Goal: Book appointment/travel/reservation

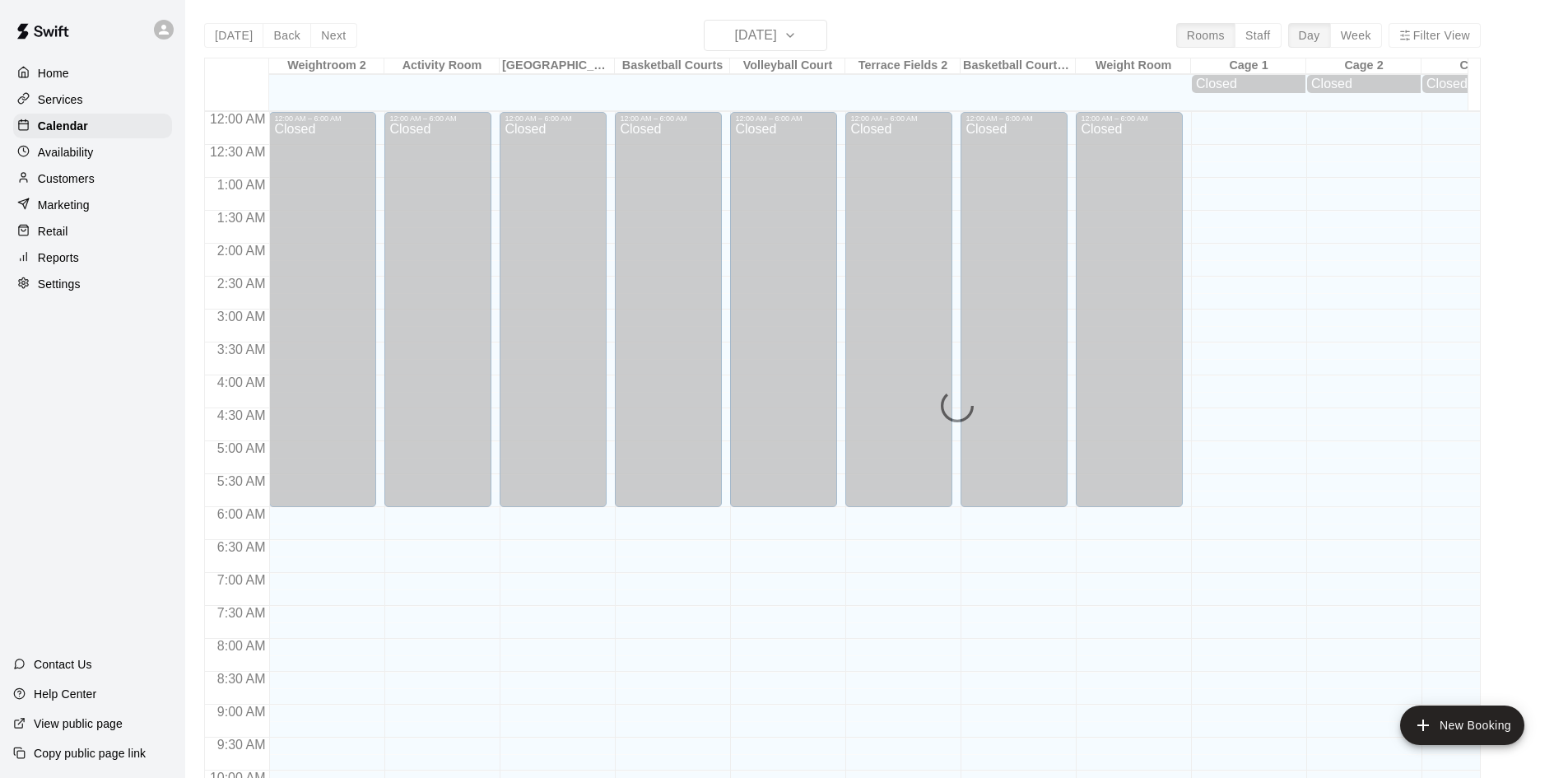
scroll to position [844, 0]
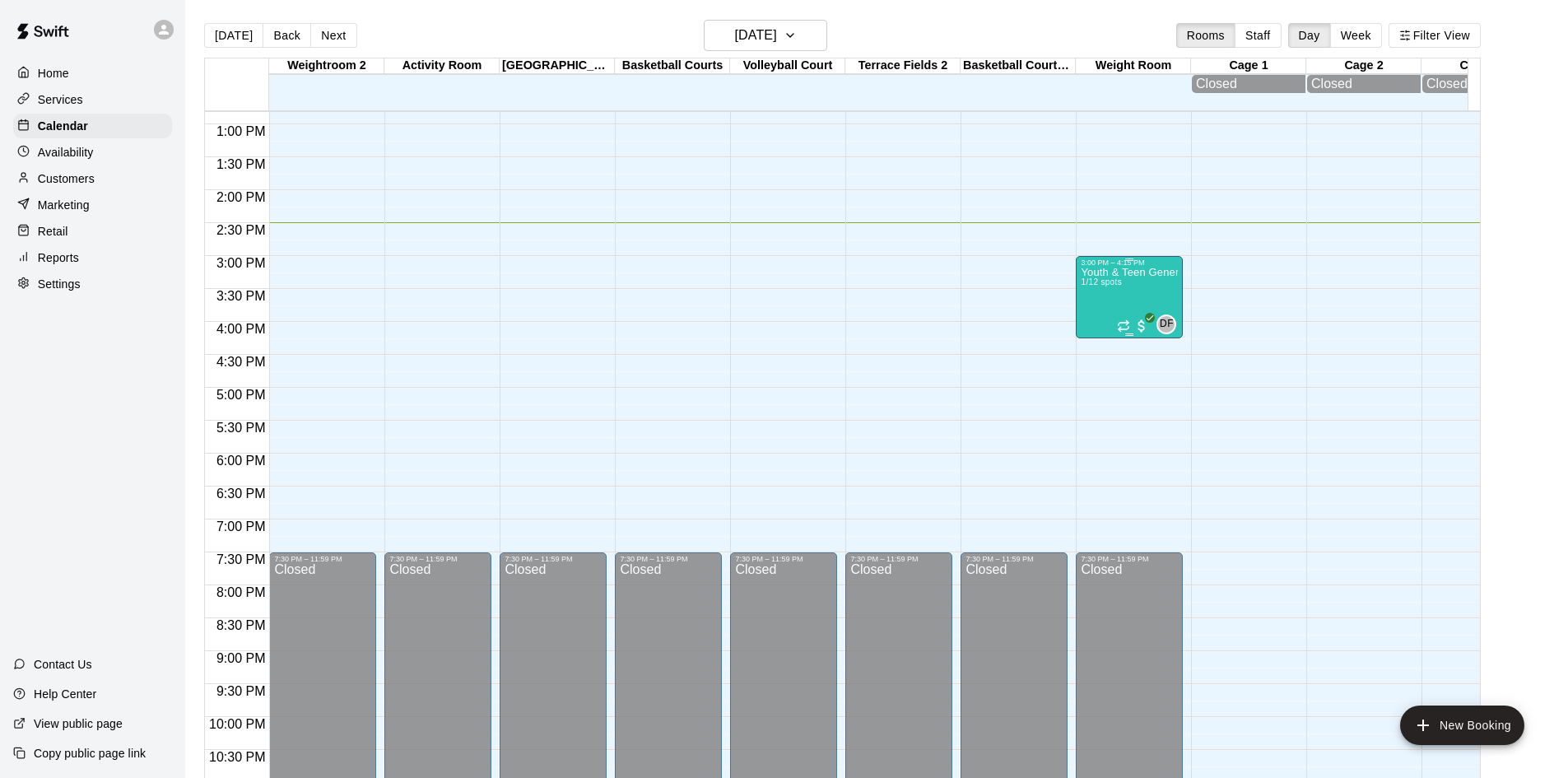
click at [1134, 301] on div "Youth & Teen General Fitness 1/12 spots" at bounding box center [1130, 656] width 97 height 778
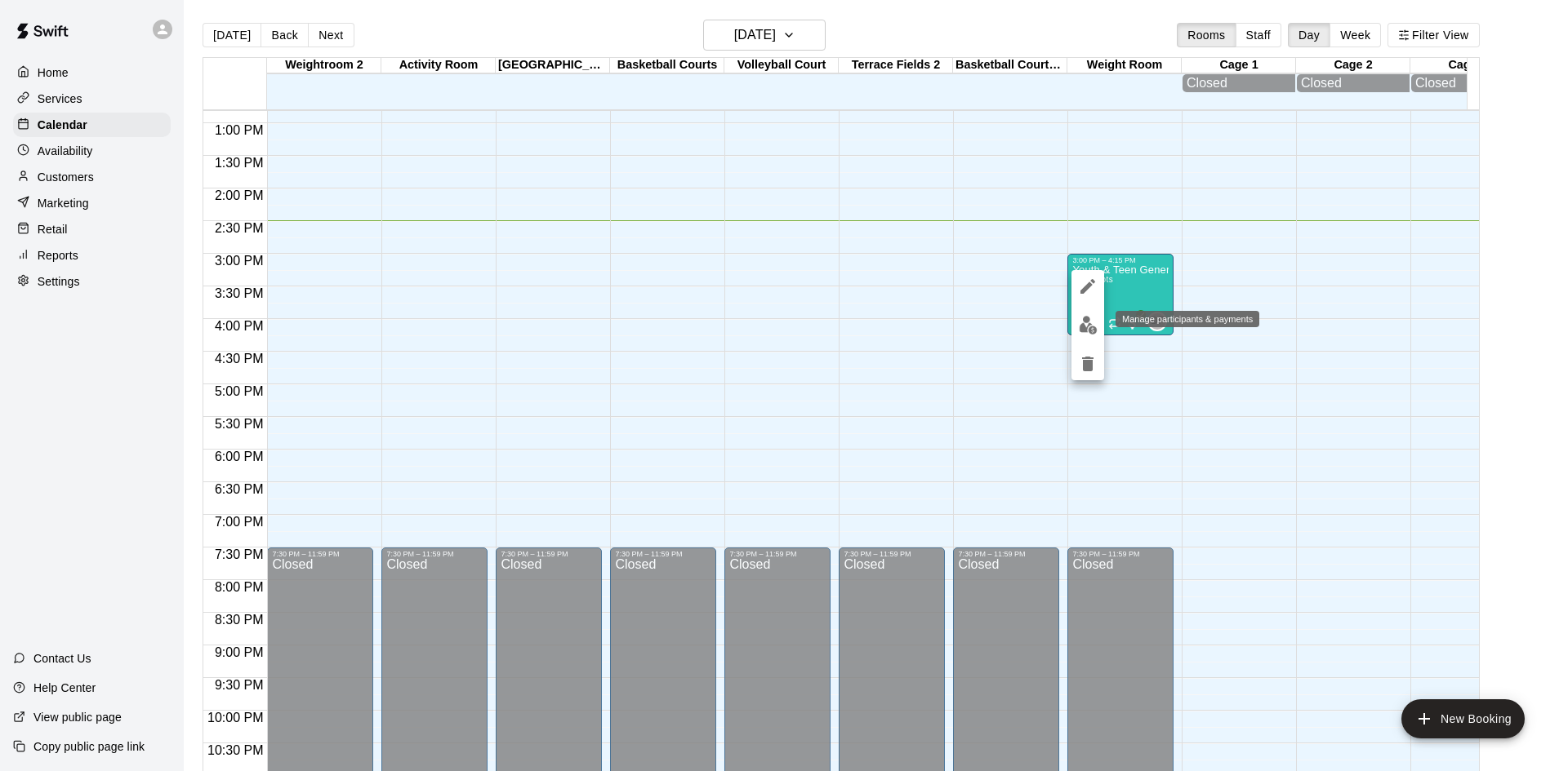
click at [1089, 321] on img "edit" at bounding box center [1088, 325] width 19 height 19
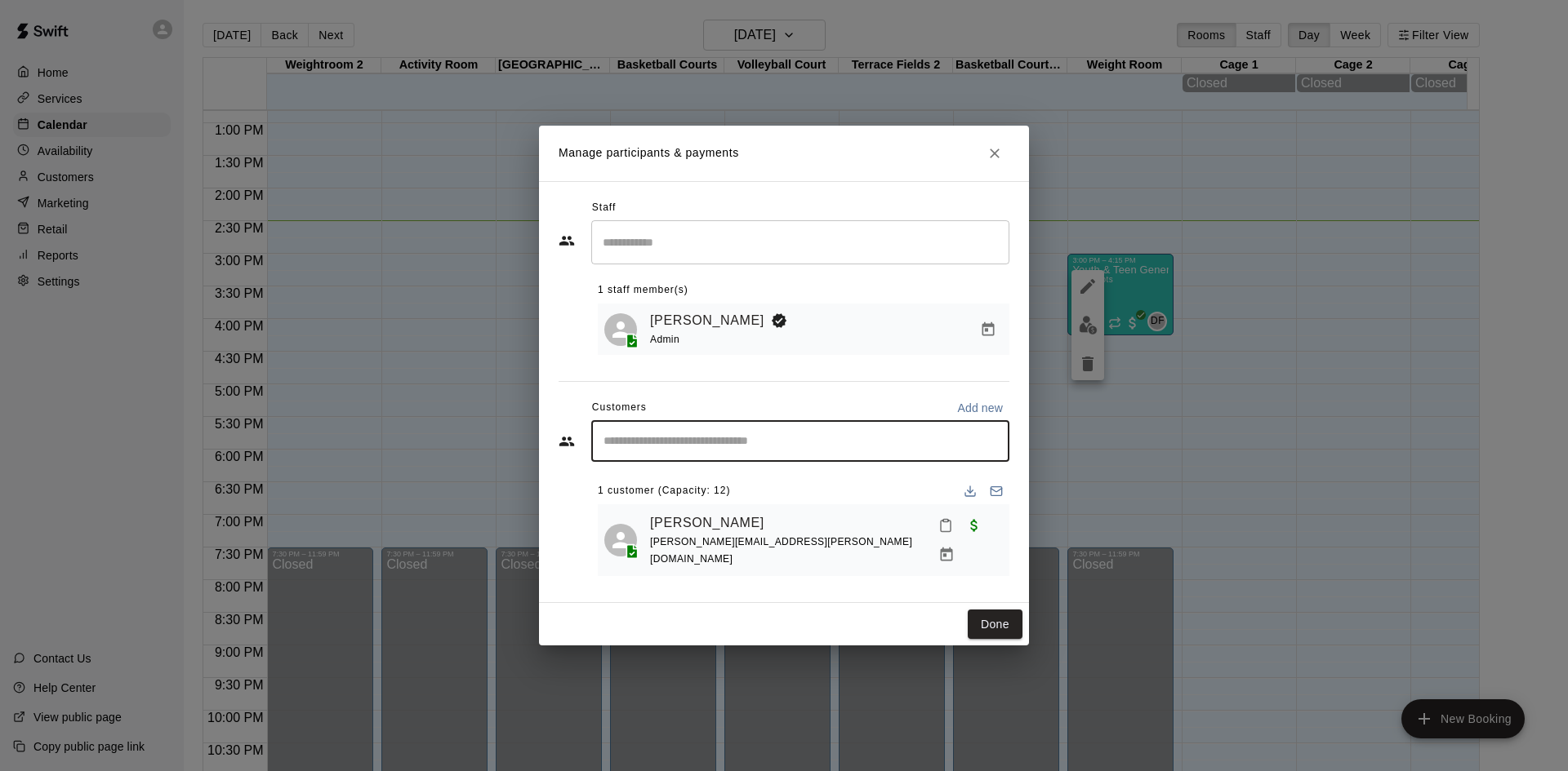
click at [745, 450] on input "Start typing to search customers..." at bounding box center [800, 442] width 404 height 16
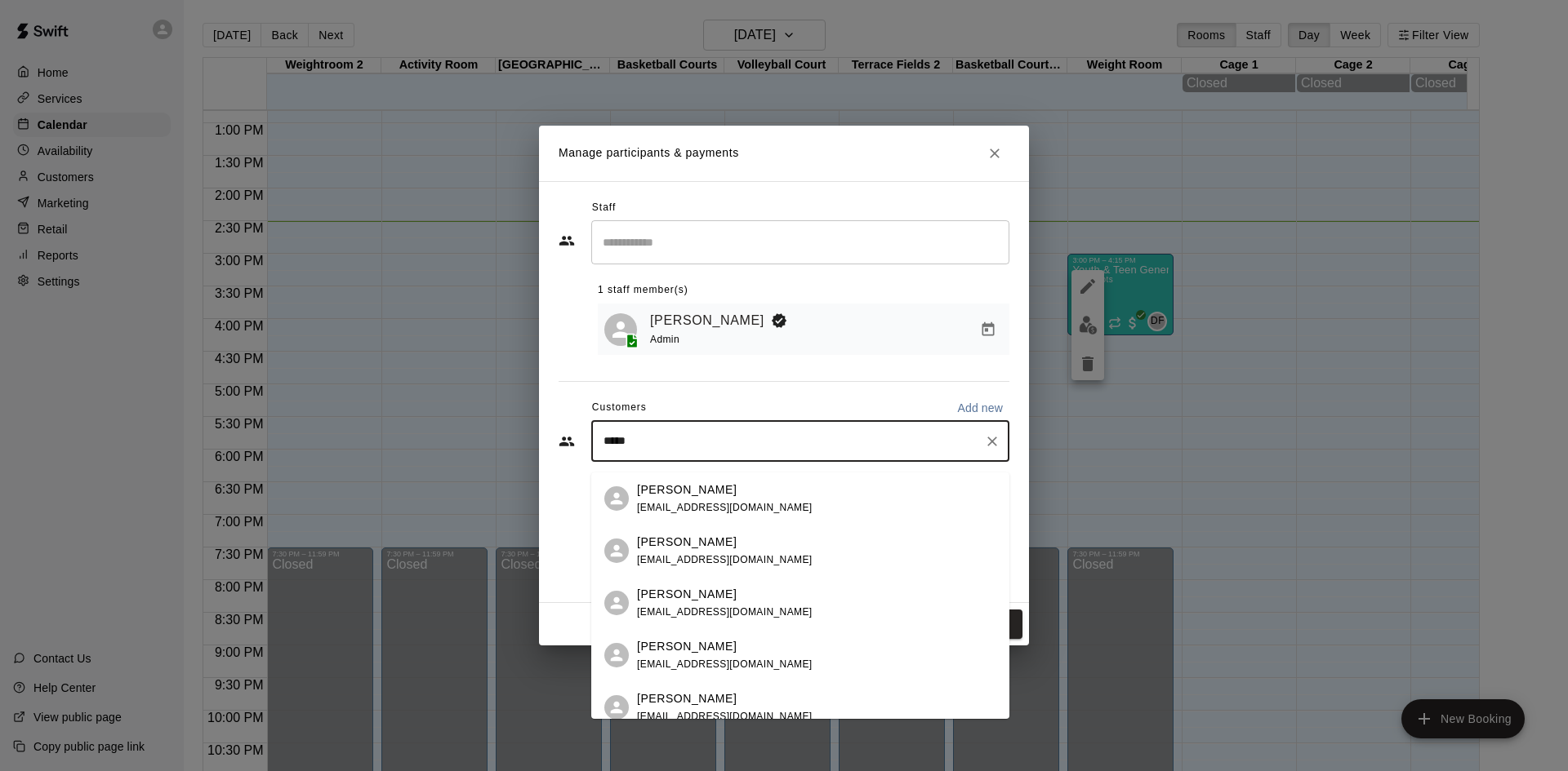
type input "******"
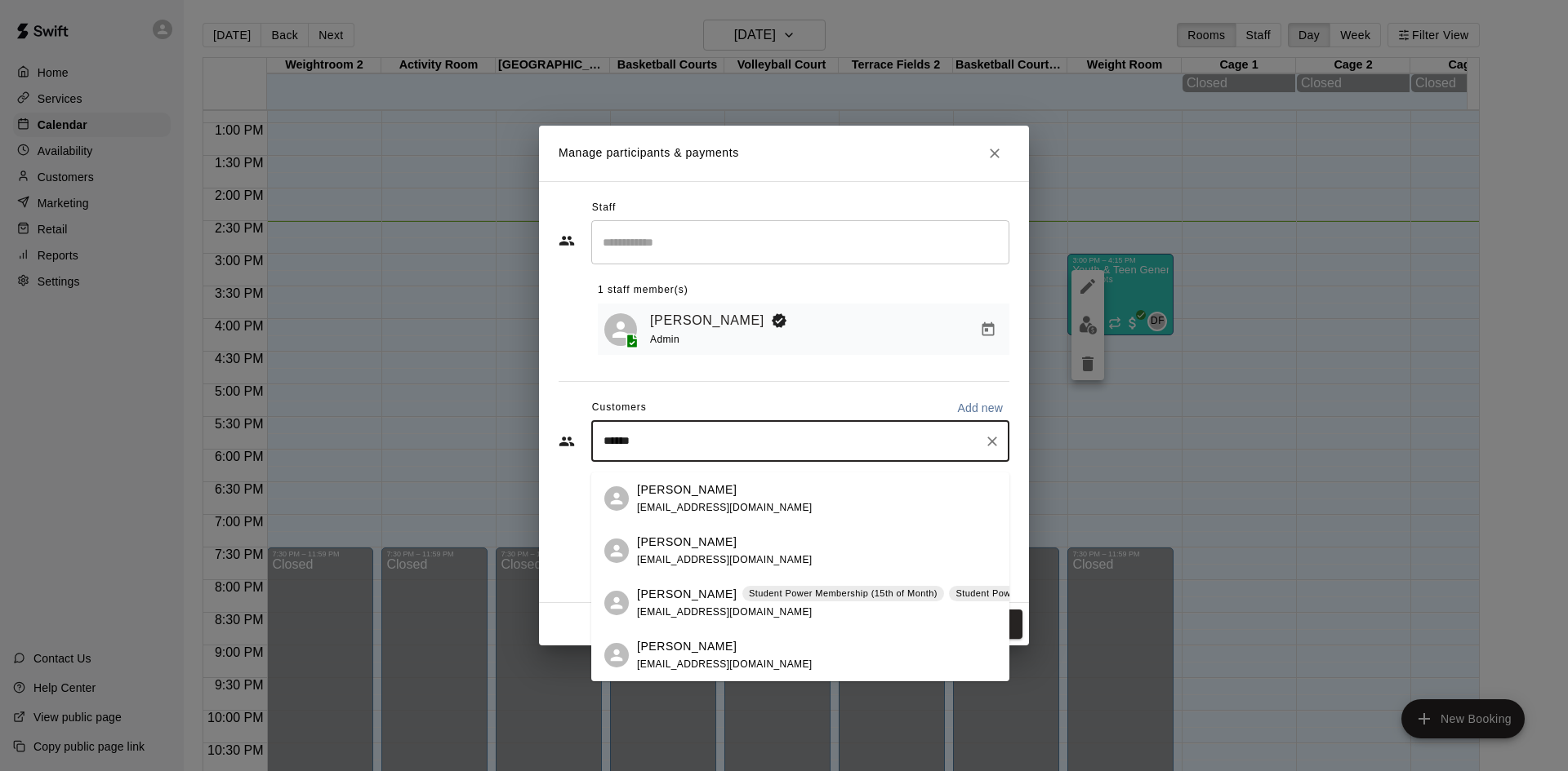
click at [729, 607] on span "[EMAIL_ADDRESS][DOMAIN_NAME]" at bounding box center [724, 612] width 176 height 12
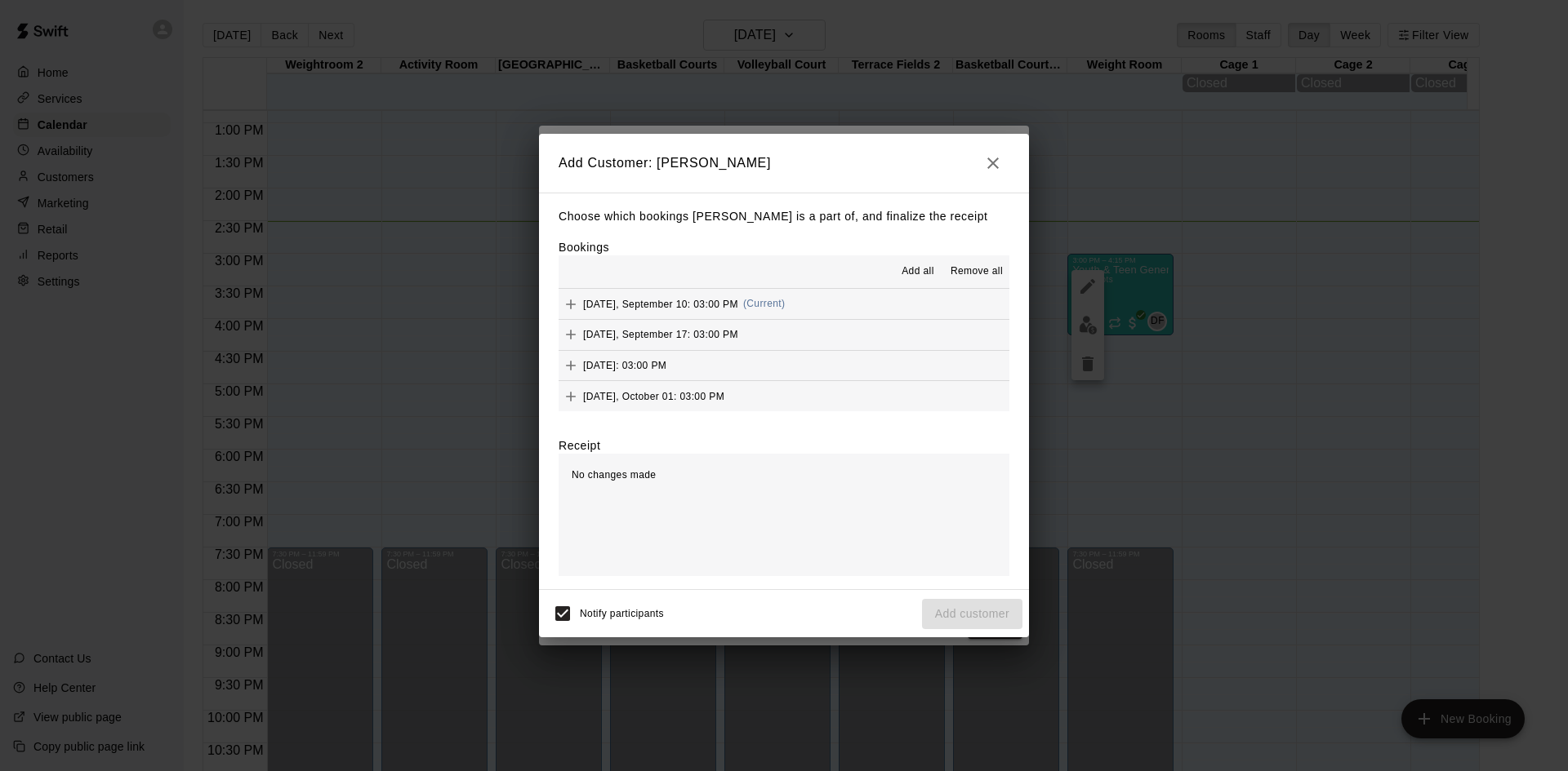
click at [820, 310] on button "[DATE], September 10: 03:00 PM (Current)" at bounding box center [784, 304] width 451 height 30
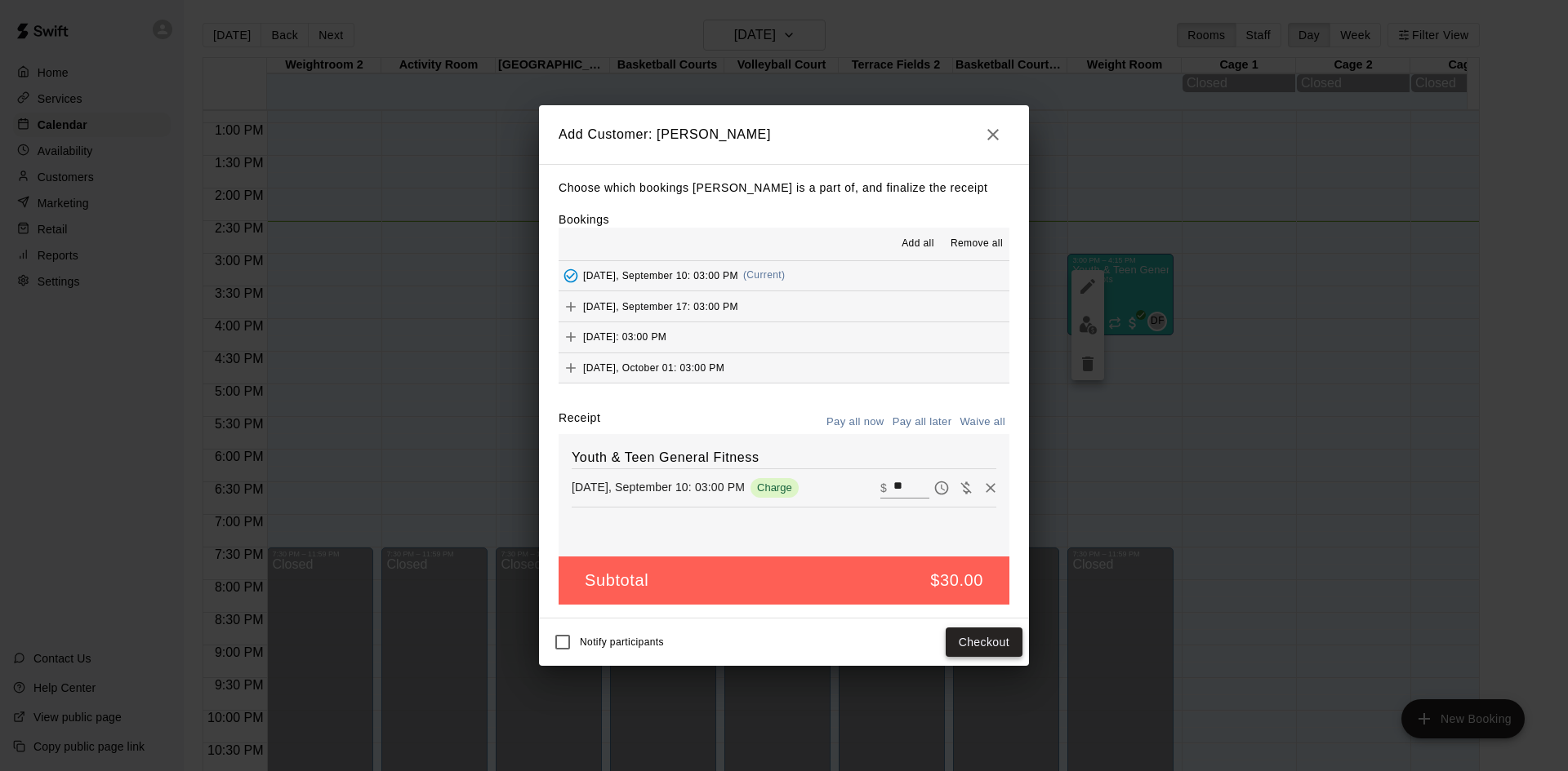
click at [978, 649] on button "Checkout" at bounding box center [984, 642] width 77 height 30
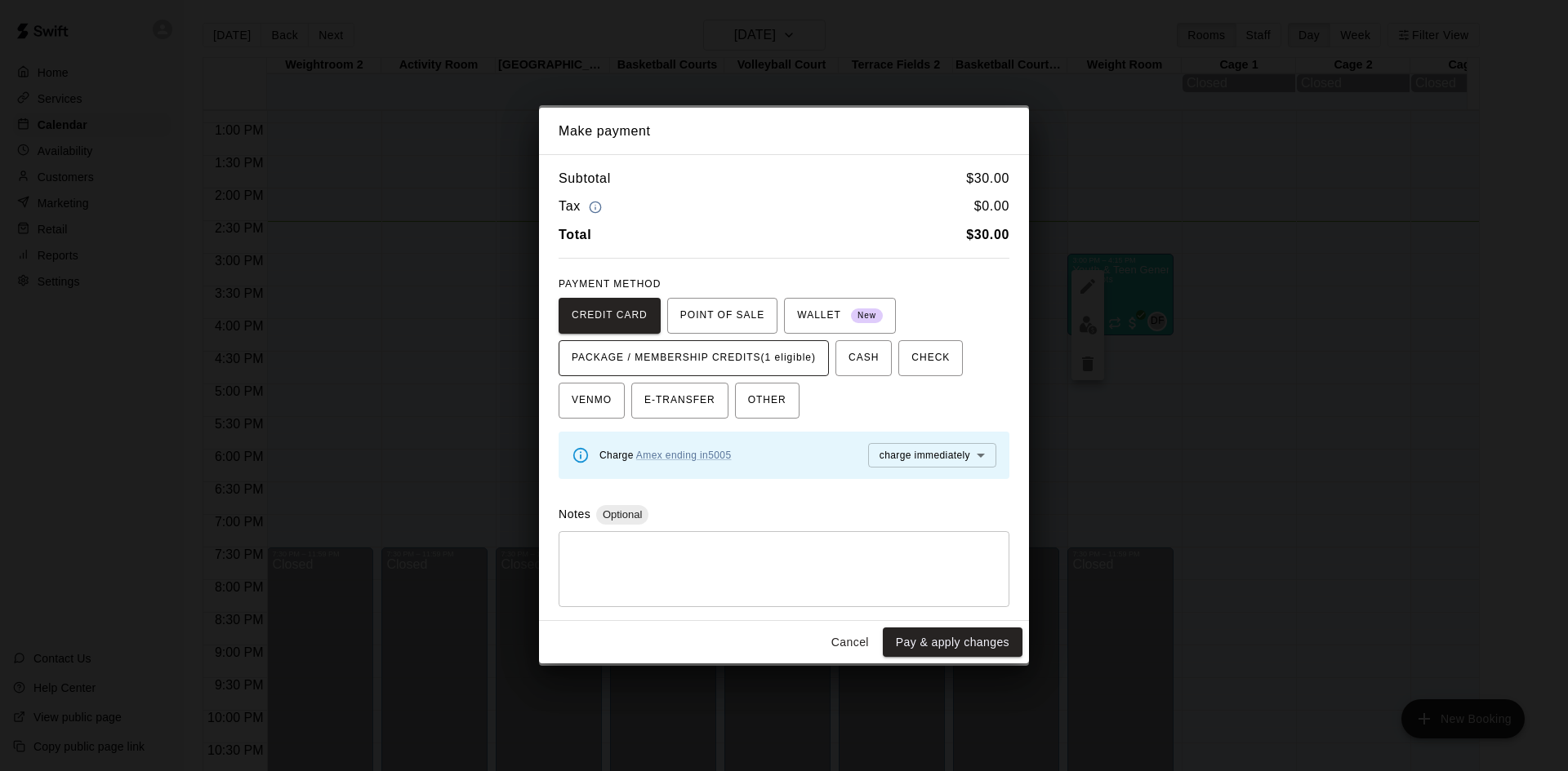
click at [762, 359] on span "PACKAGE / MEMBERSHIP CREDITS (1 eligible)" at bounding box center [693, 358] width 244 height 26
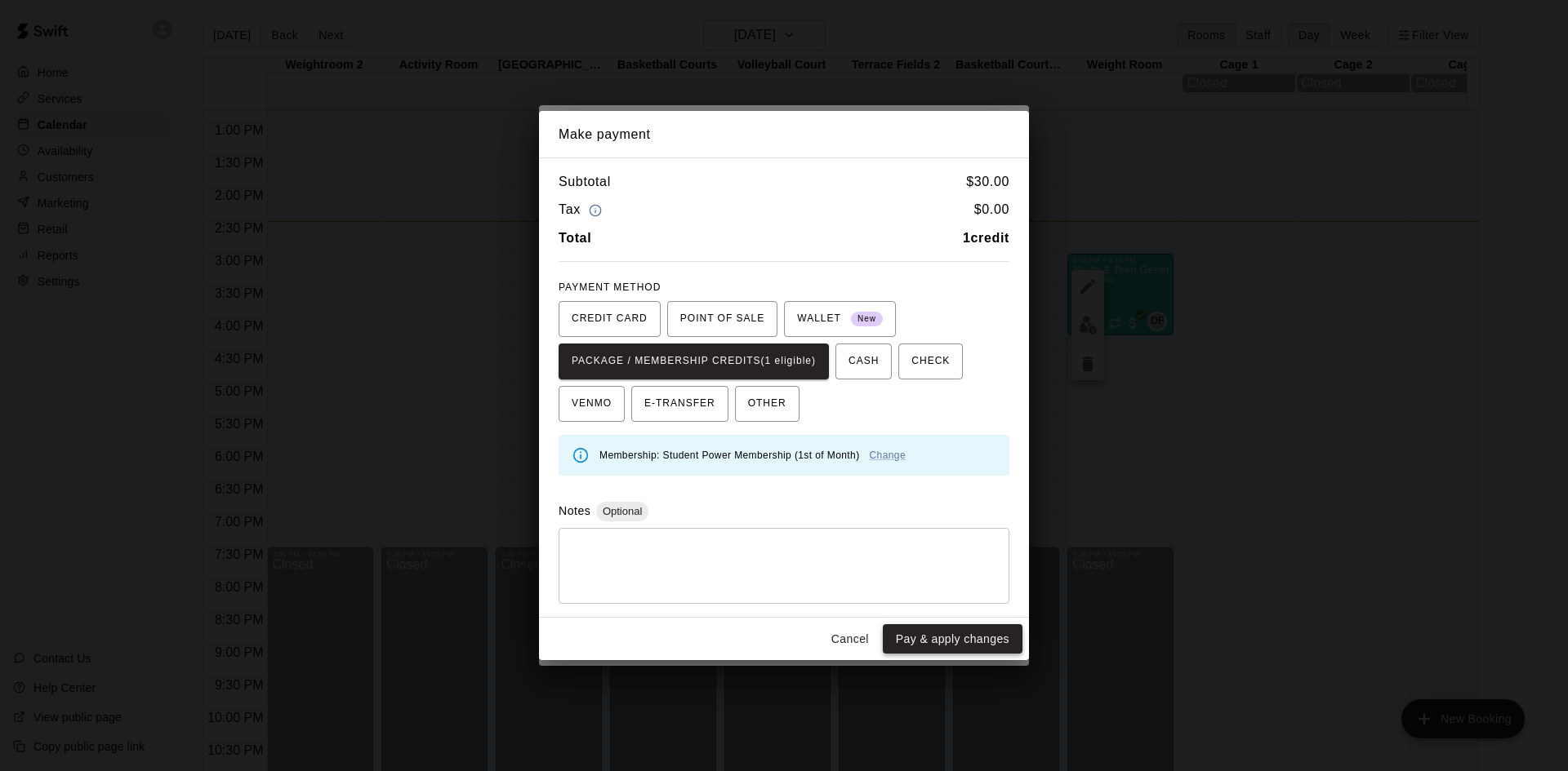
click at [961, 642] on button "Pay & apply changes" at bounding box center [953, 640] width 139 height 30
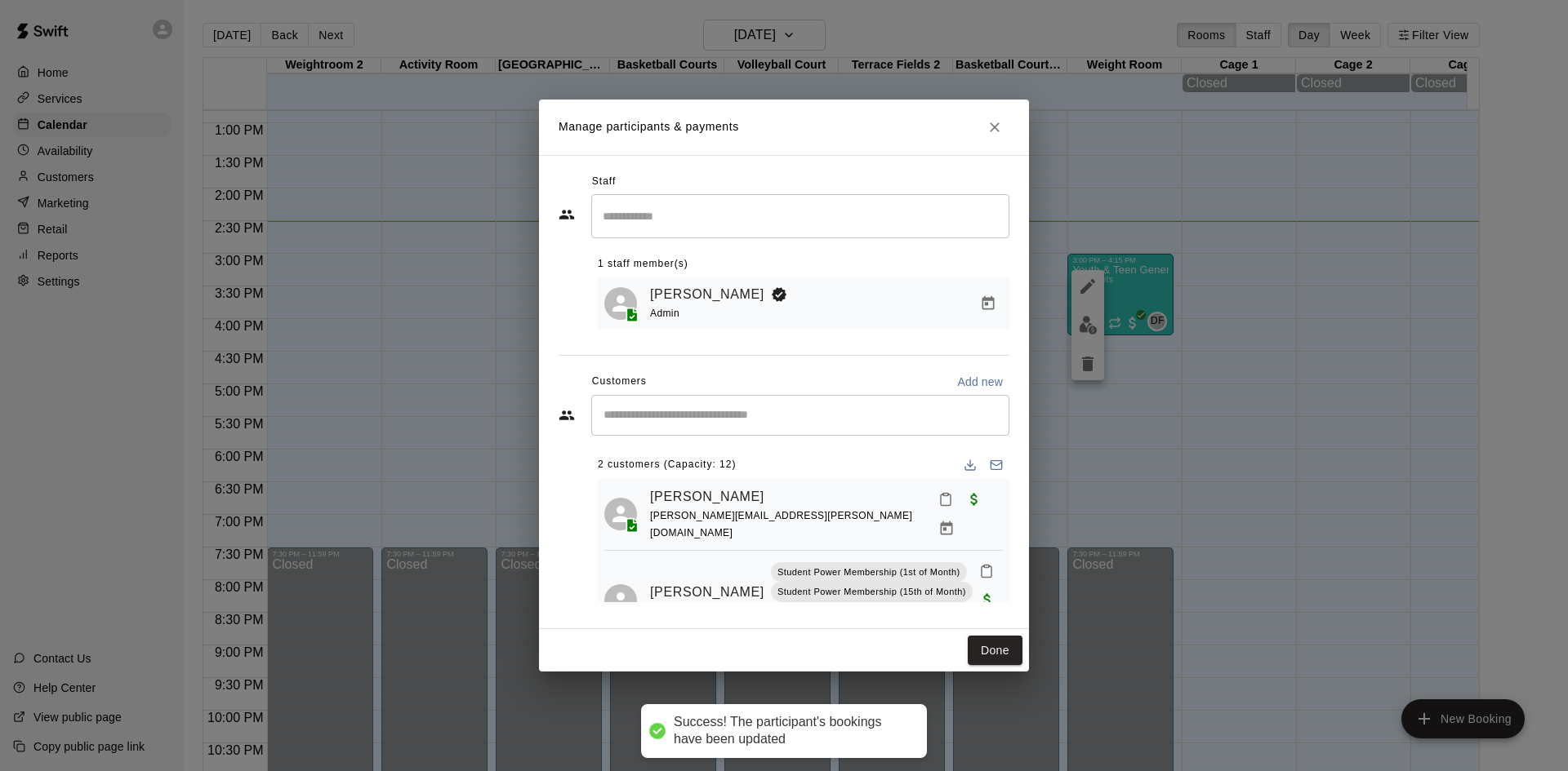
click at [986, 132] on button "Close" at bounding box center [994, 127] width 29 height 29
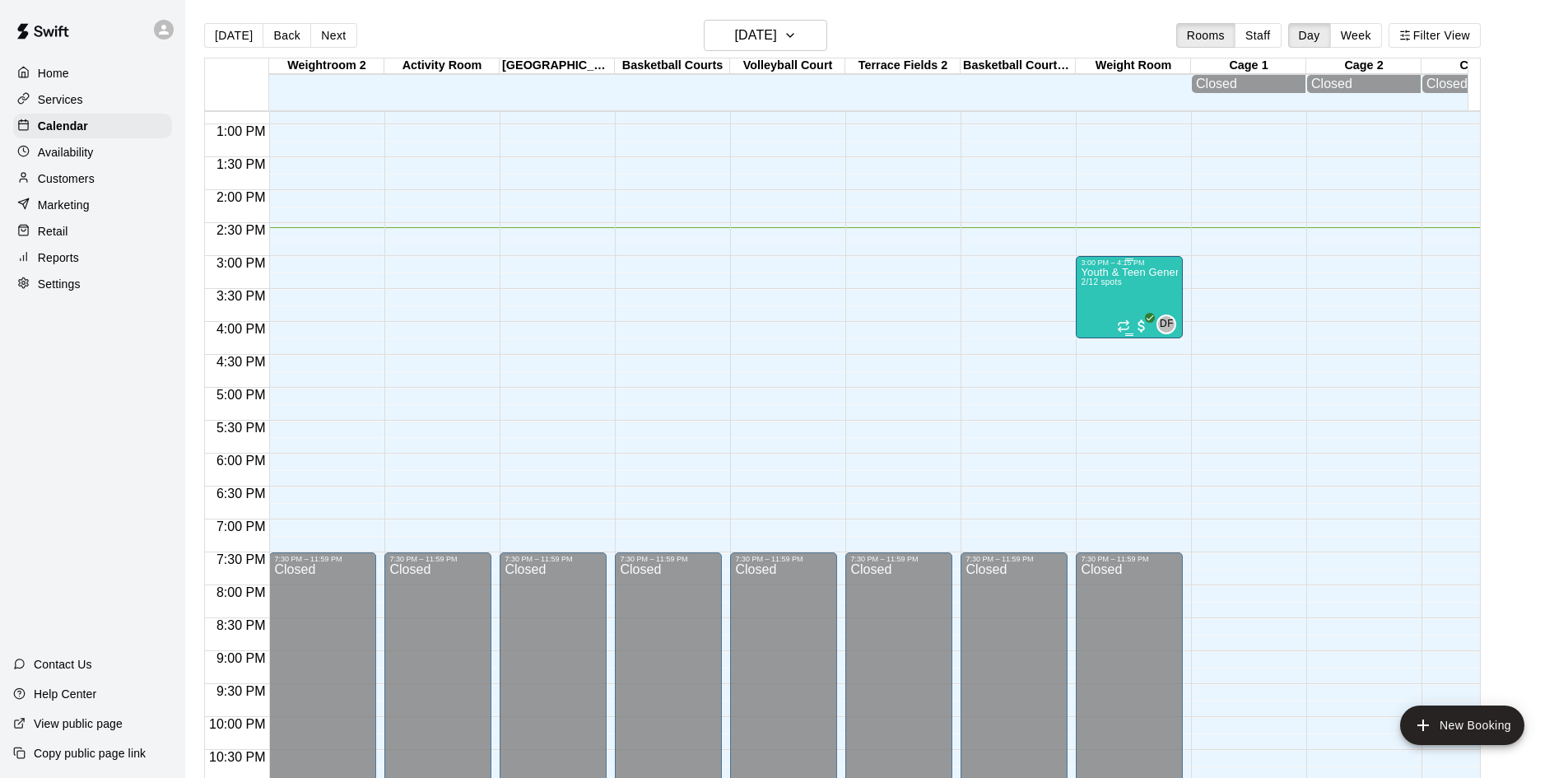
click at [1122, 307] on div "Youth & Teen General Fitness 2/12 spots" at bounding box center [1130, 656] width 97 height 778
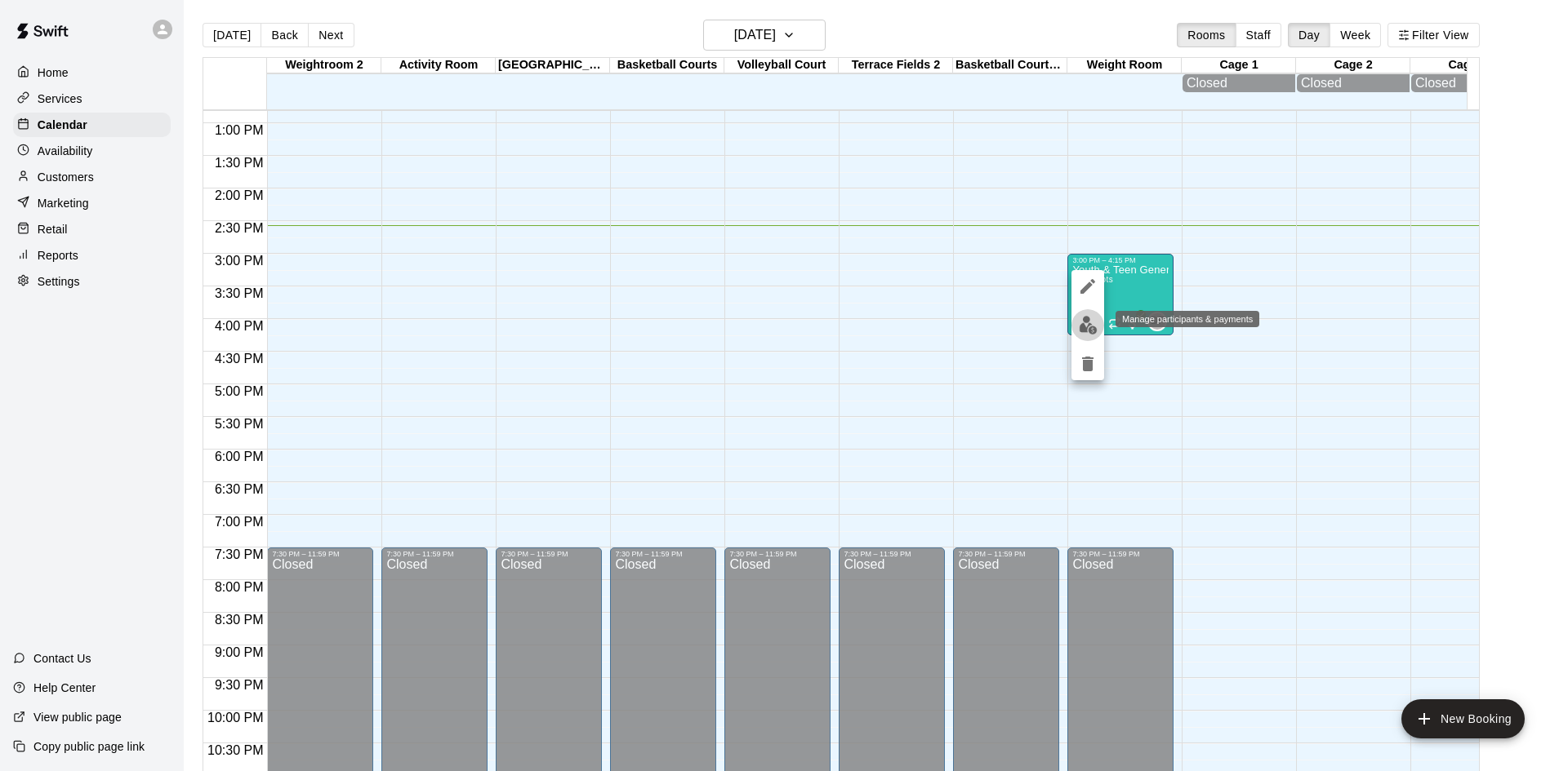
click at [1084, 323] on img "edit" at bounding box center [1088, 325] width 19 height 19
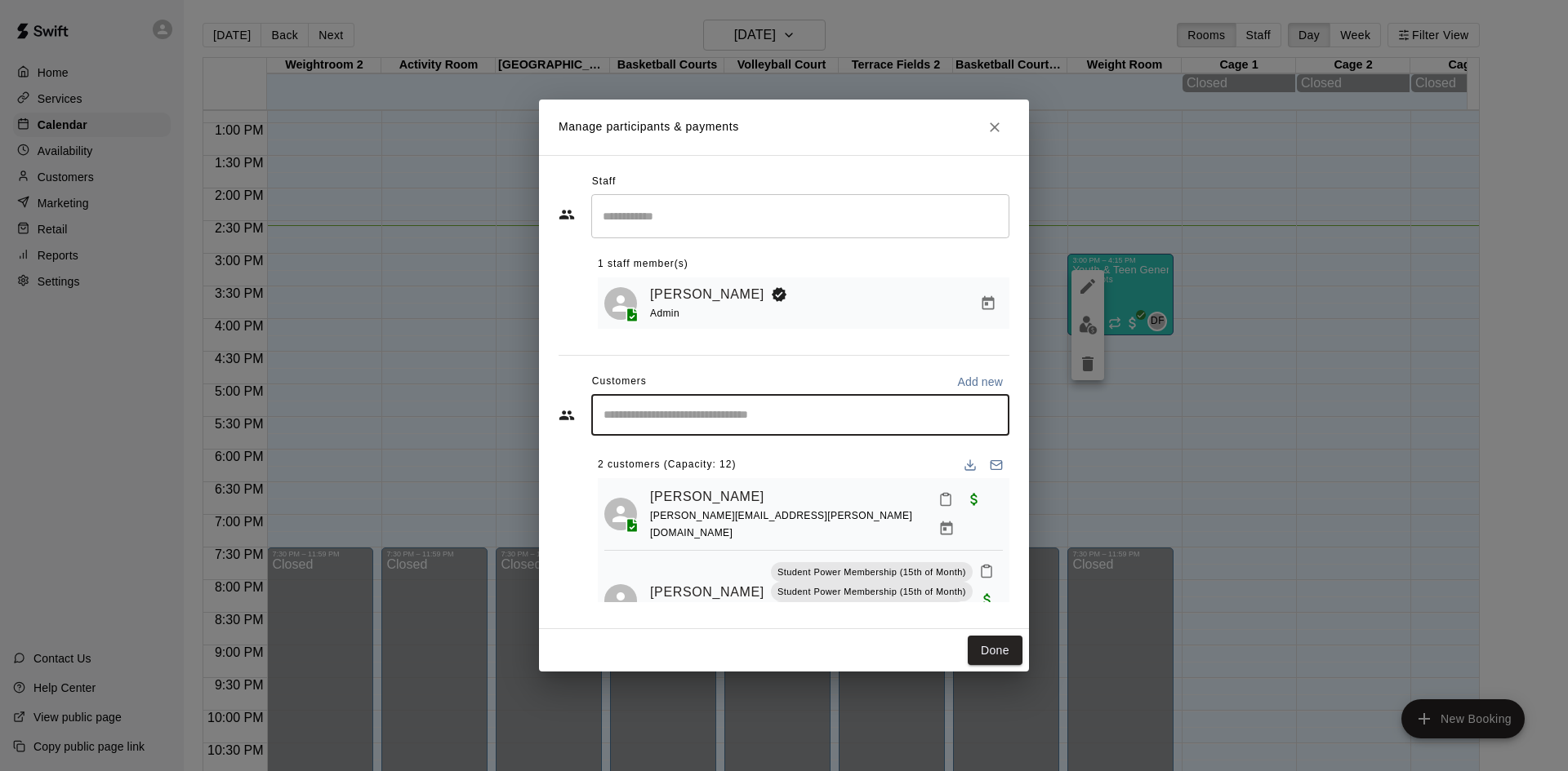
click at [836, 409] on input "Start typing to search customers..." at bounding box center [800, 415] width 404 height 16
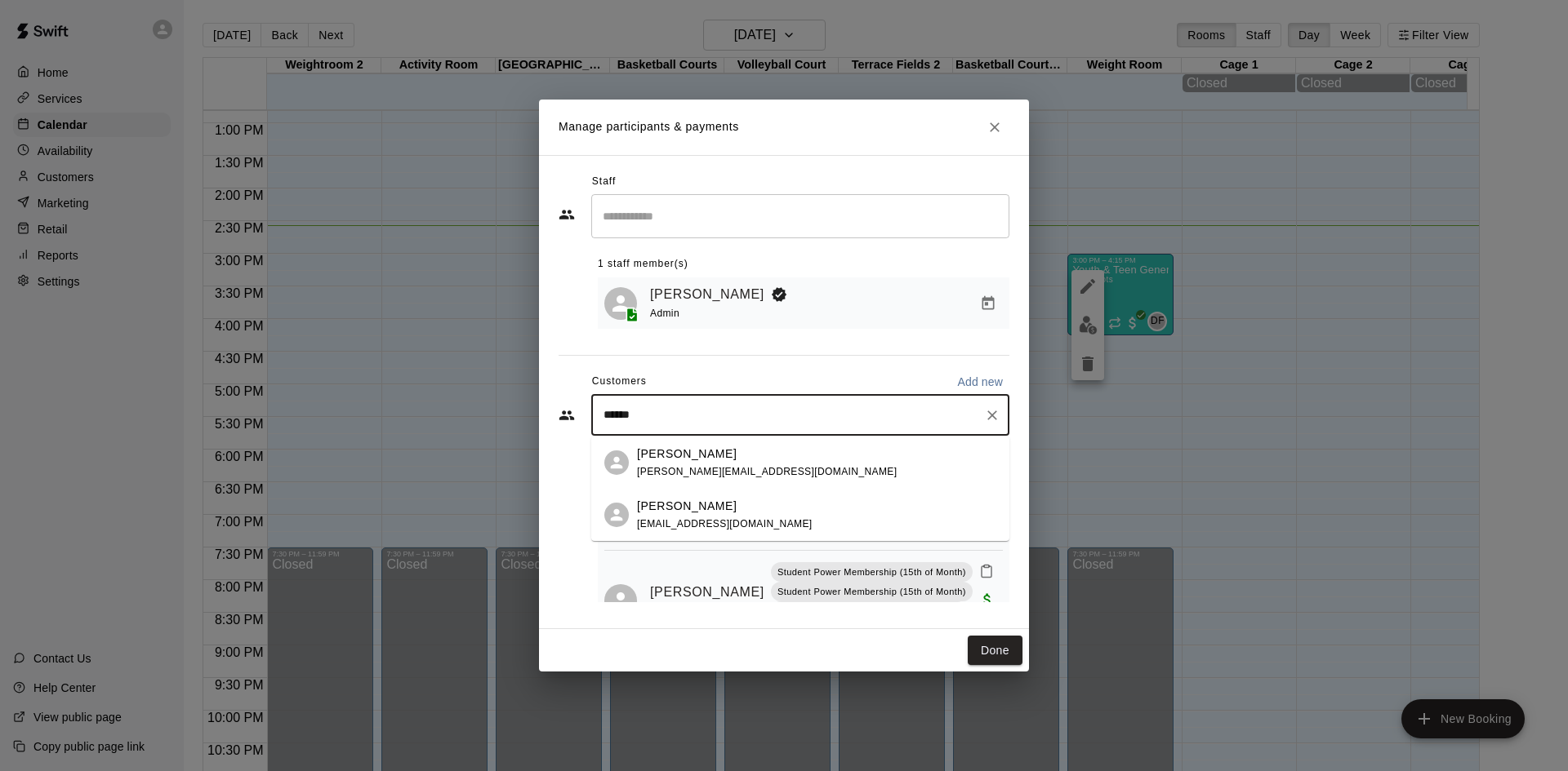
type input "*******"
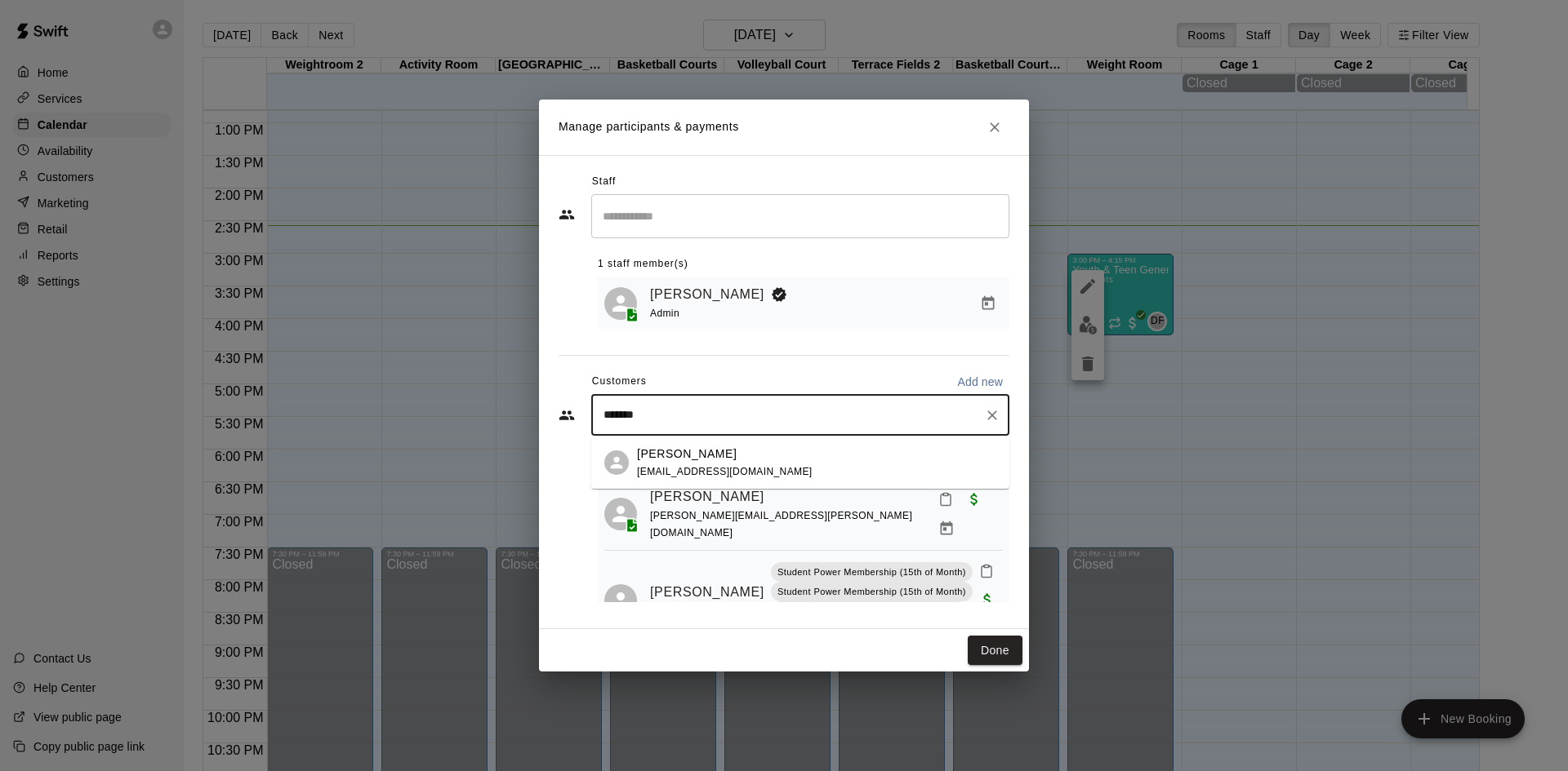
click at [791, 476] on div "Cole Campbell seanyc25@aol.com" at bounding box center [816, 462] width 359 height 35
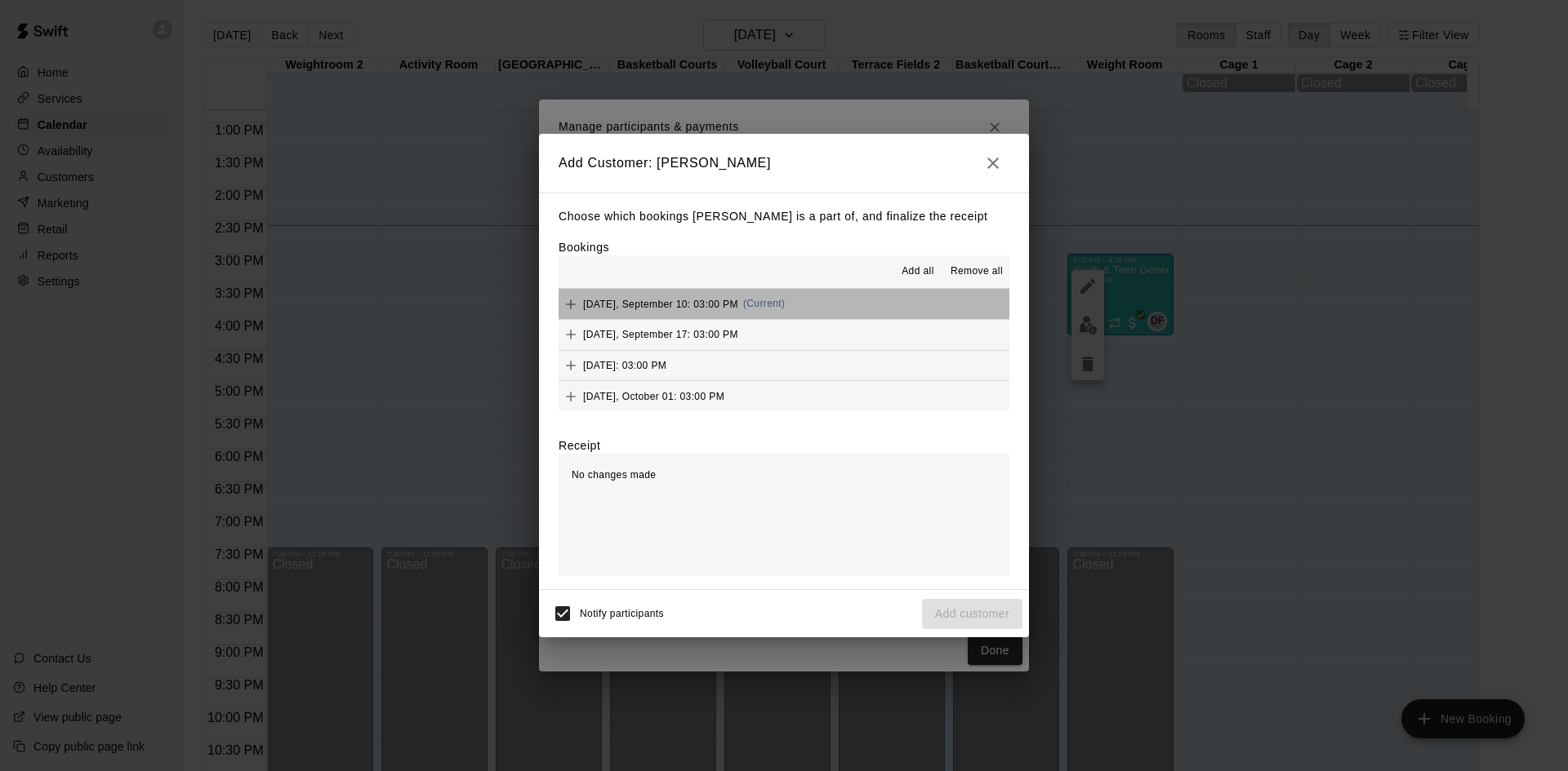
click at [812, 308] on button "Wednesday, September 10: 03:00 PM (Current)" at bounding box center [784, 304] width 451 height 30
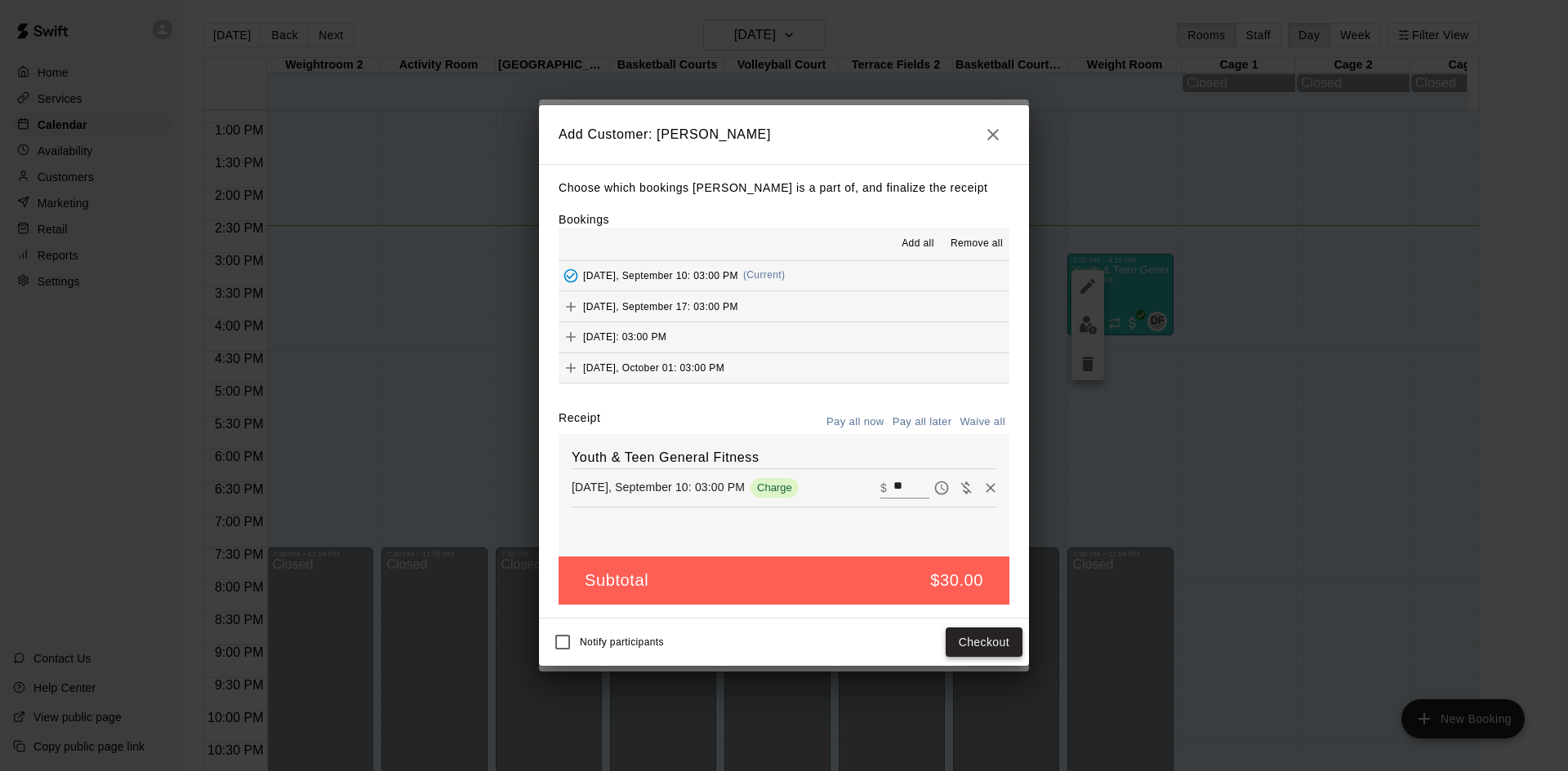
click at [983, 651] on button "Checkout" at bounding box center [984, 642] width 77 height 30
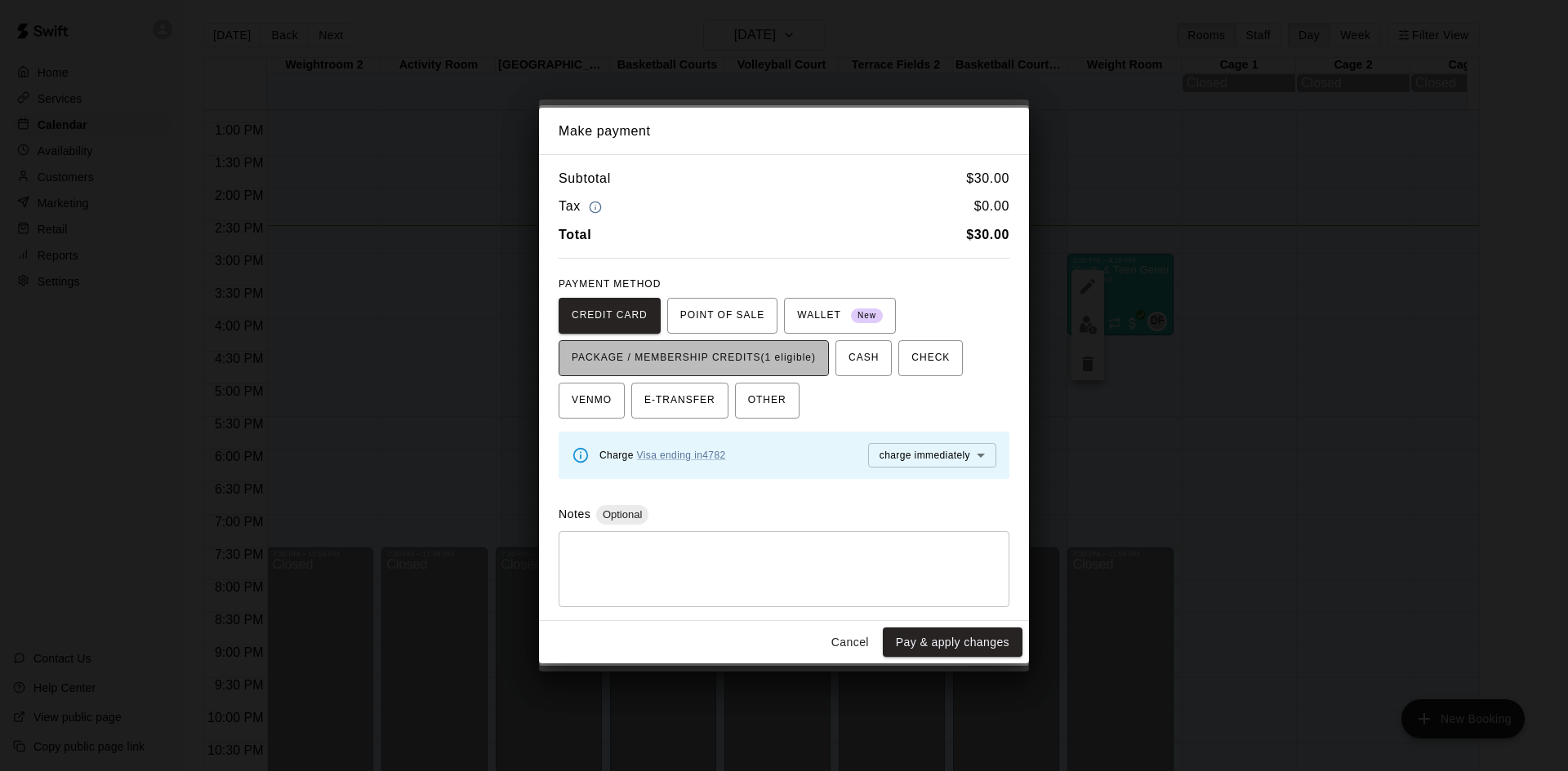
click at [682, 355] on span "PACKAGE / MEMBERSHIP CREDITS (1 eligible)" at bounding box center [693, 358] width 244 height 26
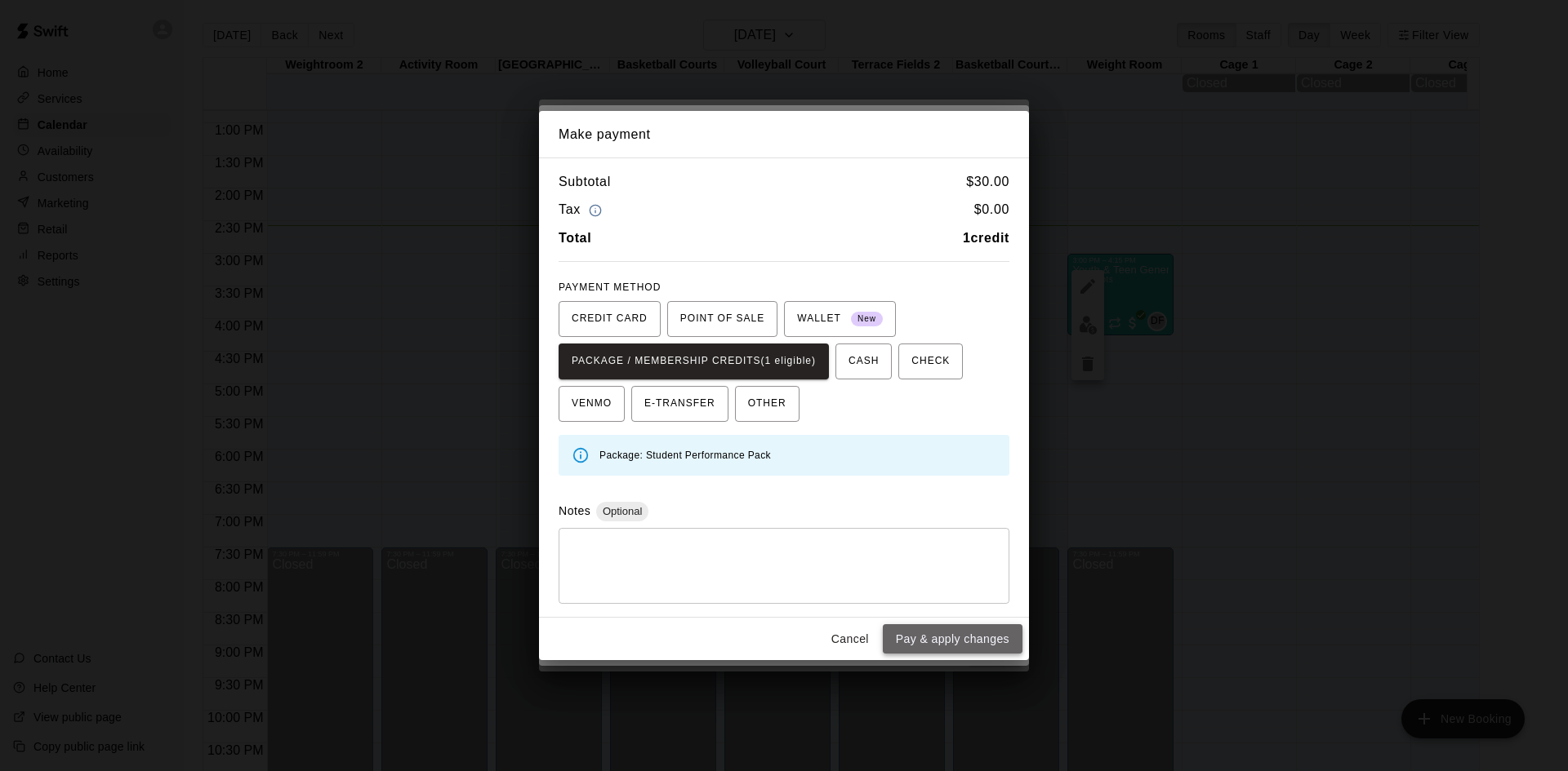
click at [946, 628] on button "Pay & apply changes" at bounding box center [953, 640] width 139 height 30
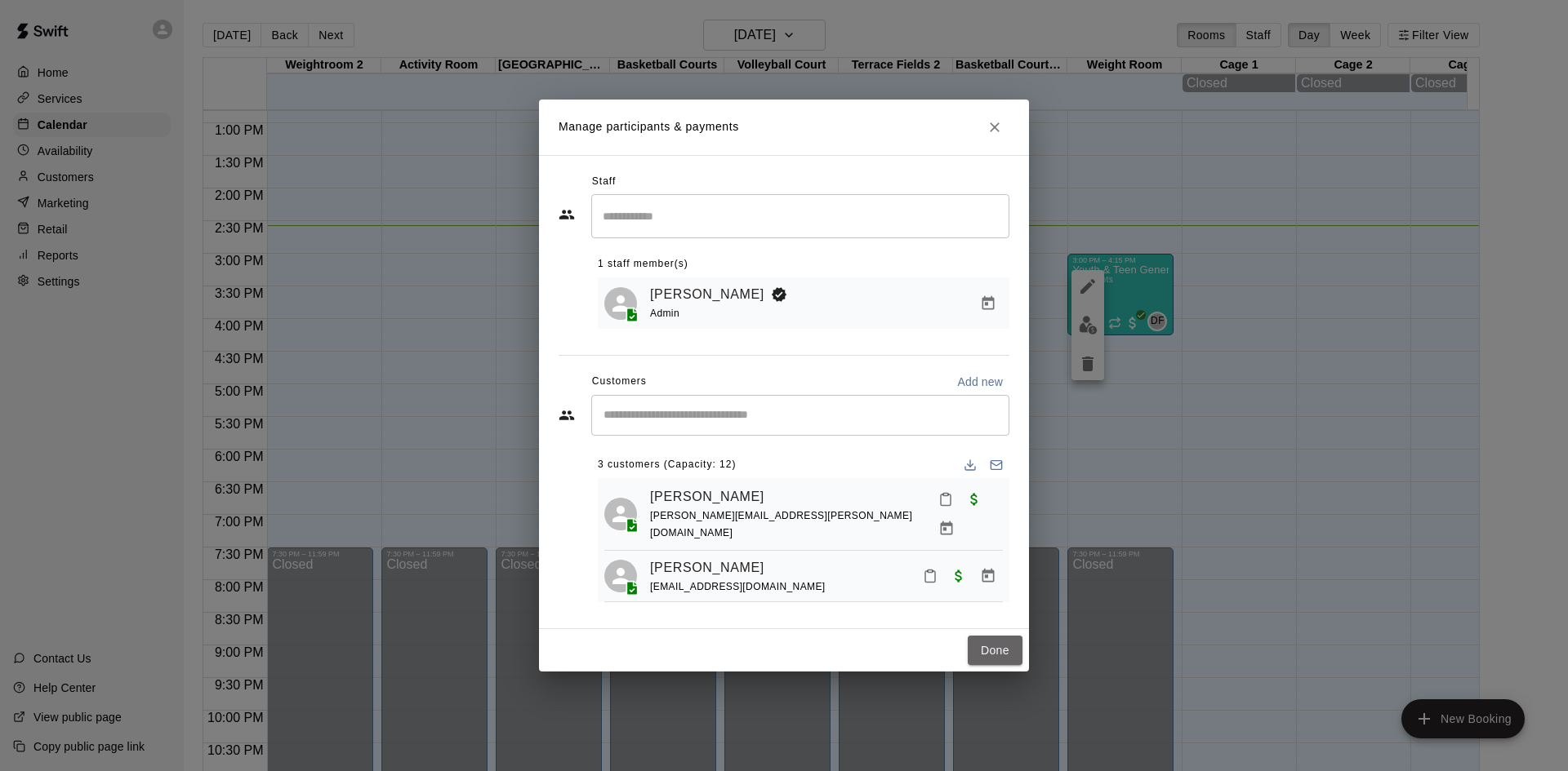
drag, startPoint x: 980, startPoint y: 645, endPoint x: 1031, endPoint y: 663, distance: 54.1
click at [982, 647] on button "Done" at bounding box center [995, 651] width 54 height 30
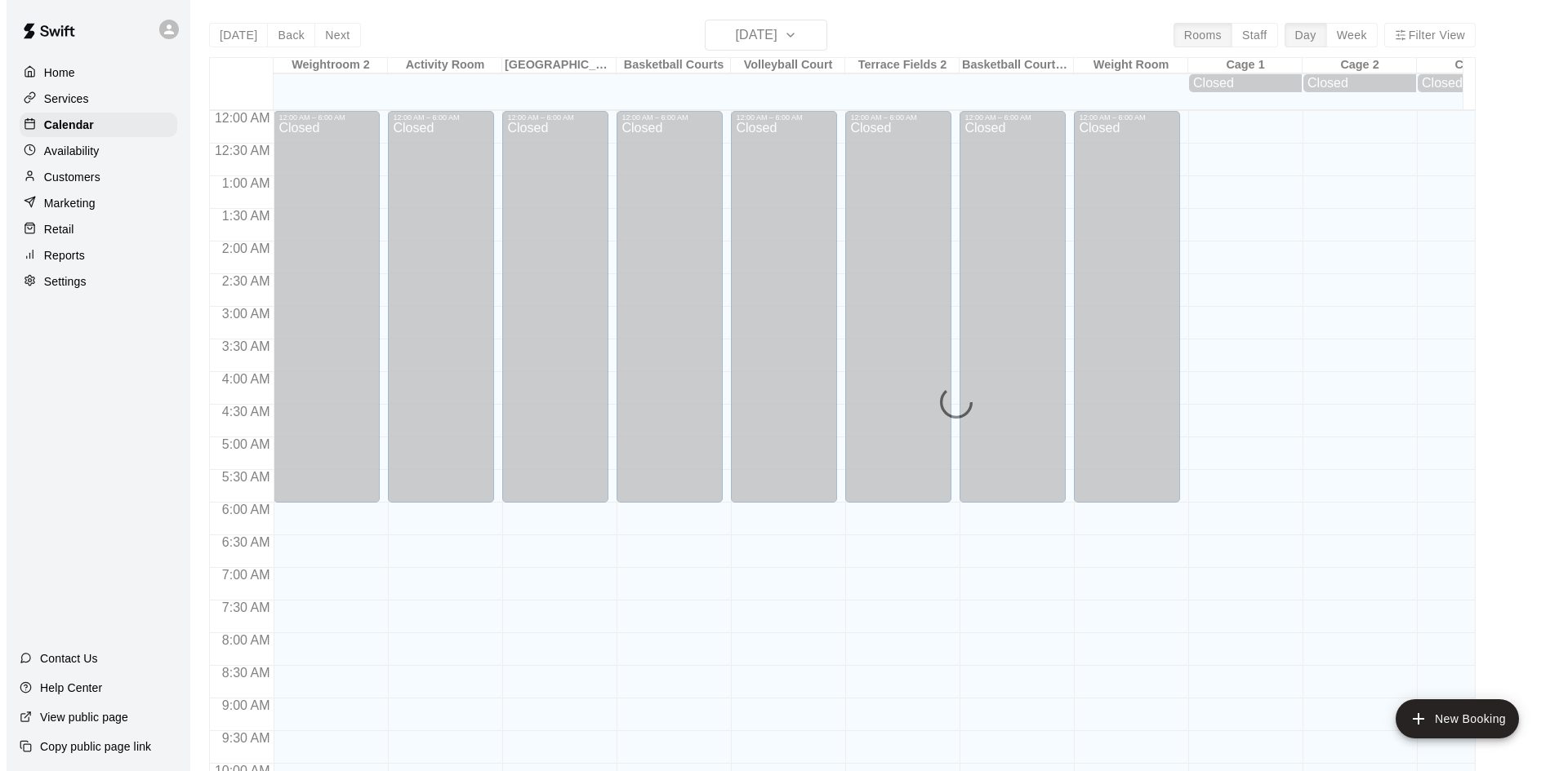
scroll to position [836, 0]
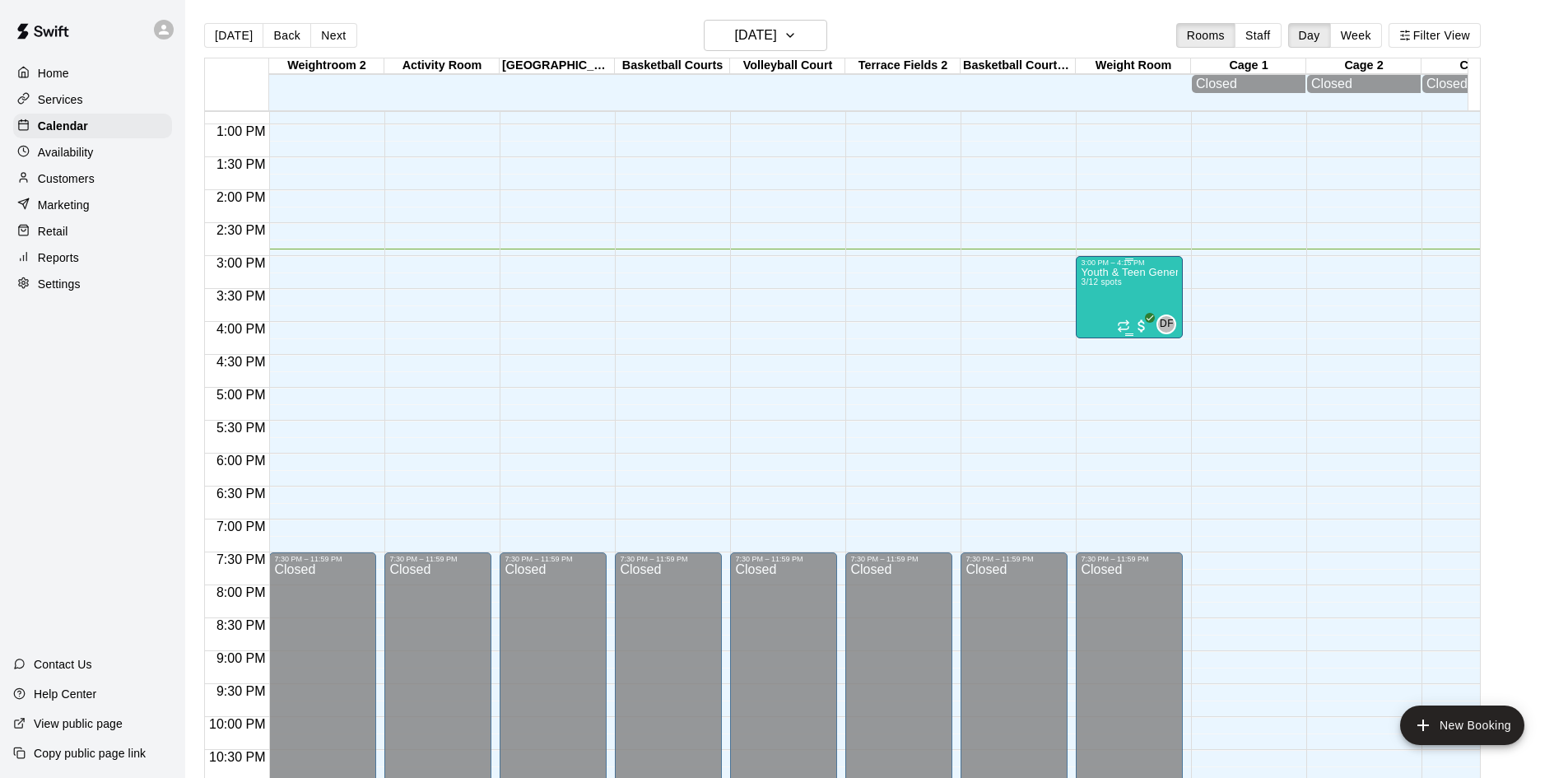
click at [1094, 297] on div "Youth & Teen General Fitness 3/12 spots" at bounding box center [1130, 656] width 97 height 778
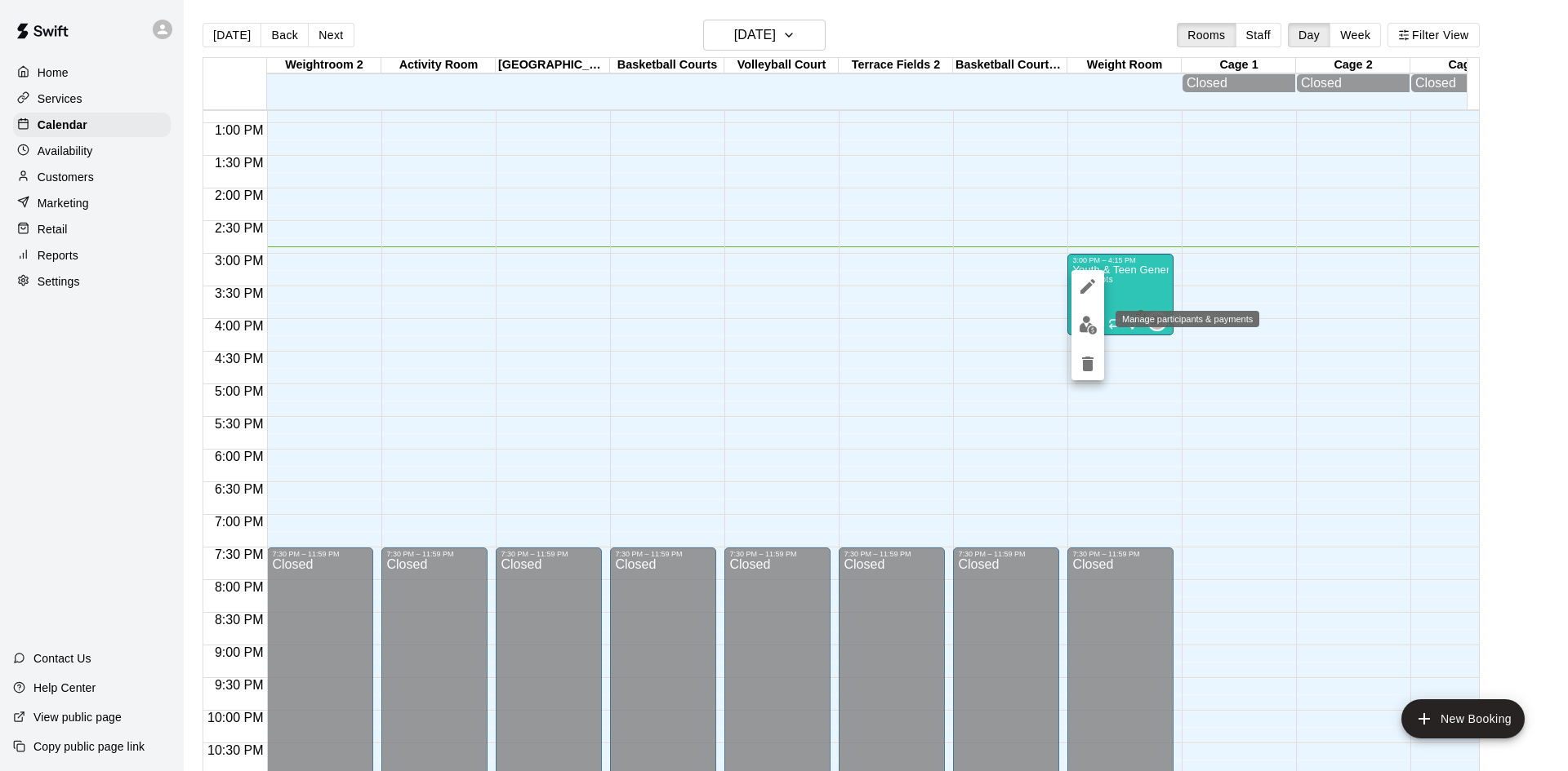
click at [1090, 326] on img "edit" at bounding box center [1088, 325] width 19 height 19
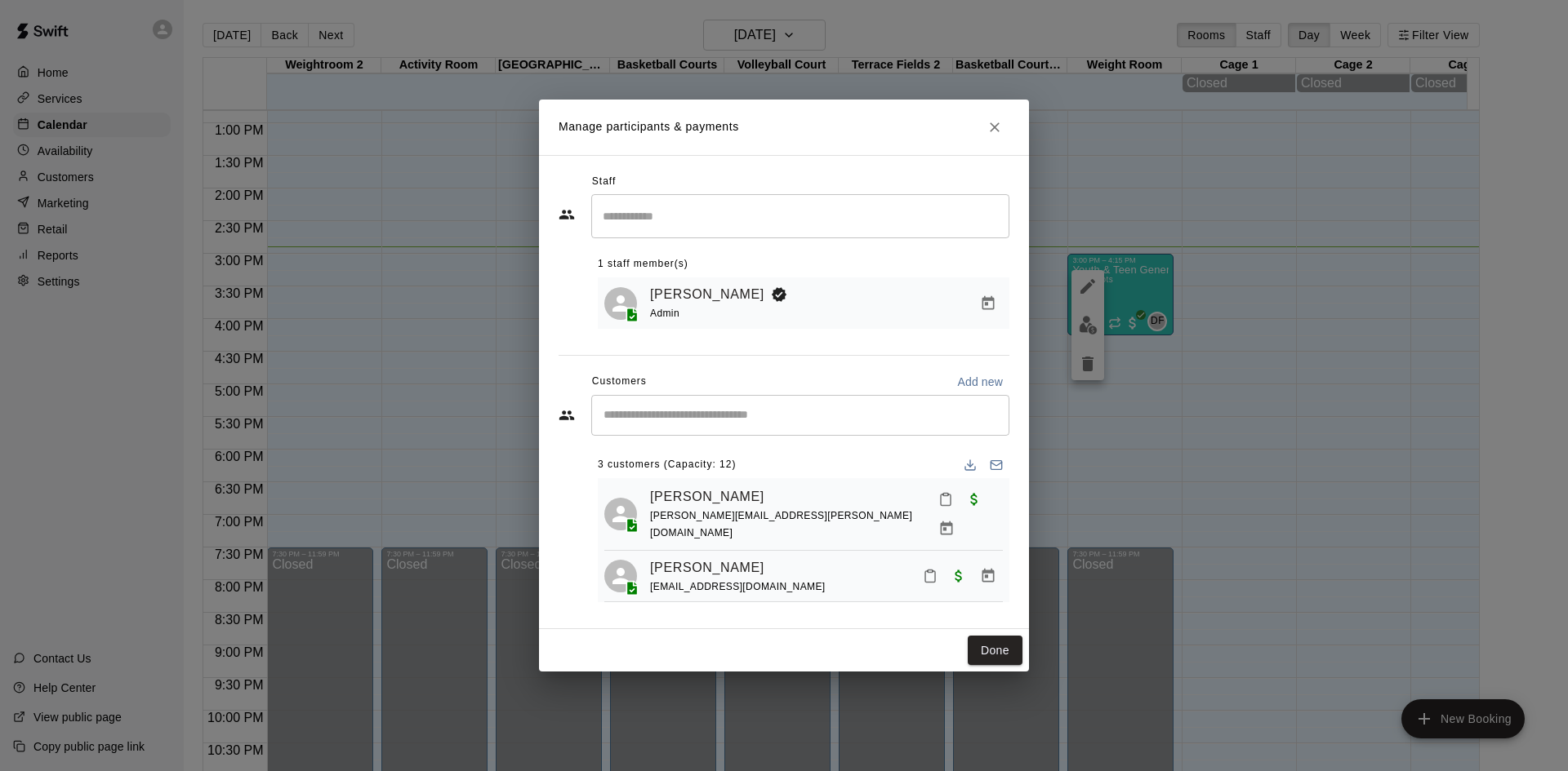
click at [814, 410] on input "Start typing to search customers..." at bounding box center [800, 415] width 404 height 16
type input "*******"
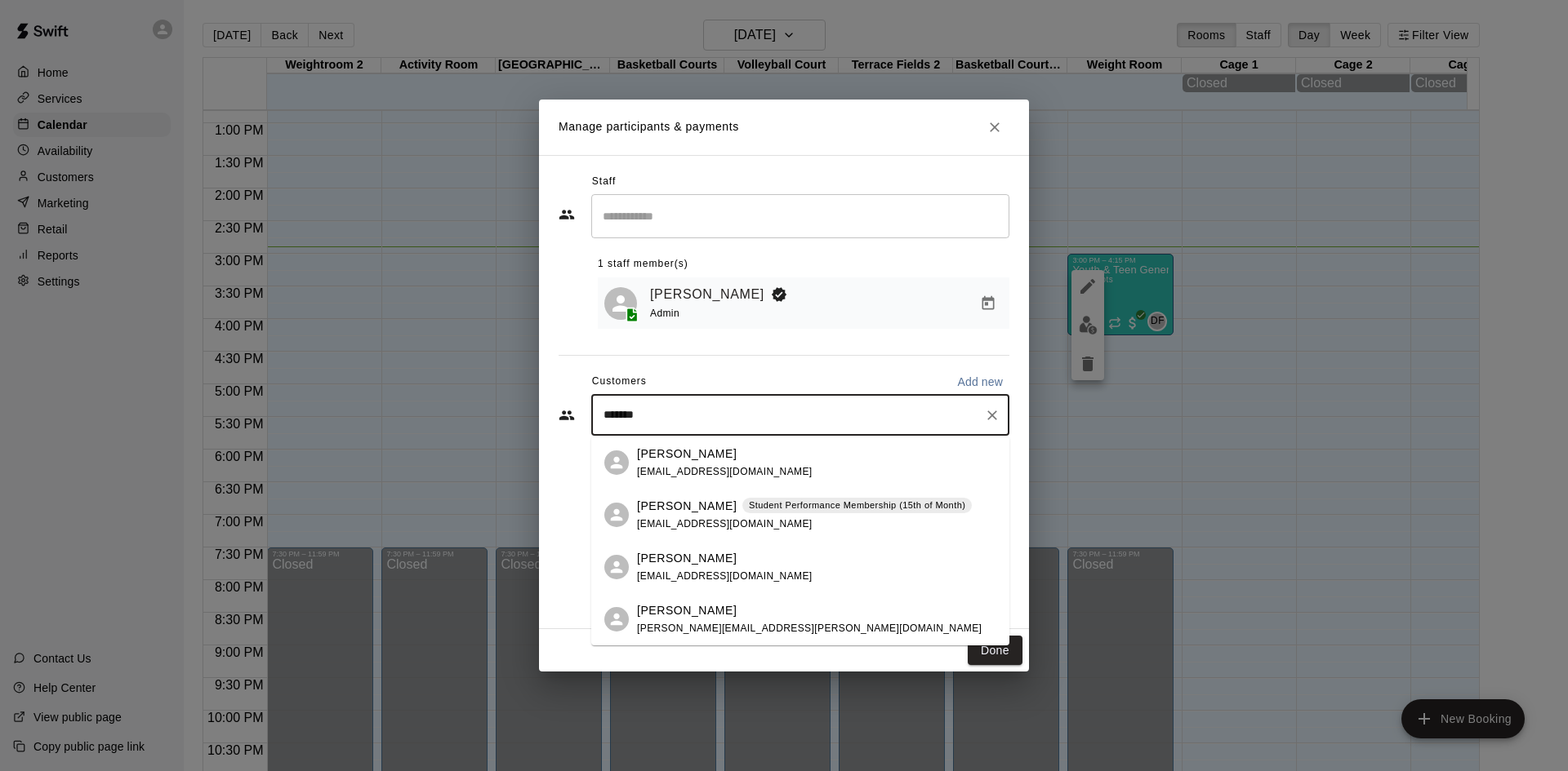
click at [749, 518] on span "annekemcevoy@gmail.com" at bounding box center [724, 524] width 176 height 12
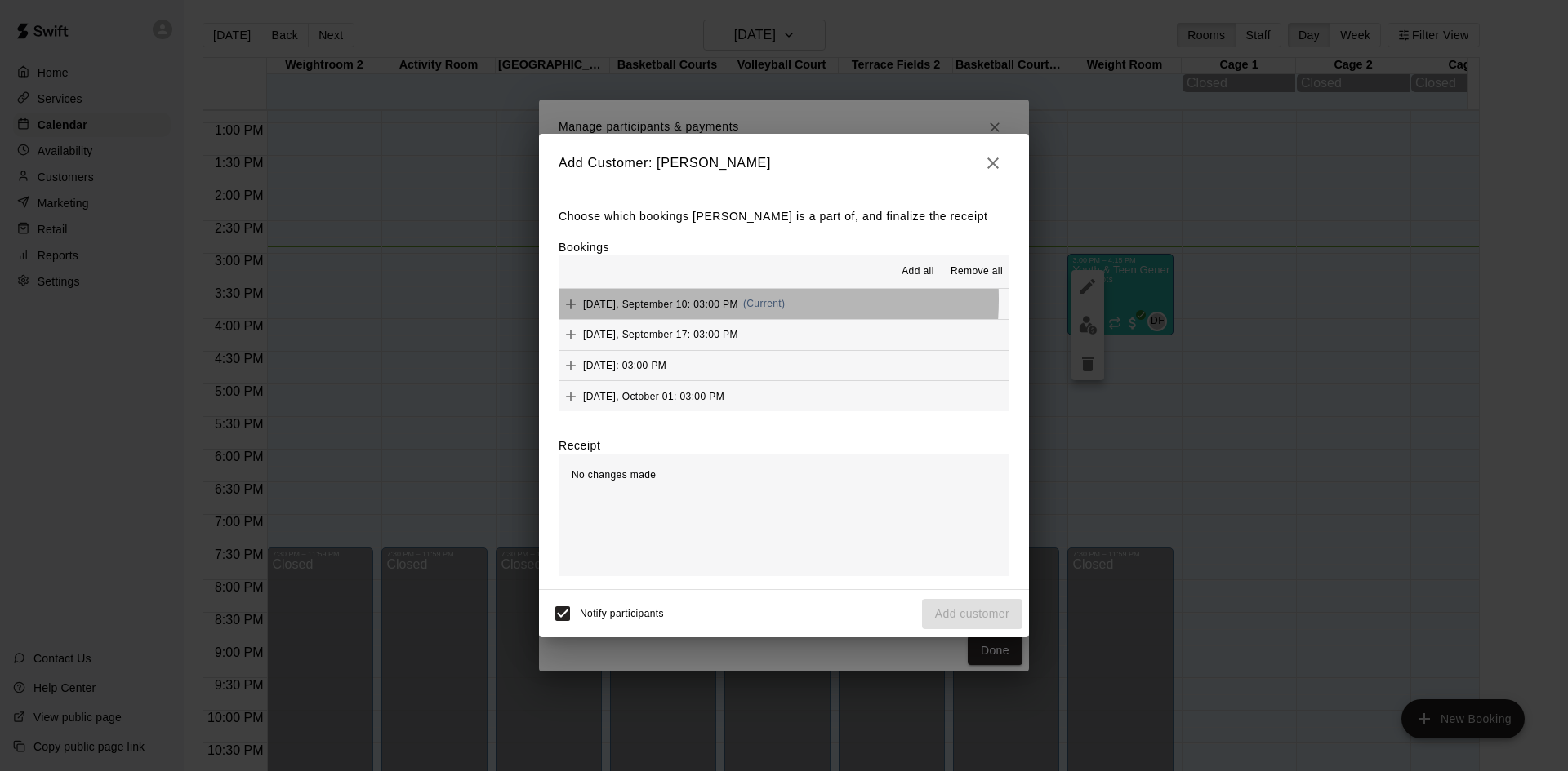
click at [705, 301] on span "Wednesday, September 10: 03:00 PM" at bounding box center [661, 303] width 155 height 12
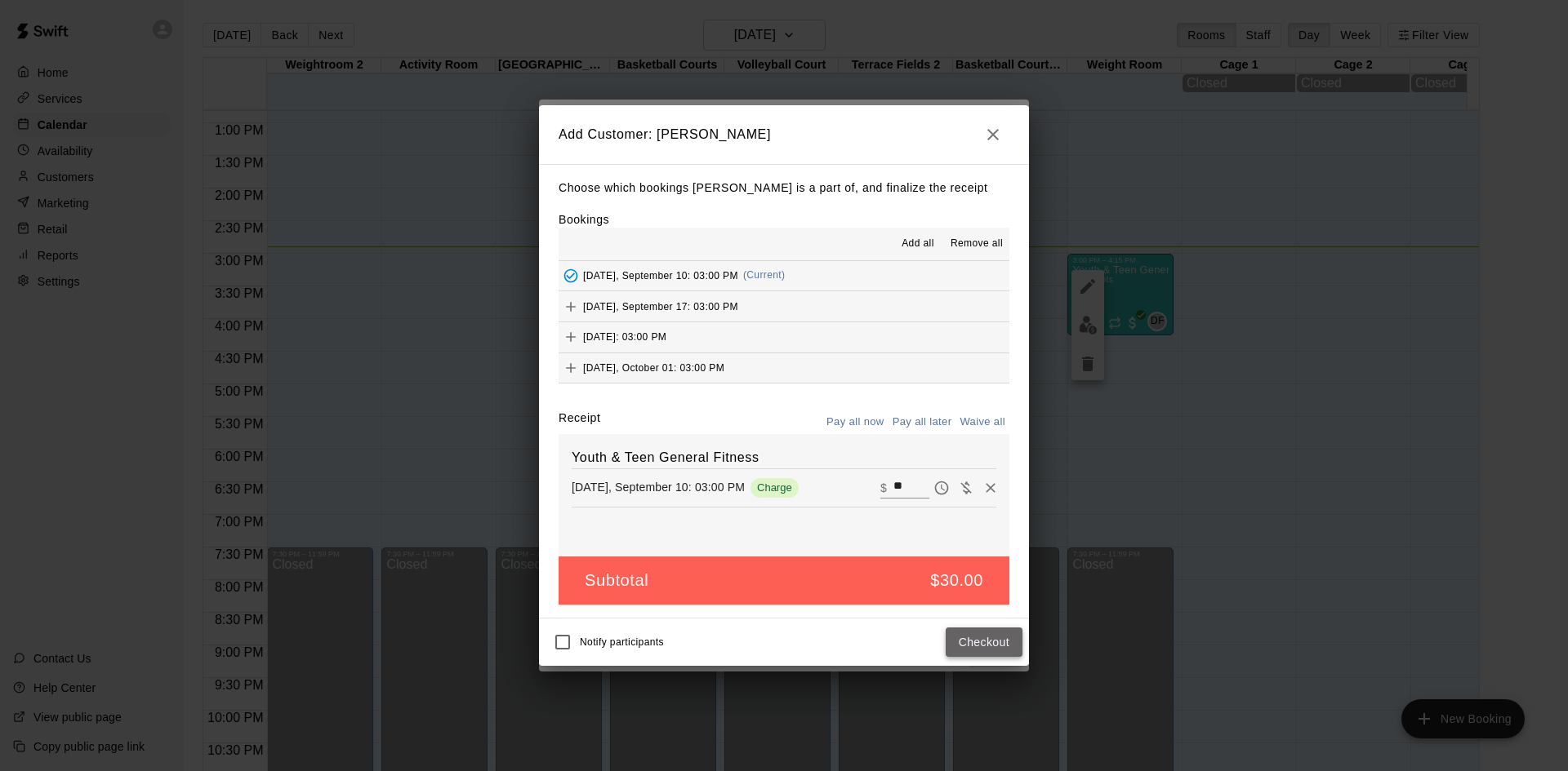
click at [997, 638] on button "Checkout" at bounding box center [984, 642] width 77 height 30
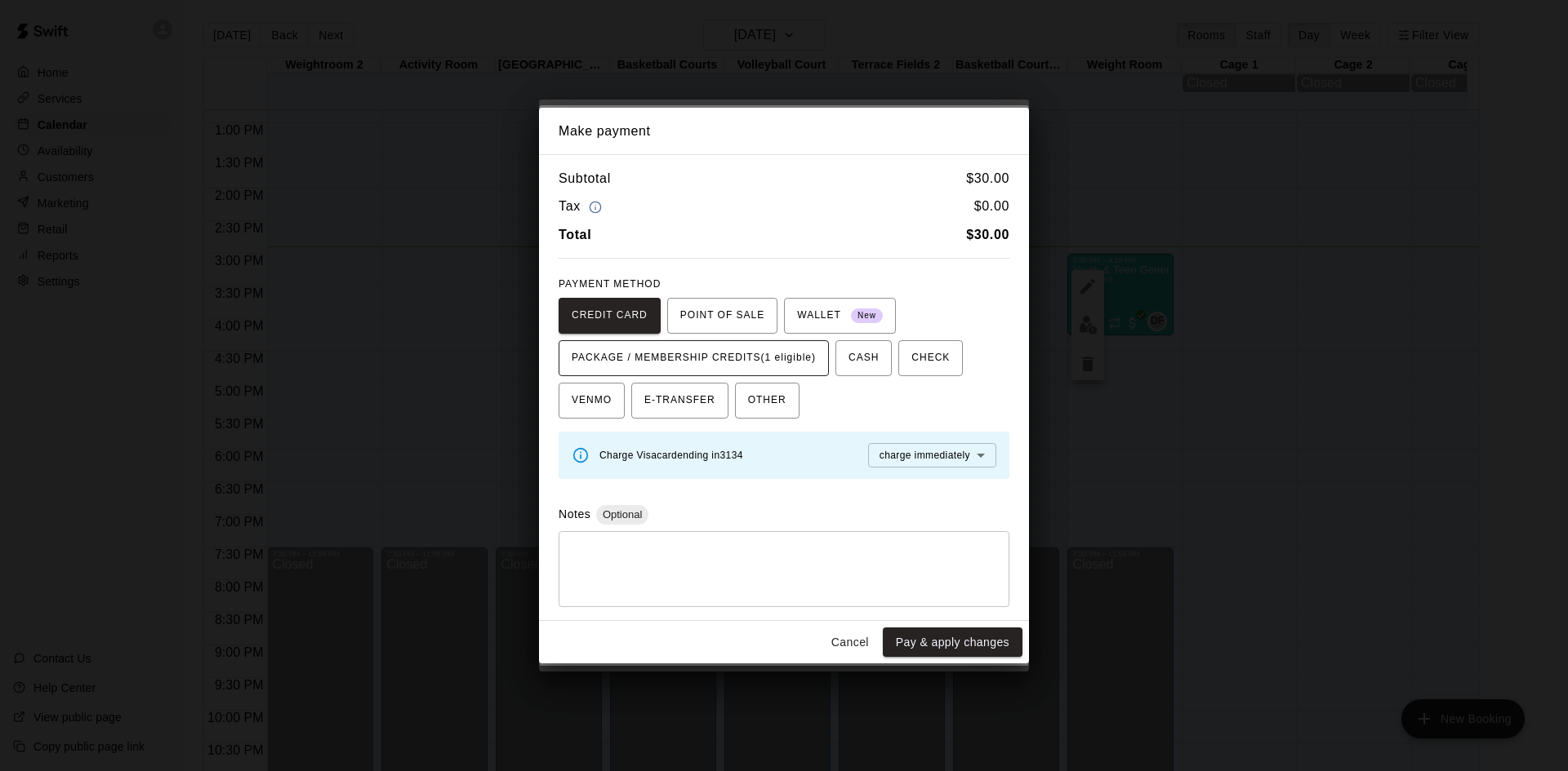
click at [769, 355] on span "PACKAGE / MEMBERSHIP CREDITS (1 eligible)" at bounding box center [693, 358] width 244 height 26
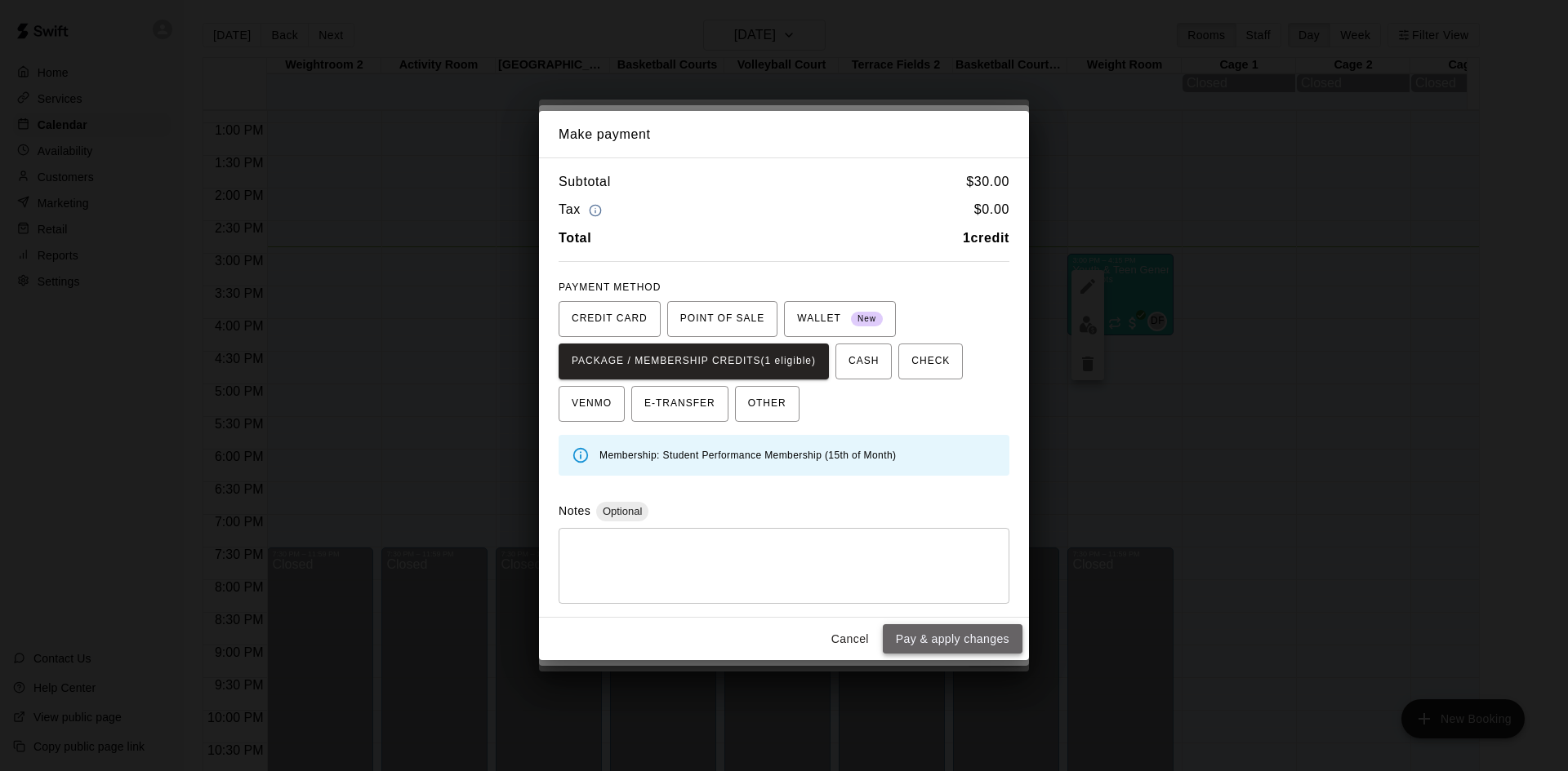
click at [936, 640] on button "Pay & apply changes" at bounding box center [953, 640] width 139 height 30
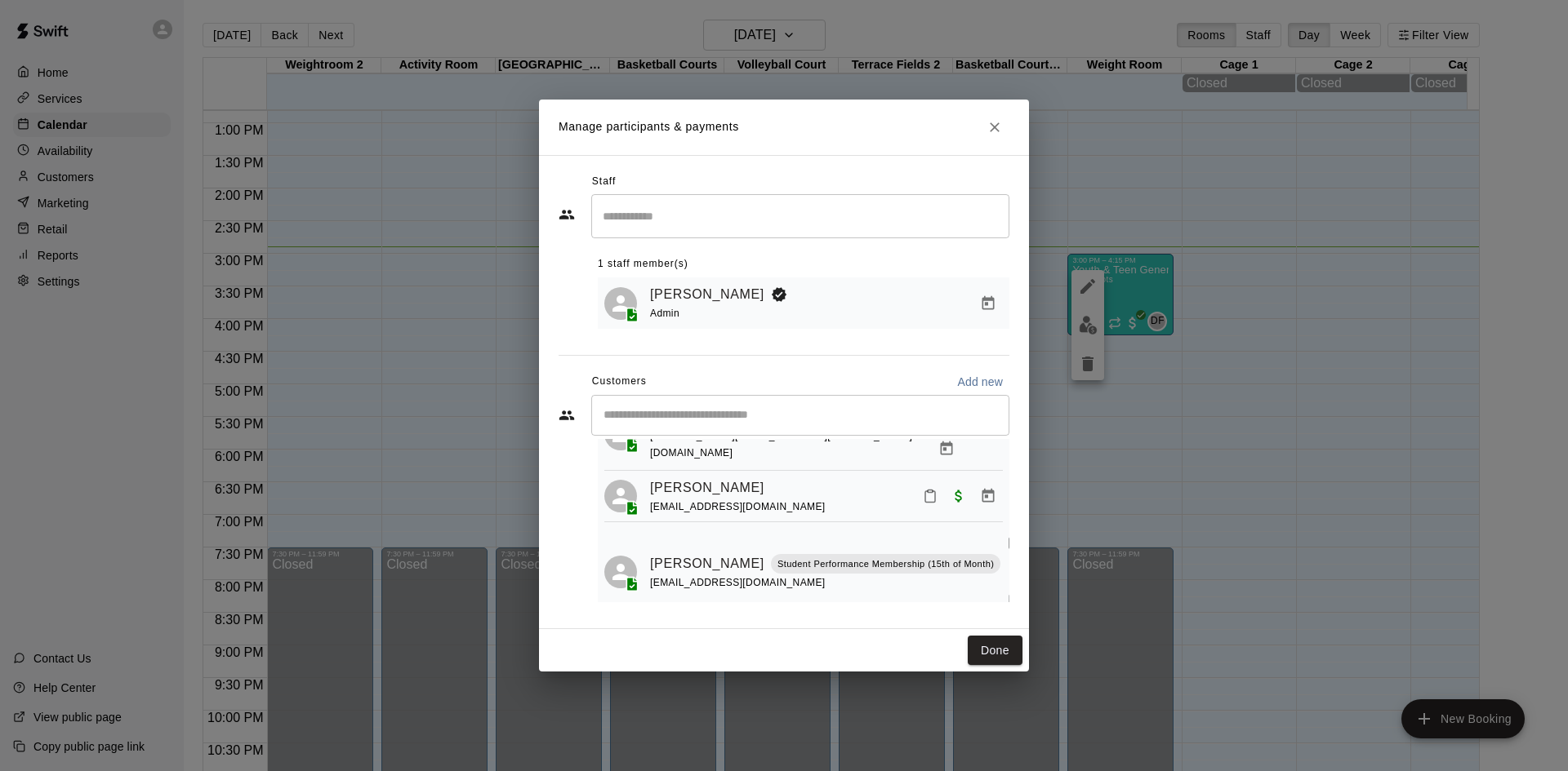
scroll to position [192, 0]
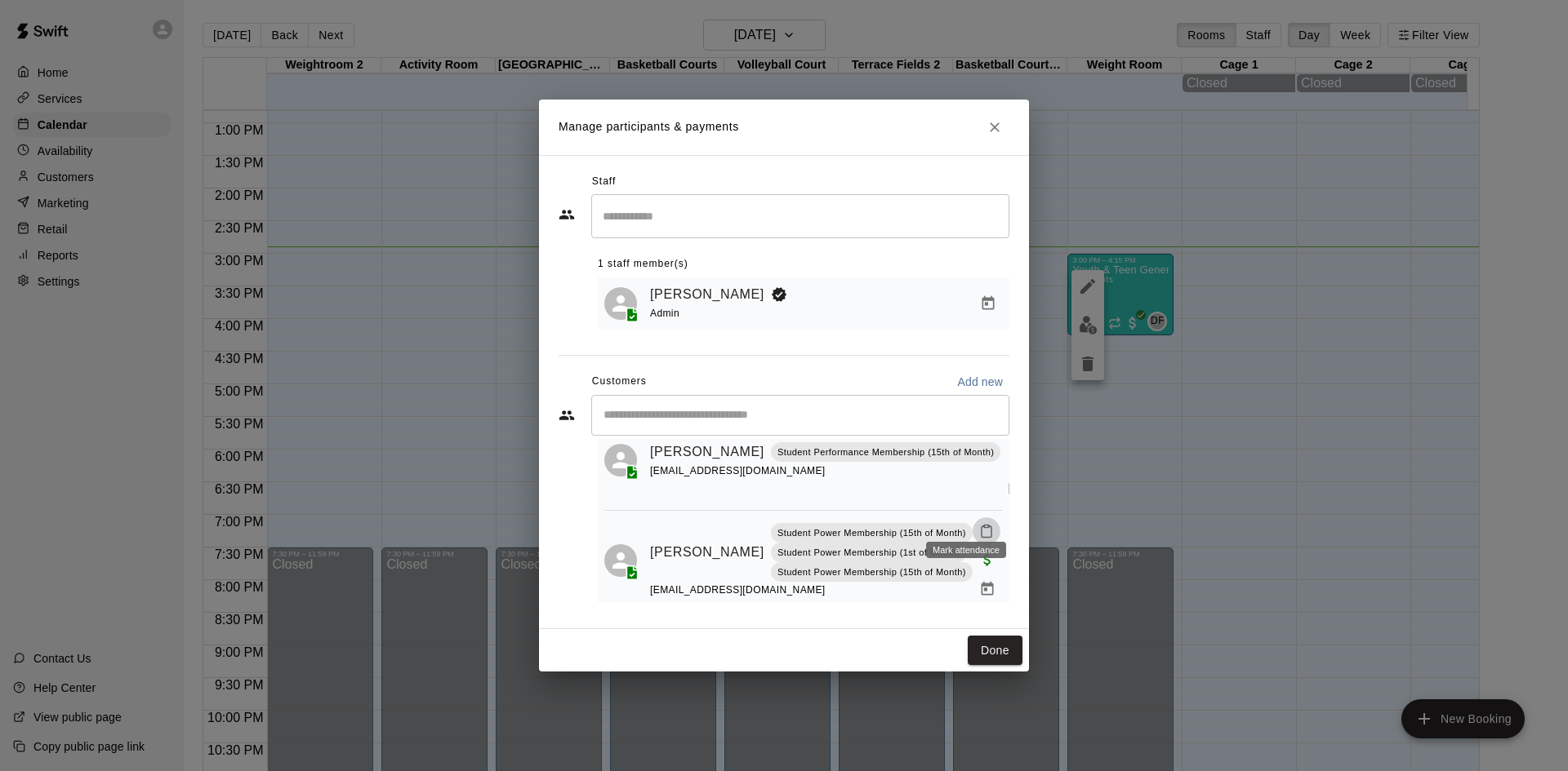
click at [972, 518] on button "Mark attendance" at bounding box center [986, 531] width 28 height 28
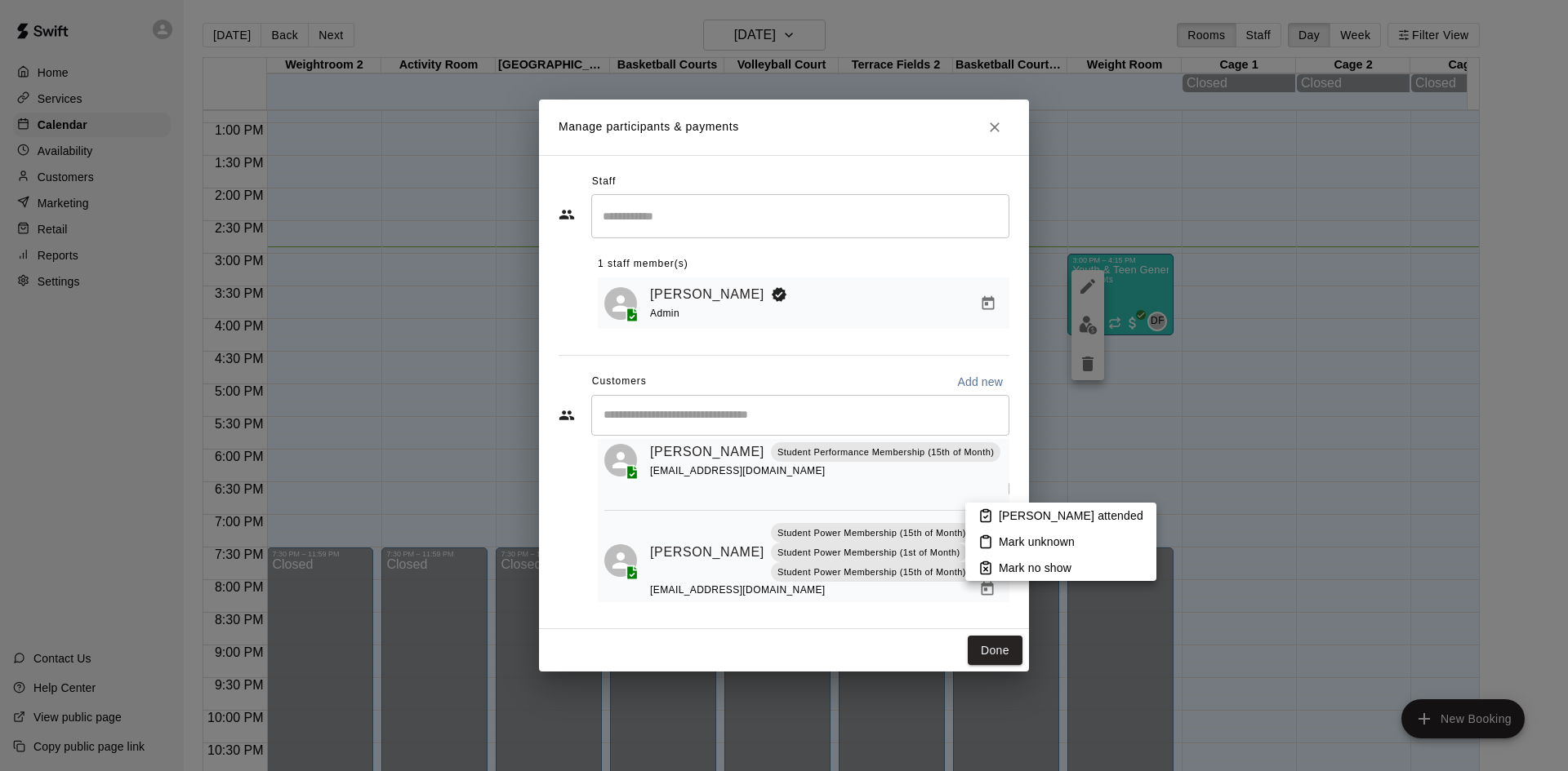
click at [977, 515] on li "Mark attended" at bounding box center [1061, 515] width 191 height 26
click at [990, 640] on button "Done" at bounding box center [995, 651] width 54 height 30
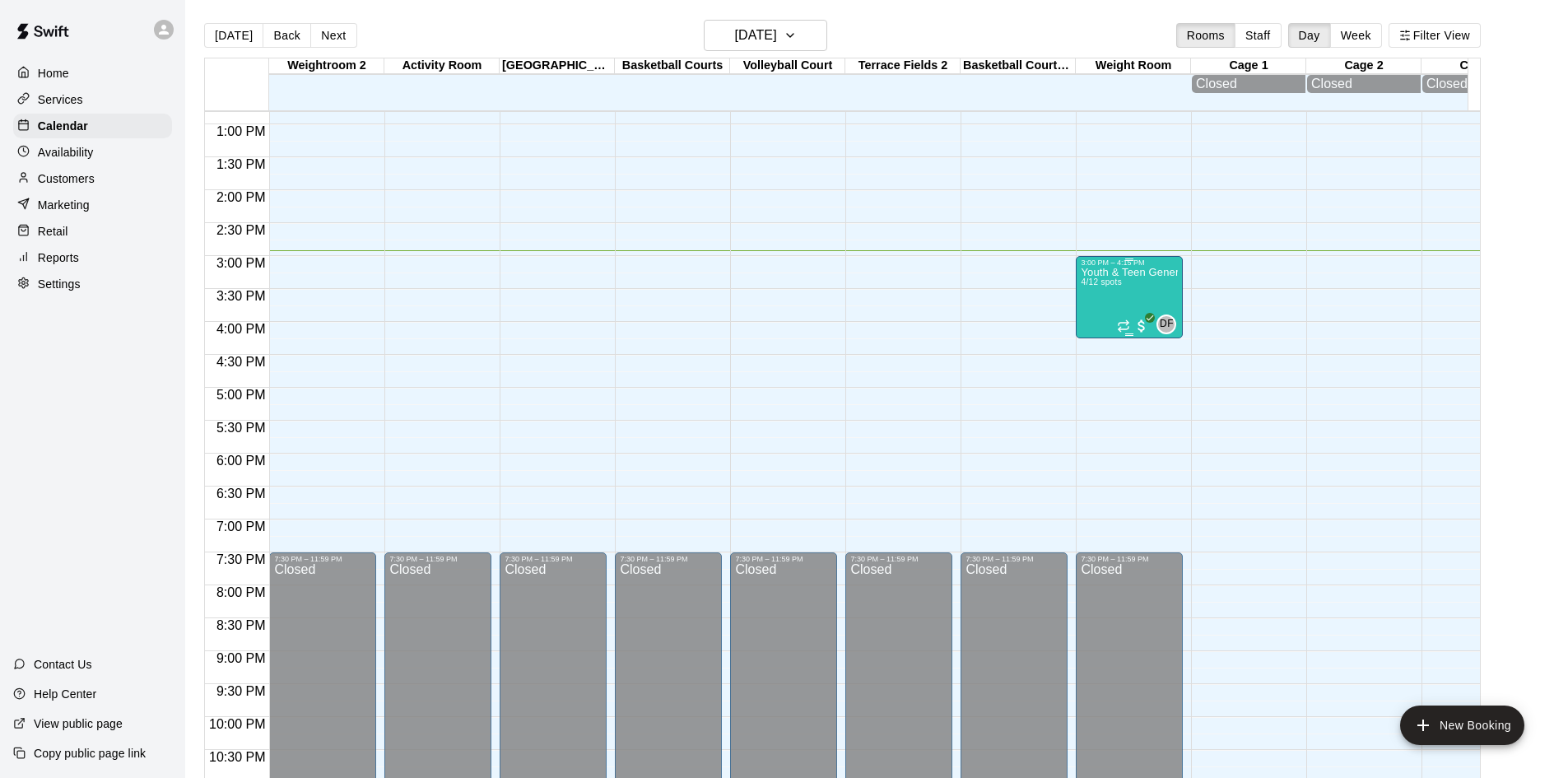
click at [1133, 273] on p "Youth & Teen General Fitness" at bounding box center [1130, 273] width 97 height 0
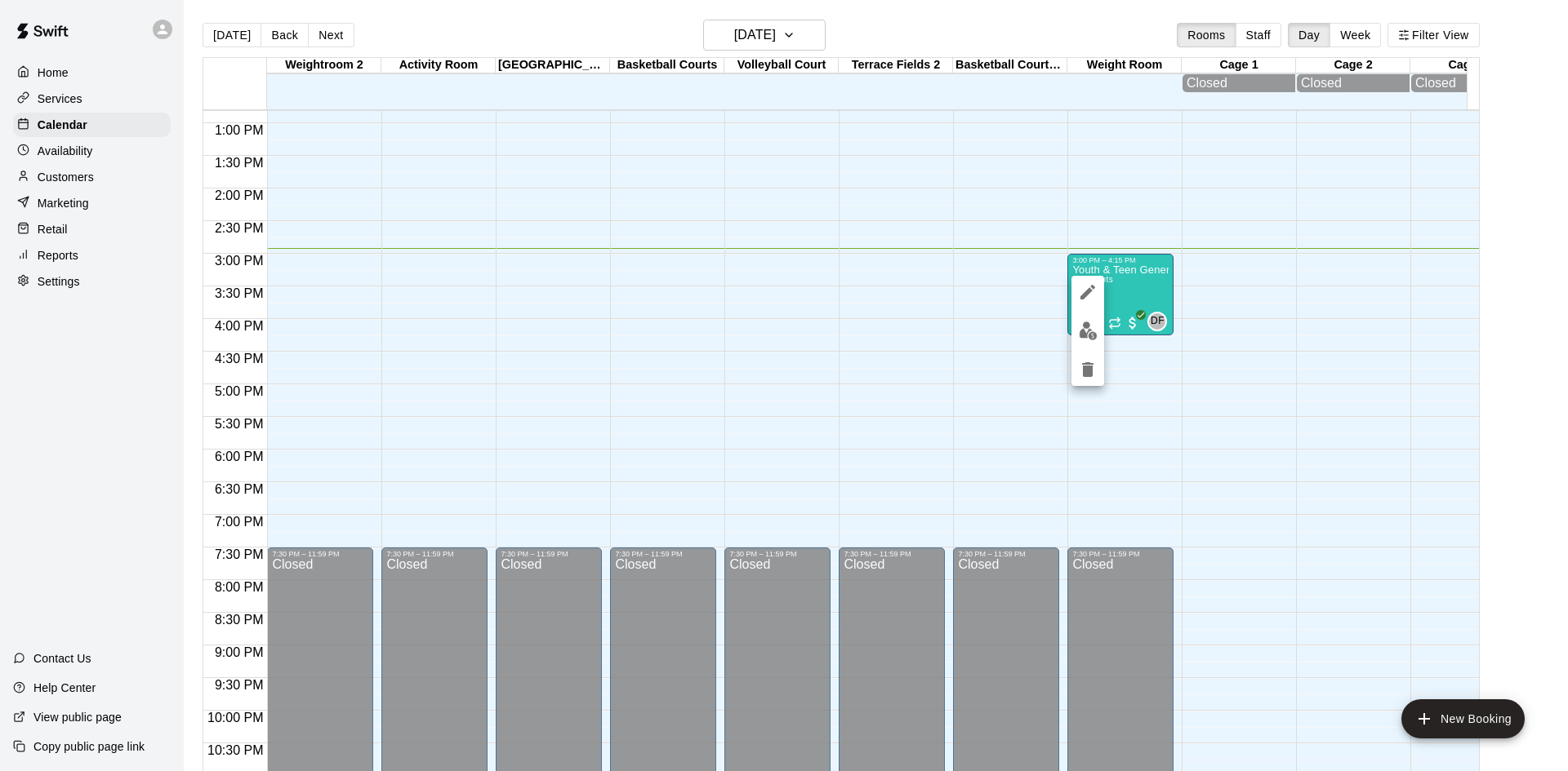
click at [1094, 327] on img "edit" at bounding box center [1088, 330] width 19 height 19
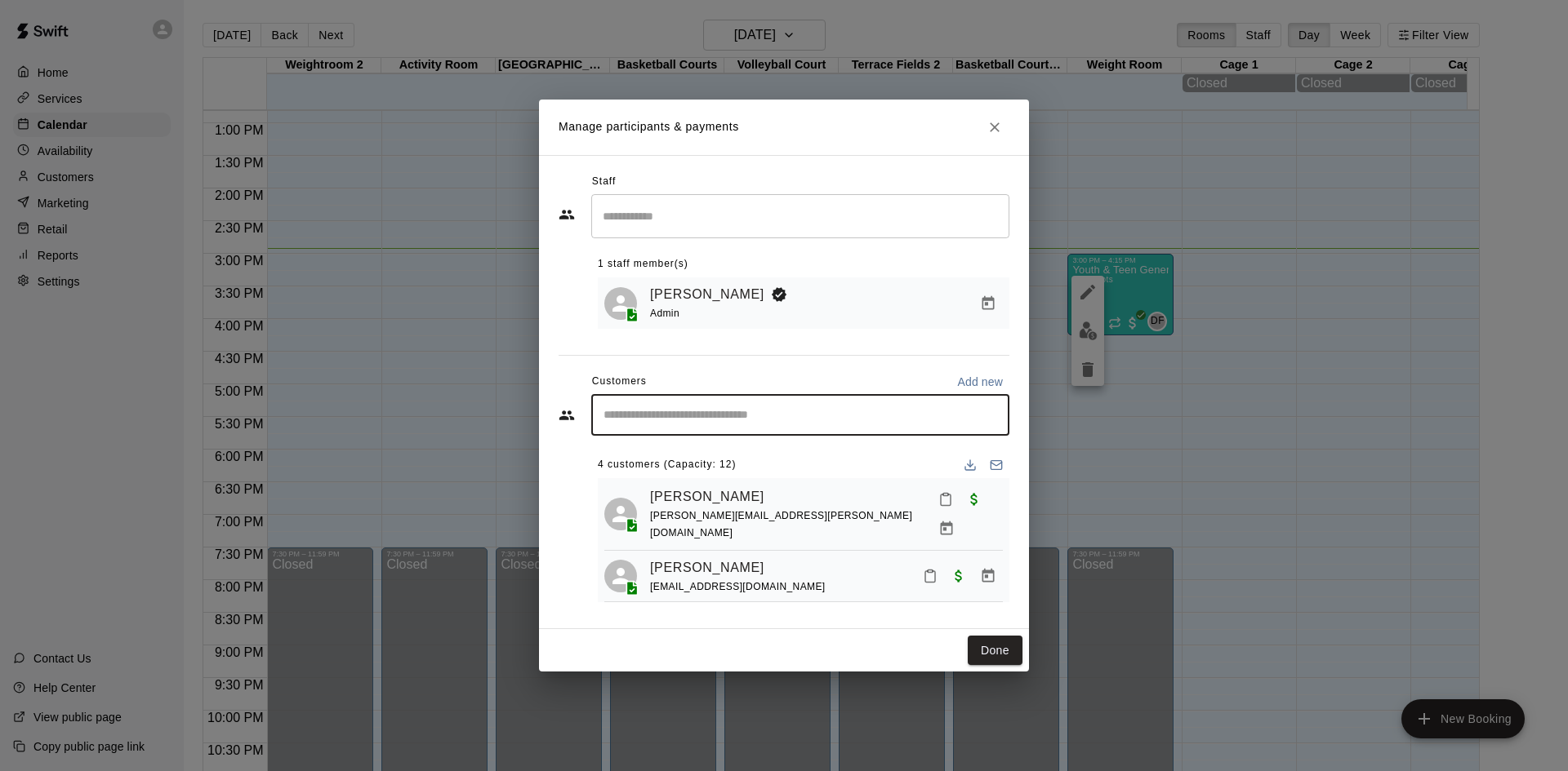
click at [770, 421] on input "Start typing to search customers..." at bounding box center [800, 415] width 404 height 16
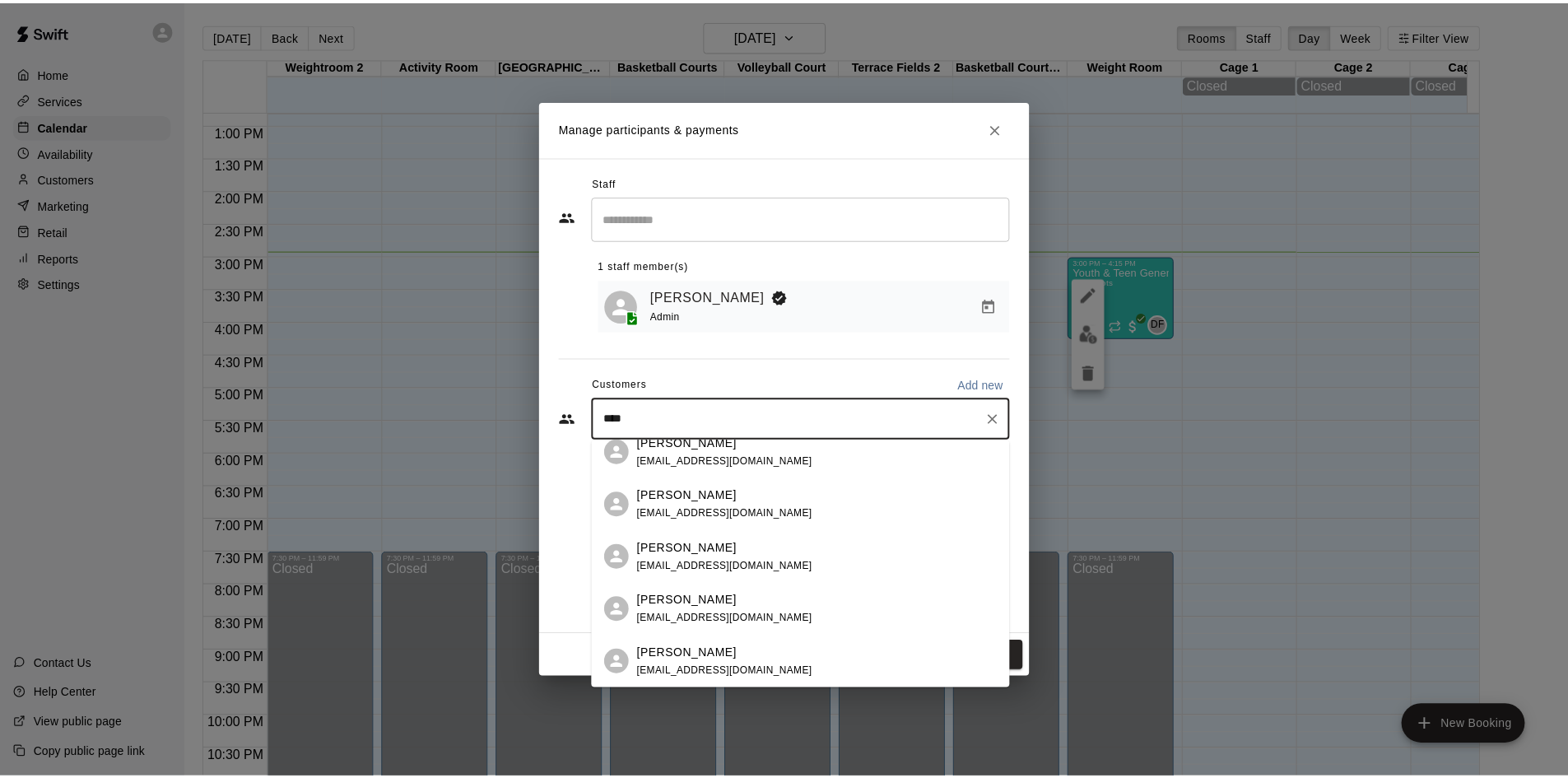
scroll to position [0, 0]
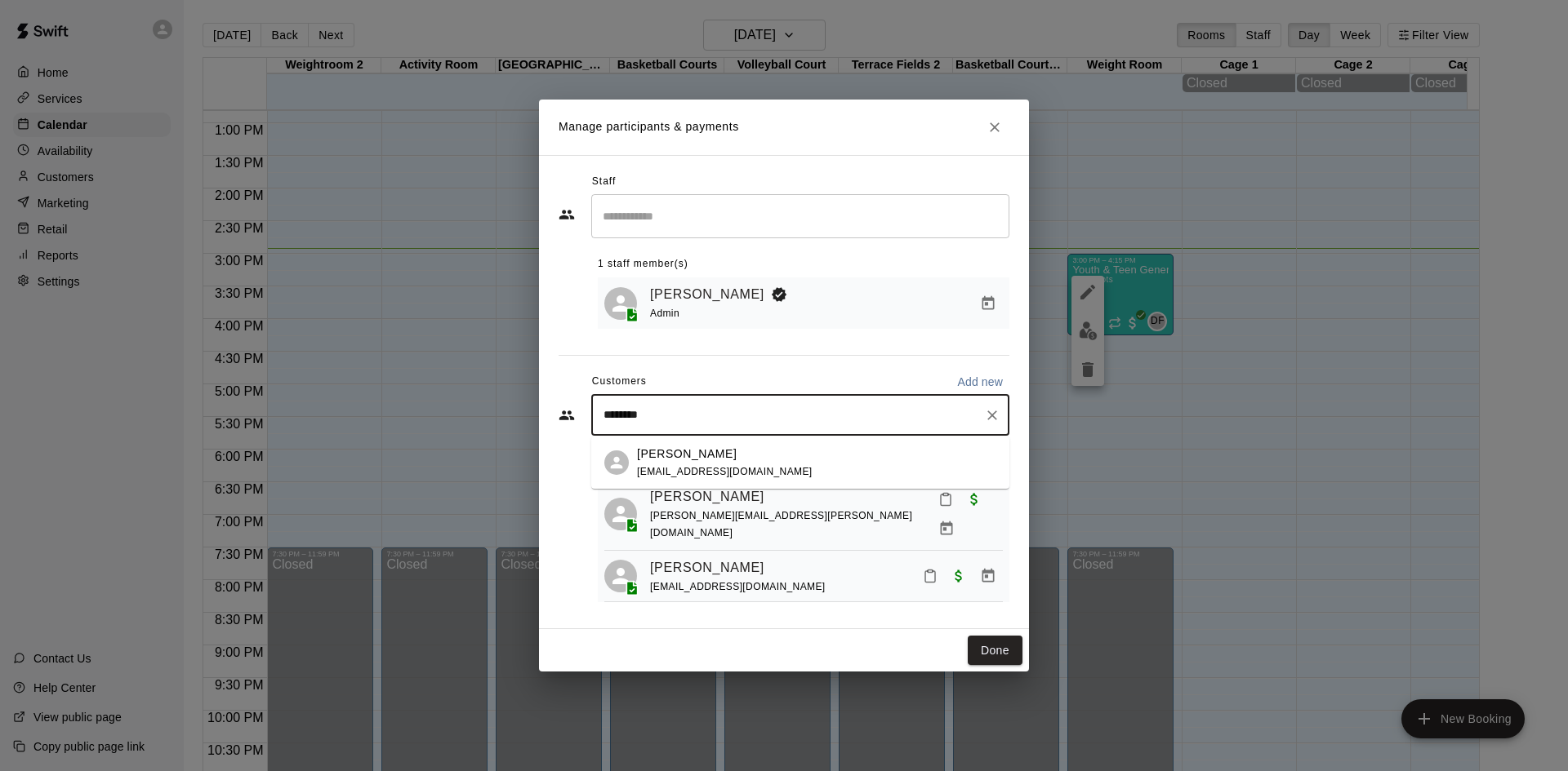
type input "*********"
click at [713, 459] on div "Eli Valentino" at bounding box center [724, 453] width 176 height 17
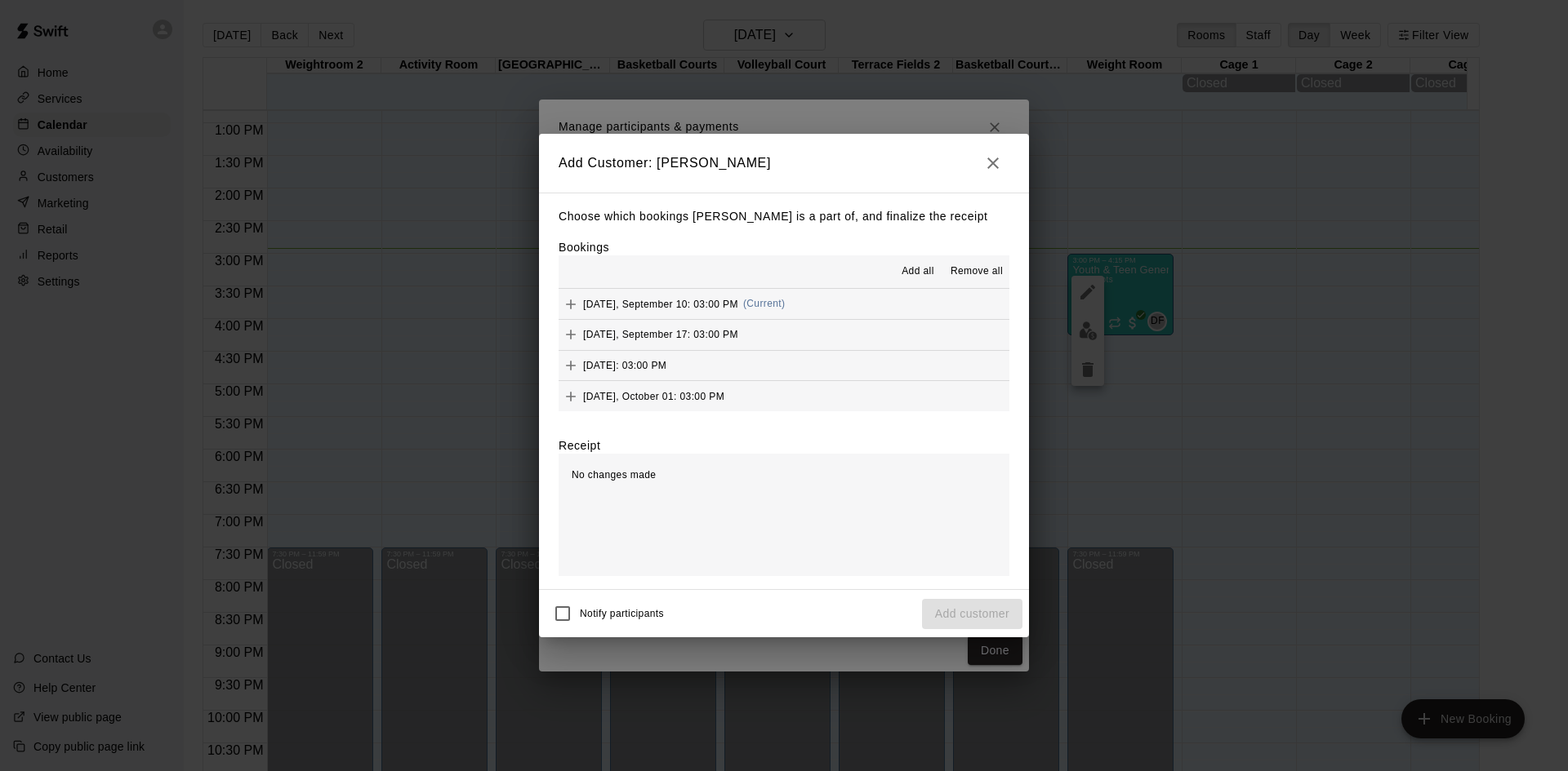
click at [738, 309] on span "Wednesday, September 10: 03:00 PM" at bounding box center [661, 303] width 155 height 12
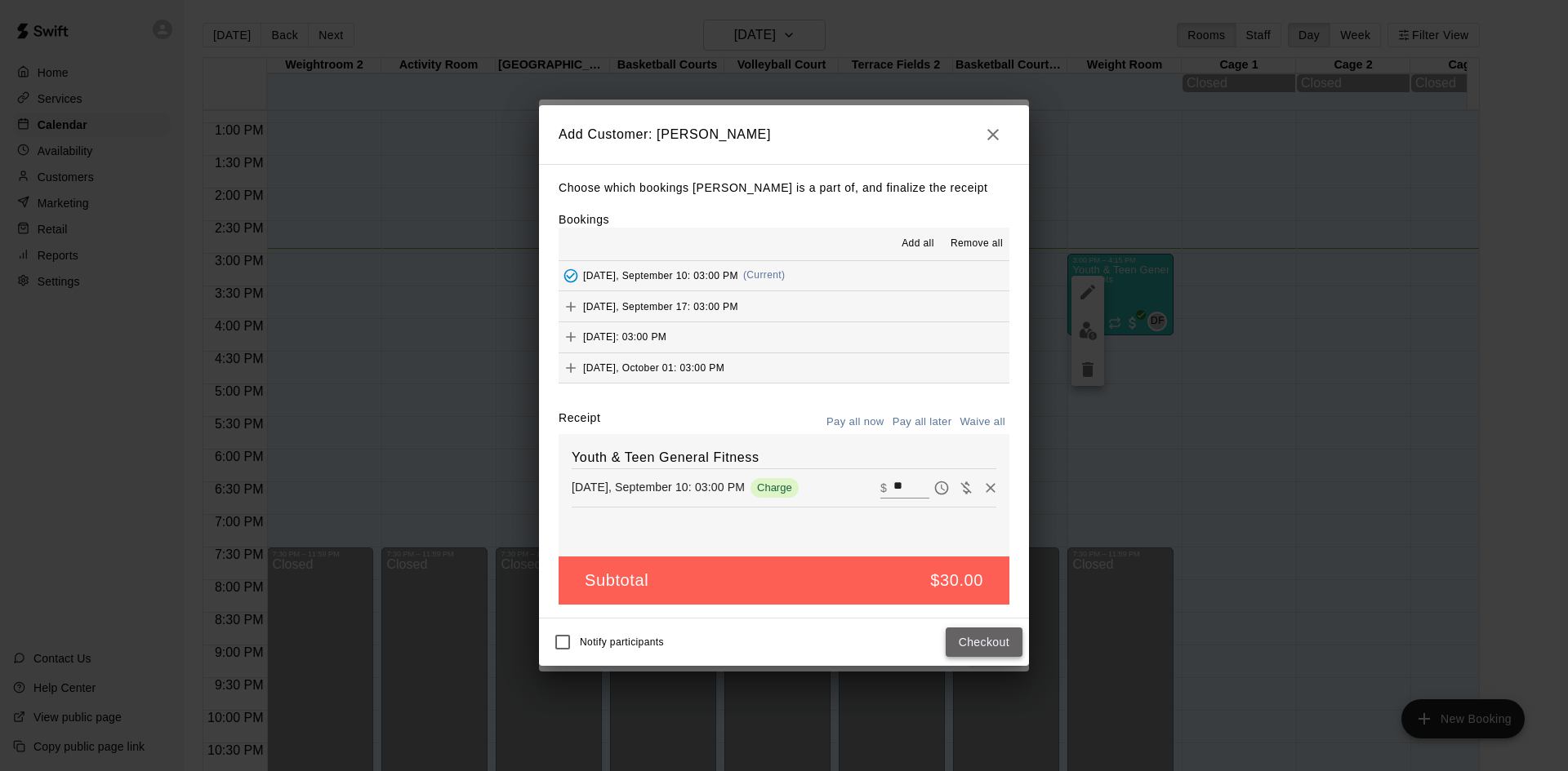
click at [994, 640] on button "Checkout" at bounding box center [984, 642] width 77 height 30
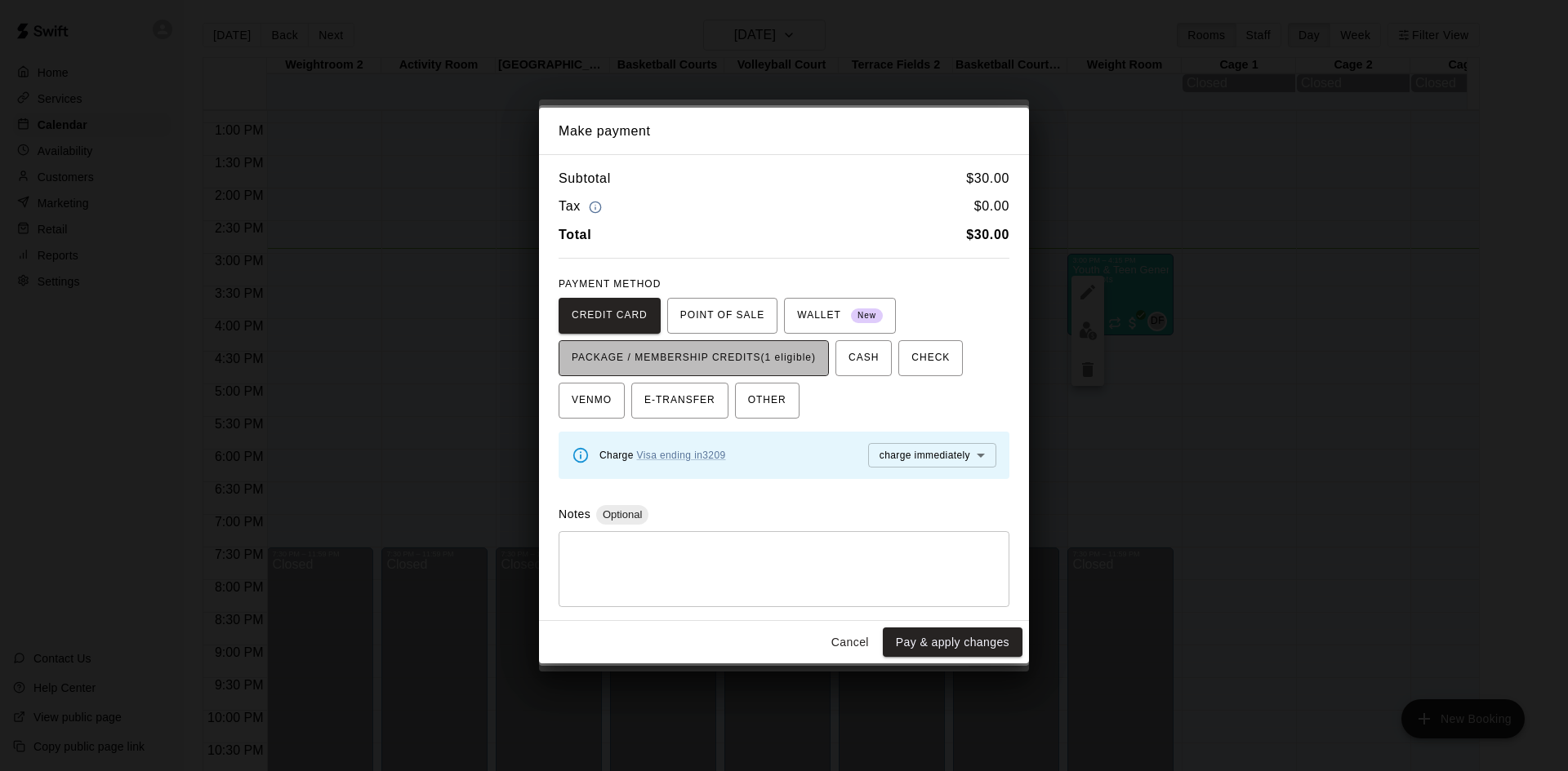
click at [822, 356] on button "PACKAGE / MEMBERSHIP CREDITS (1 eligible)" at bounding box center [694, 358] width 271 height 36
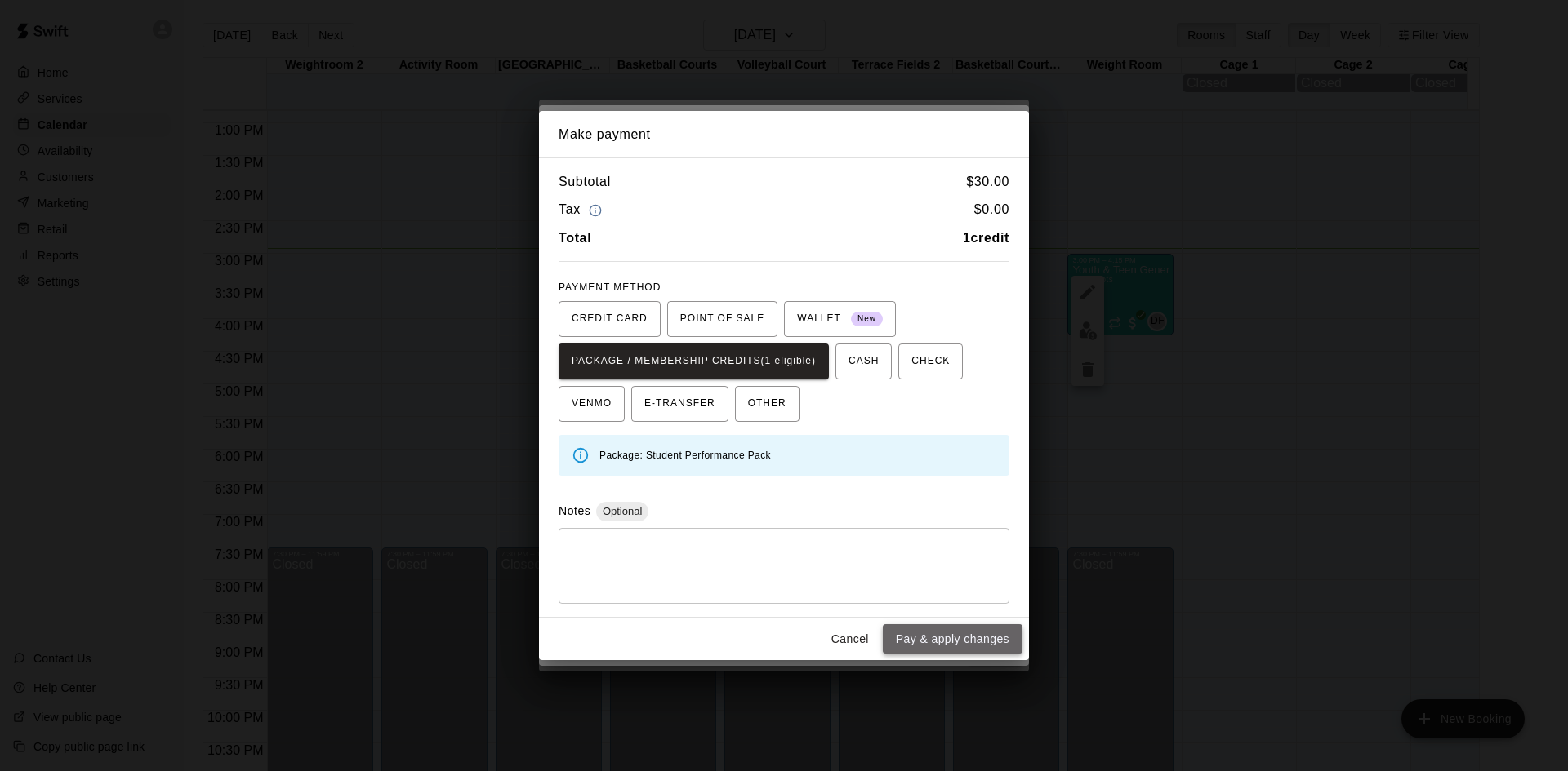
click at [975, 641] on button "Pay & apply changes" at bounding box center [953, 640] width 139 height 30
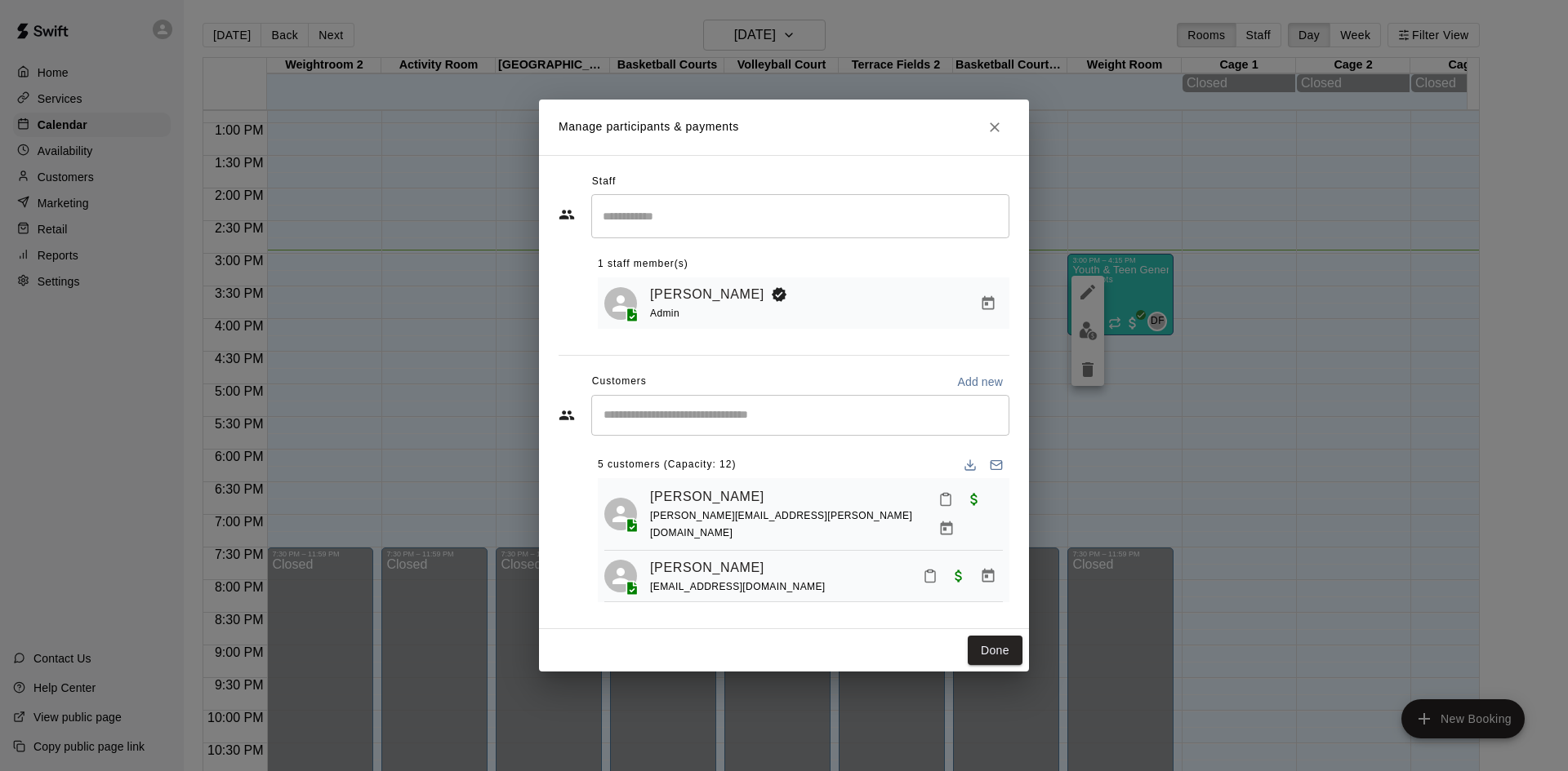
click at [691, 429] on div "​" at bounding box center [800, 416] width 418 height 41
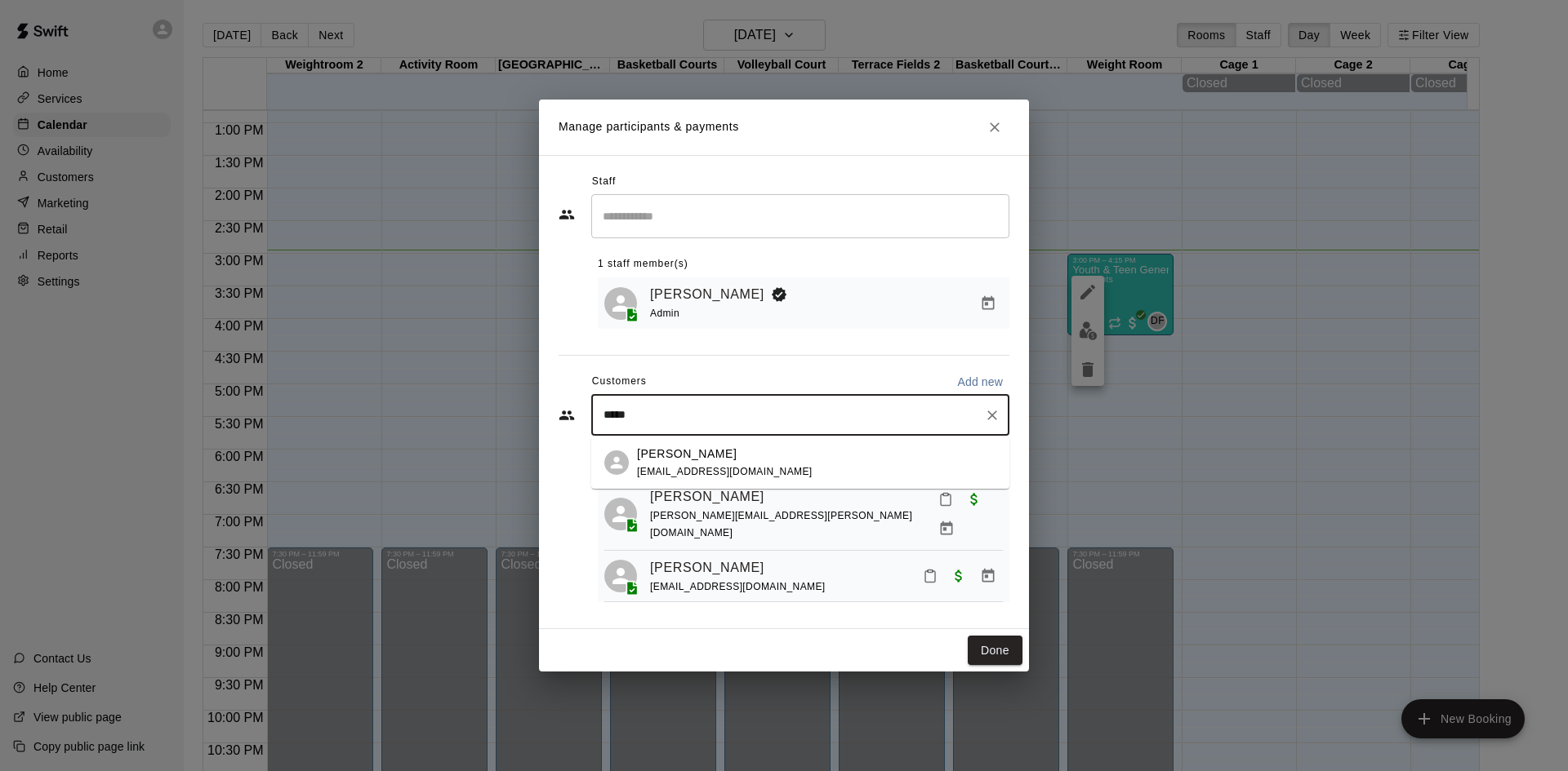
type input "******"
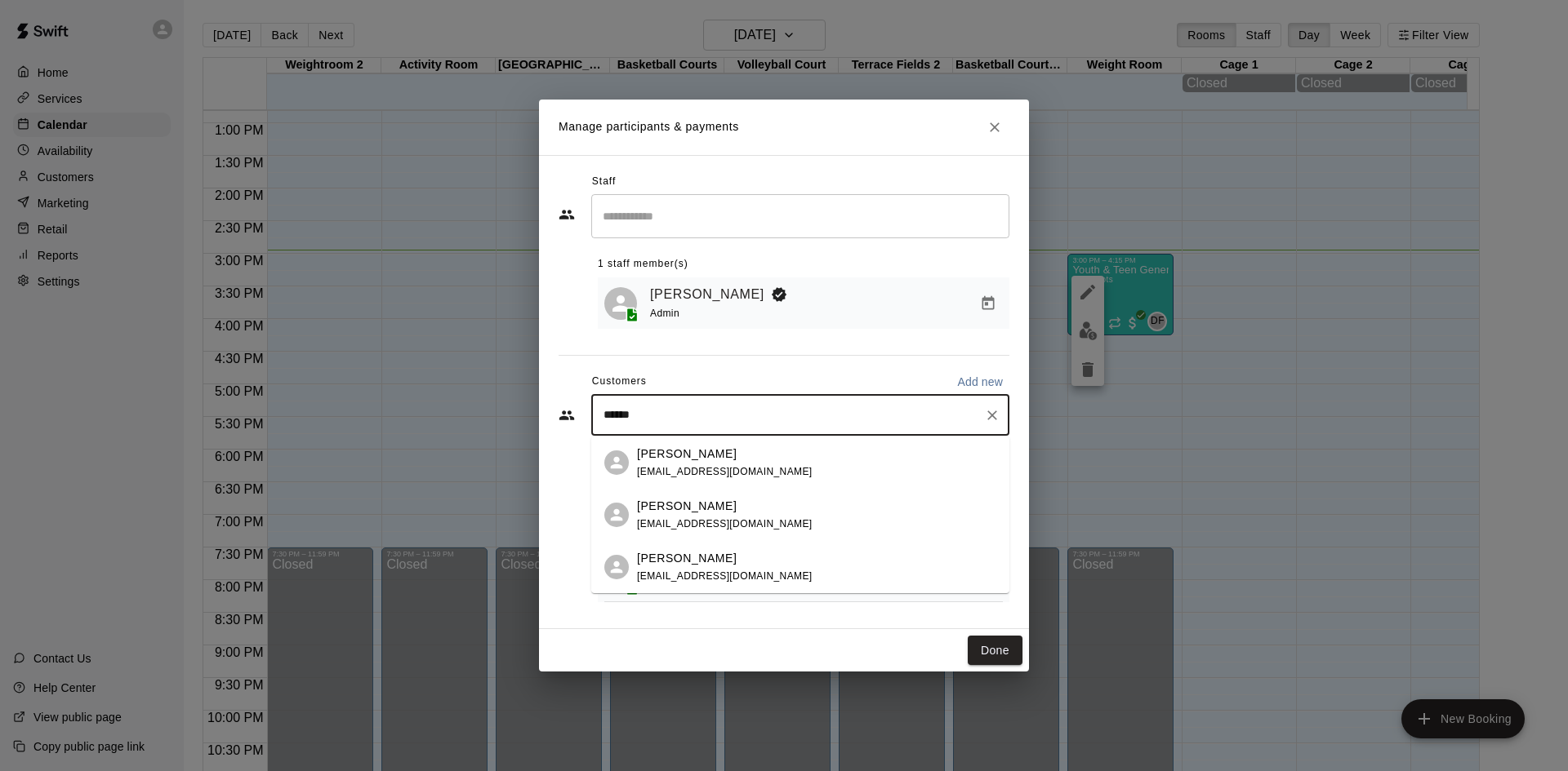
click at [711, 567] on div "Luciano Valentino tracyse@hotmail.com" at bounding box center [724, 567] width 176 height 35
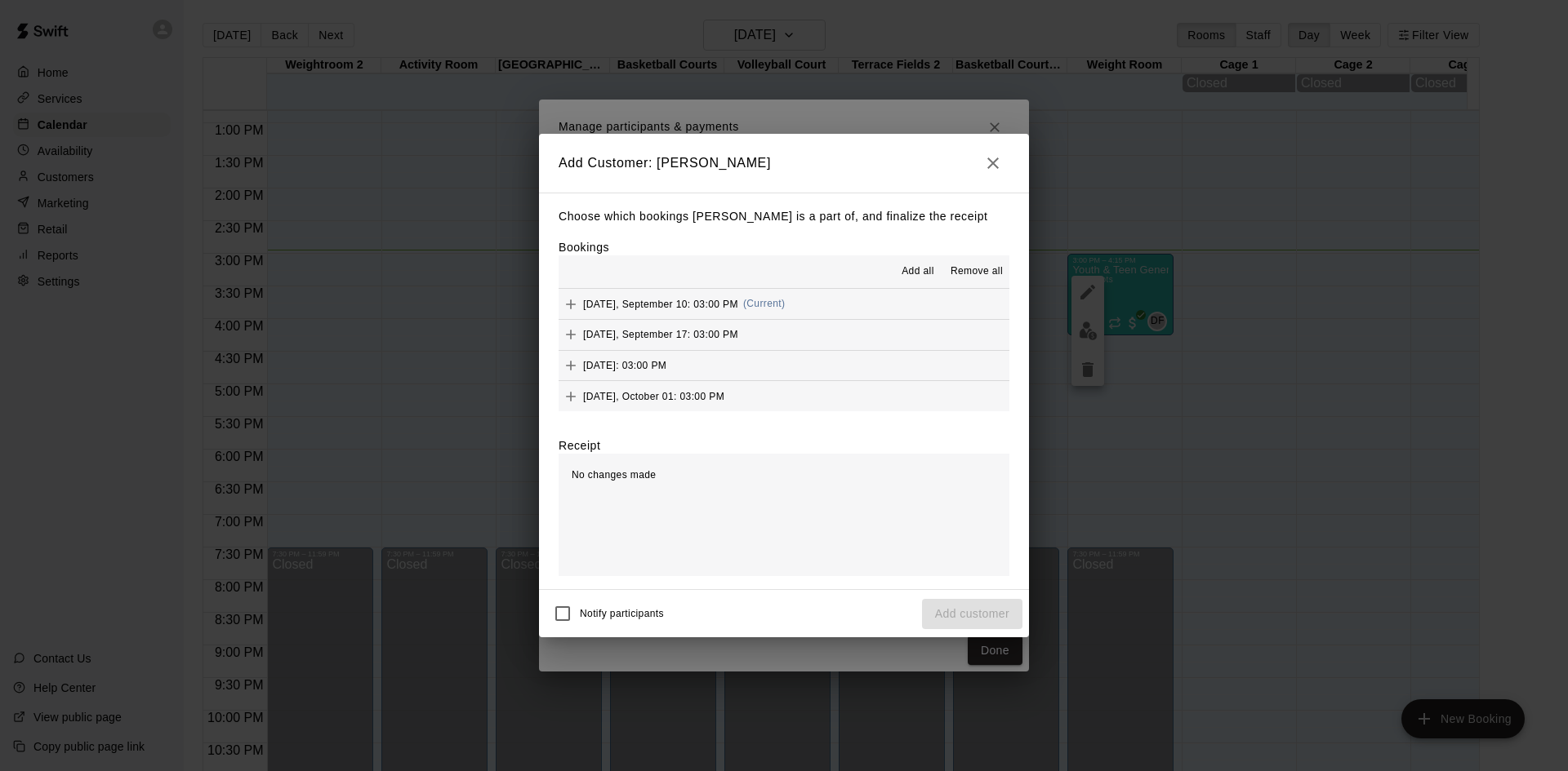
click at [671, 299] on span "Wednesday, September 10: 03:00 PM" at bounding box center [661, 303] width 155 height 12
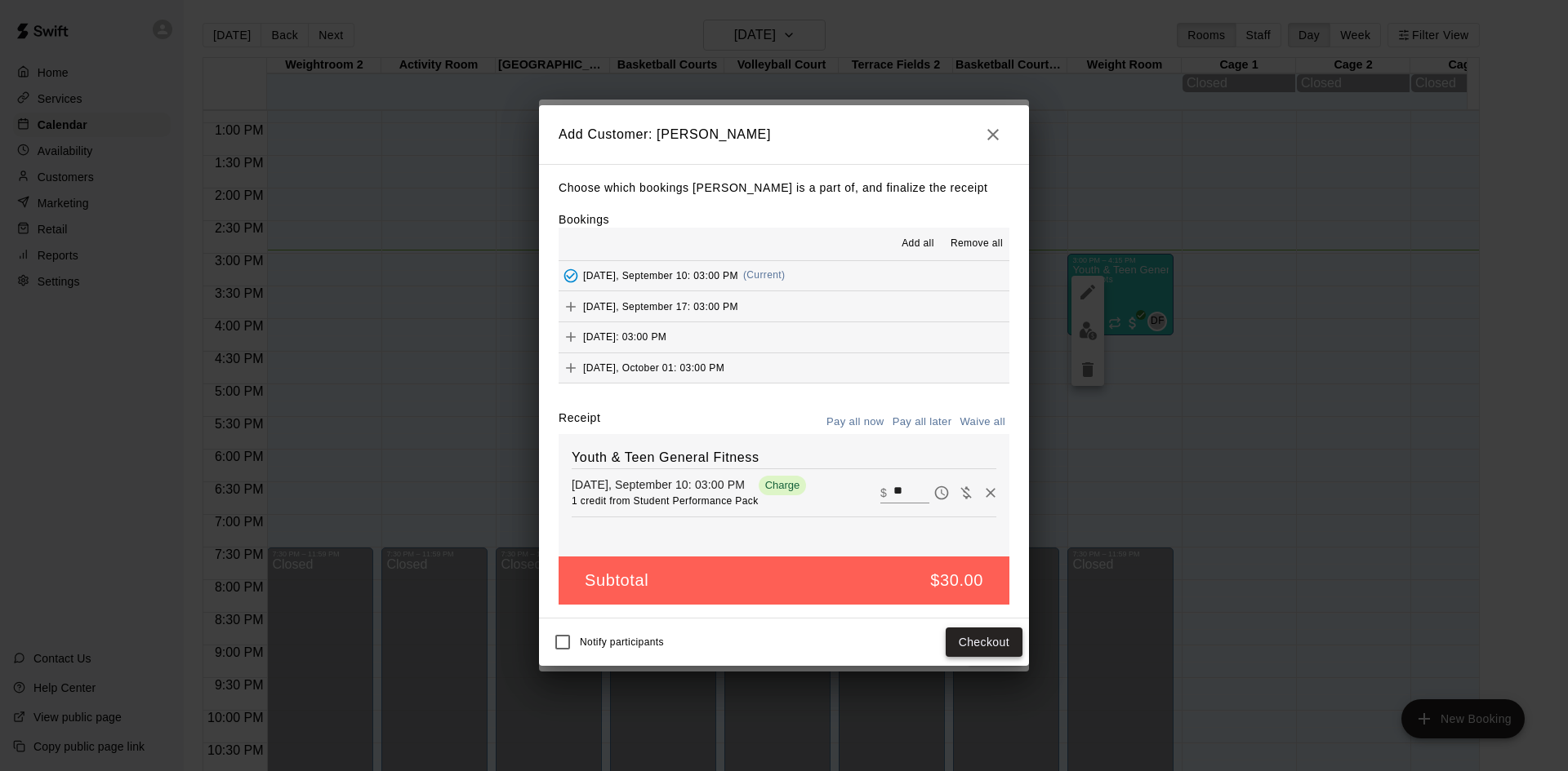
click at [999, 641] on button "Checkout" at bounding box center [984, 642] width 77 height 30
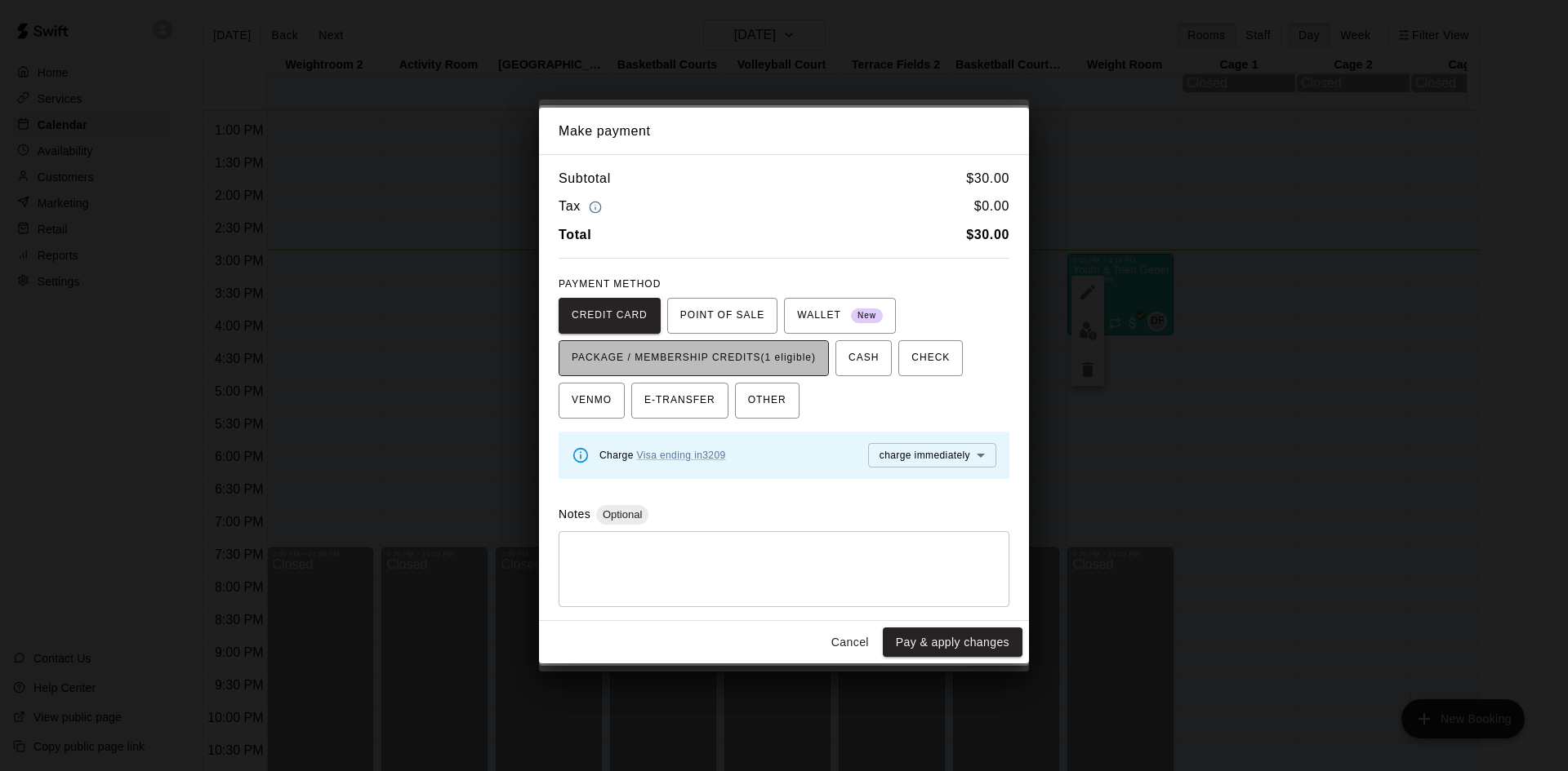
click at [822, 357] on button "PACKAGE / MEMBERSHIP CREDITS (1 eligible)" at bounding box center [694, 358] width 271 height 36
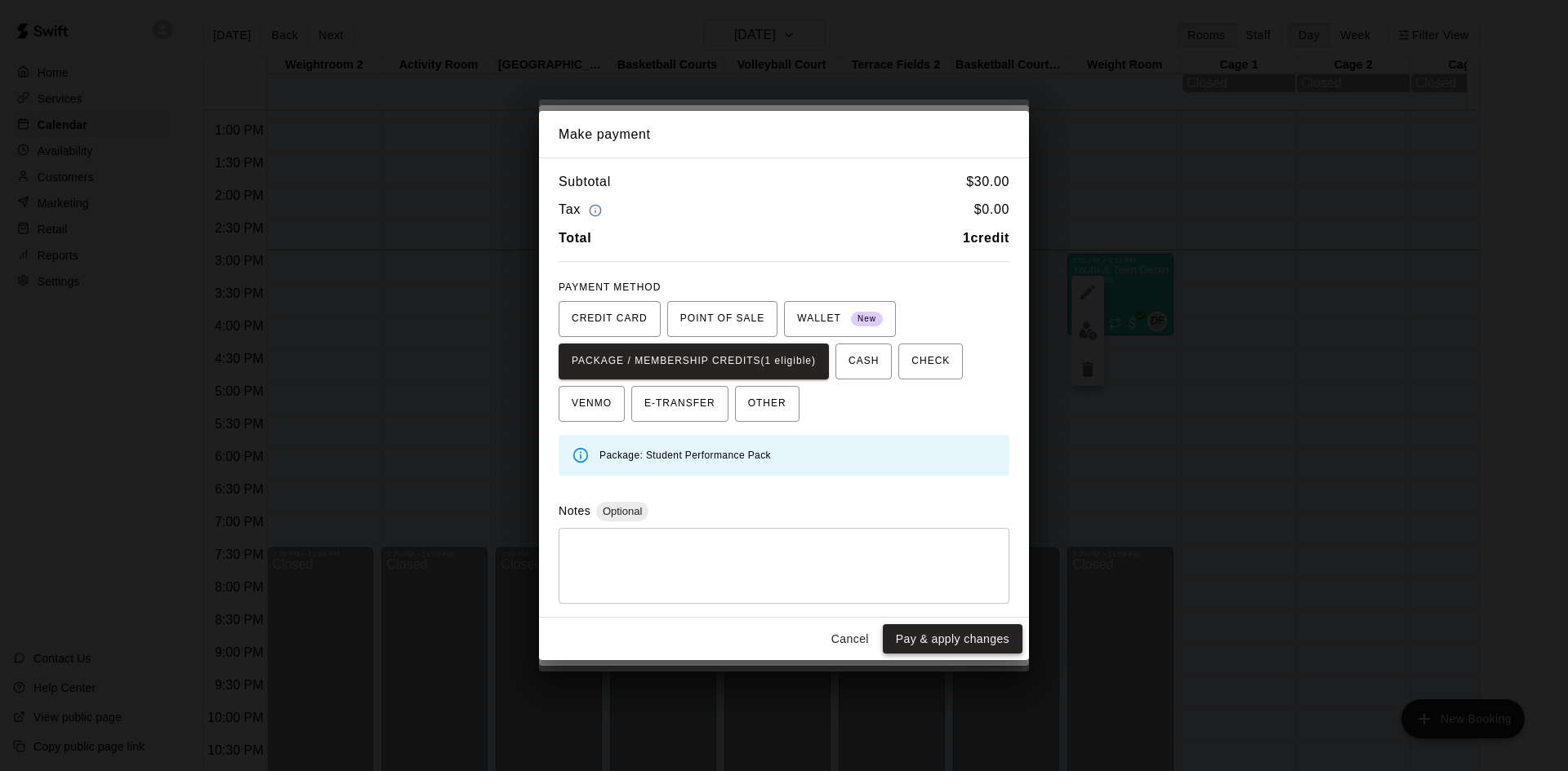
click at [972, 645] on button "Pay & apply changes" at bounding box center [953, 640] width 139 height 30
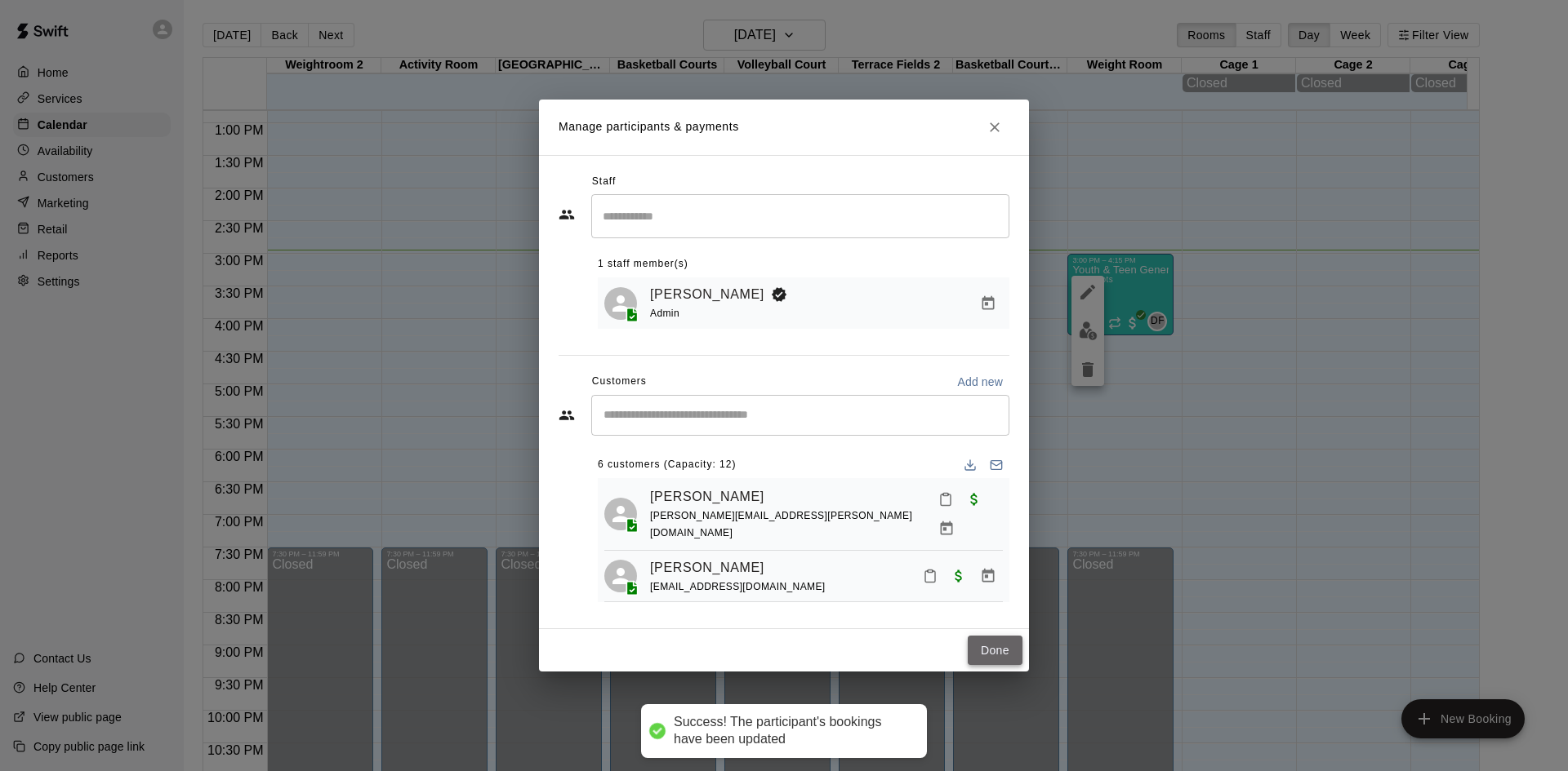
click at [1004, 645] on button "Done" at bounding box center [995, 651] width 54 height 30
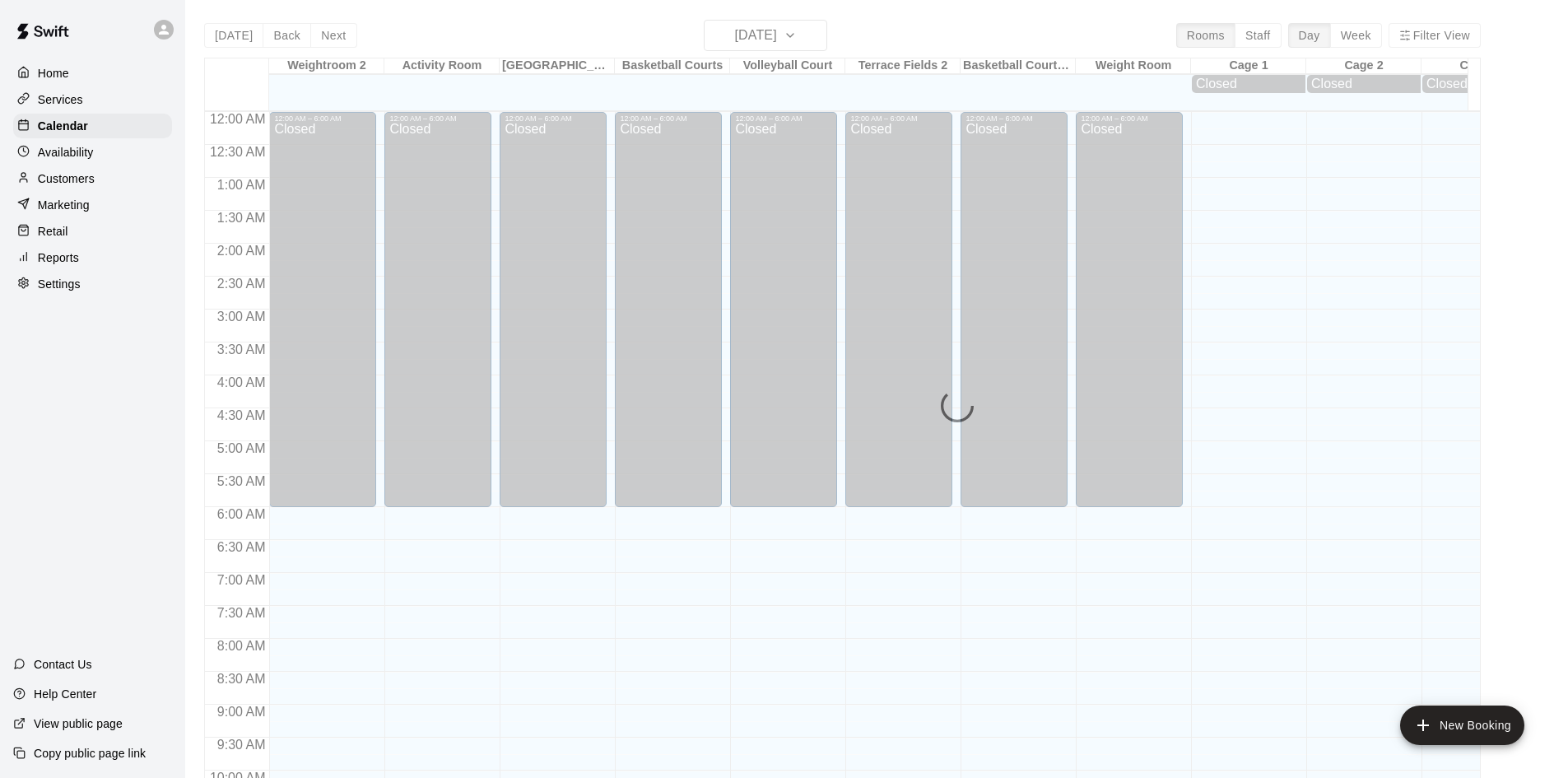
scroll to position [844, 0]
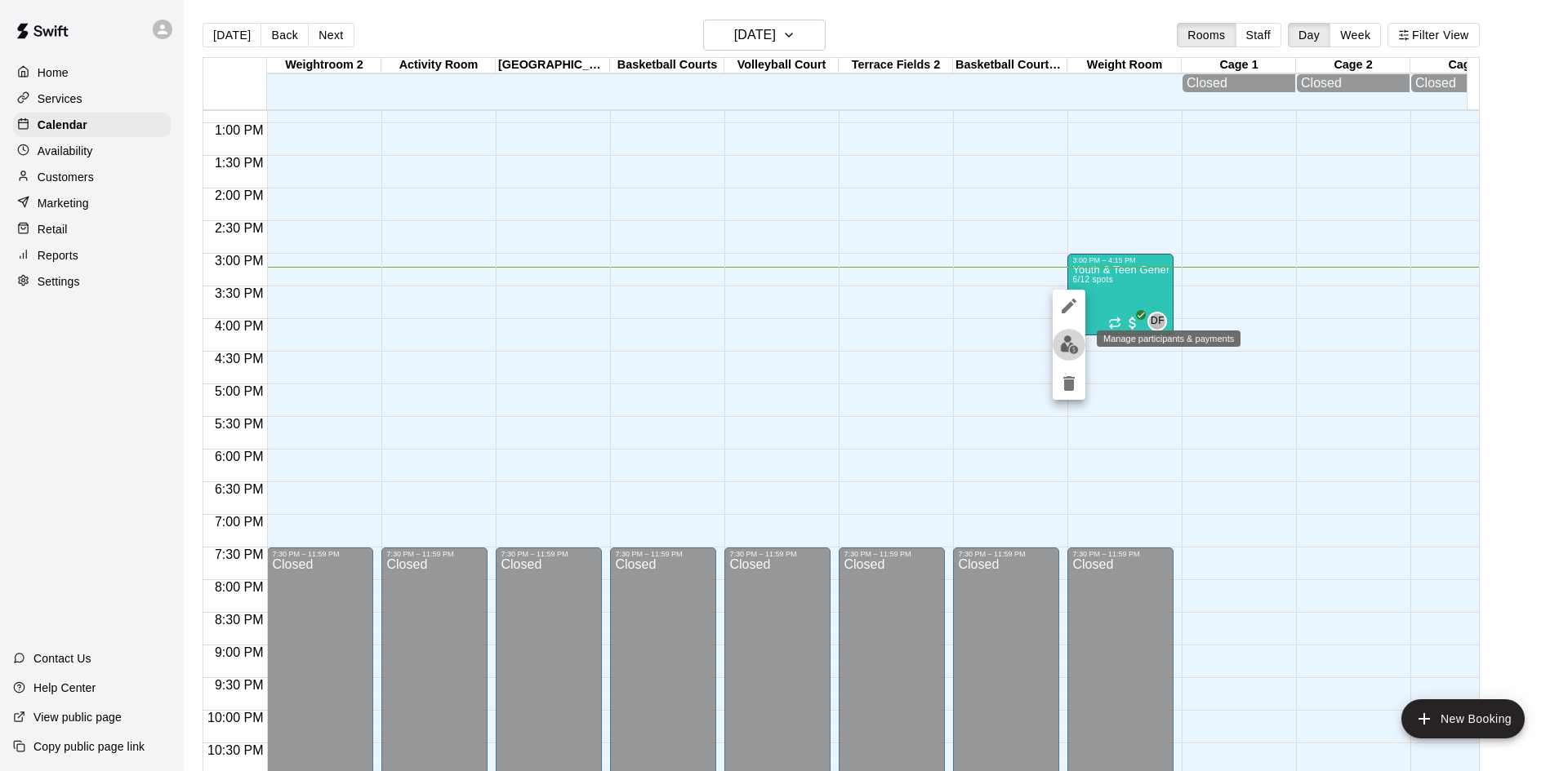
click at [1068, 348] on img "edit" at bounding box center [1069, 344] width 19 height 19
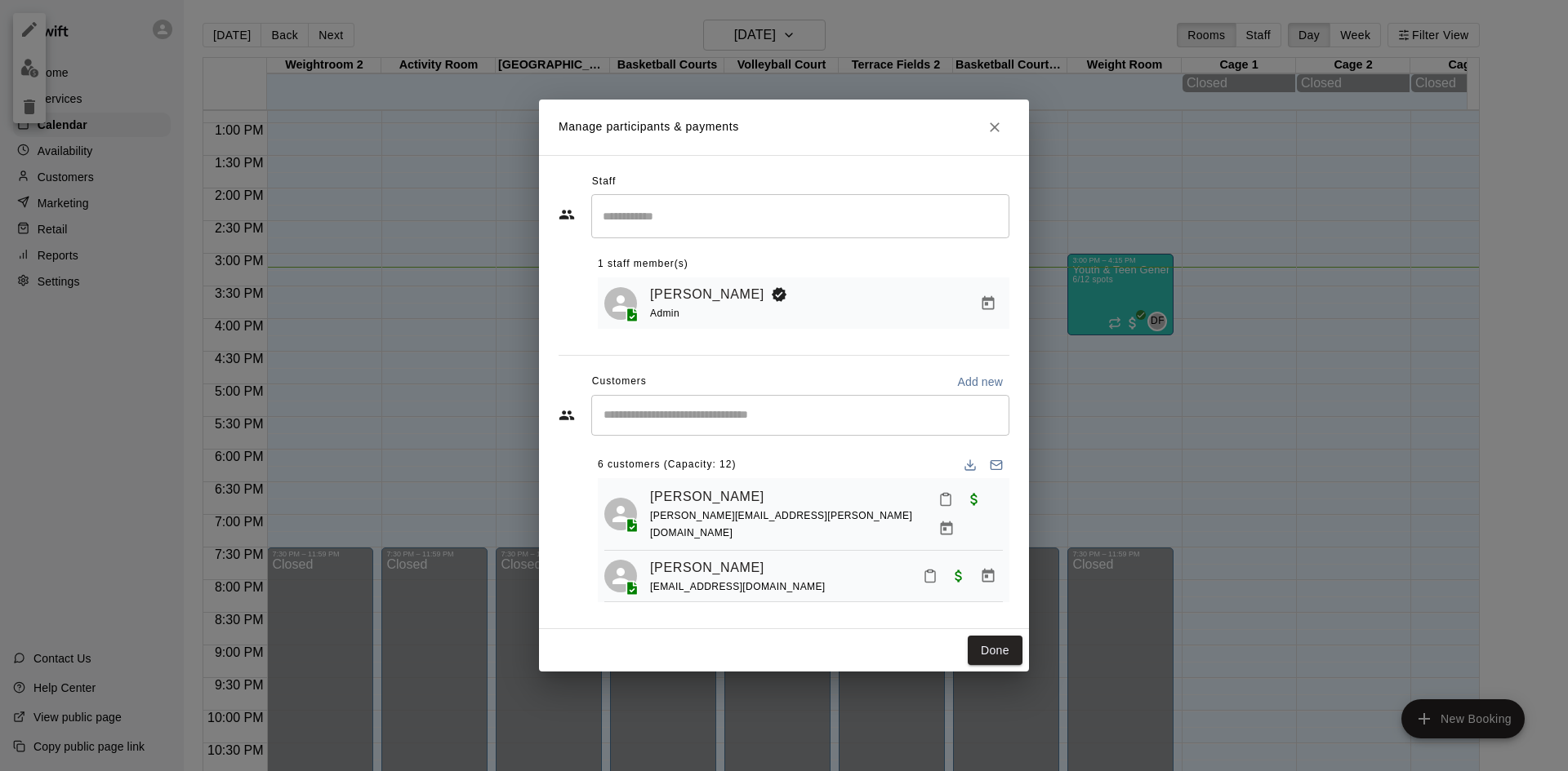
click at [746, 420] on input "Start typing to search customers..." at bounding box center [800, 415] width 404 height 16
type input "****"
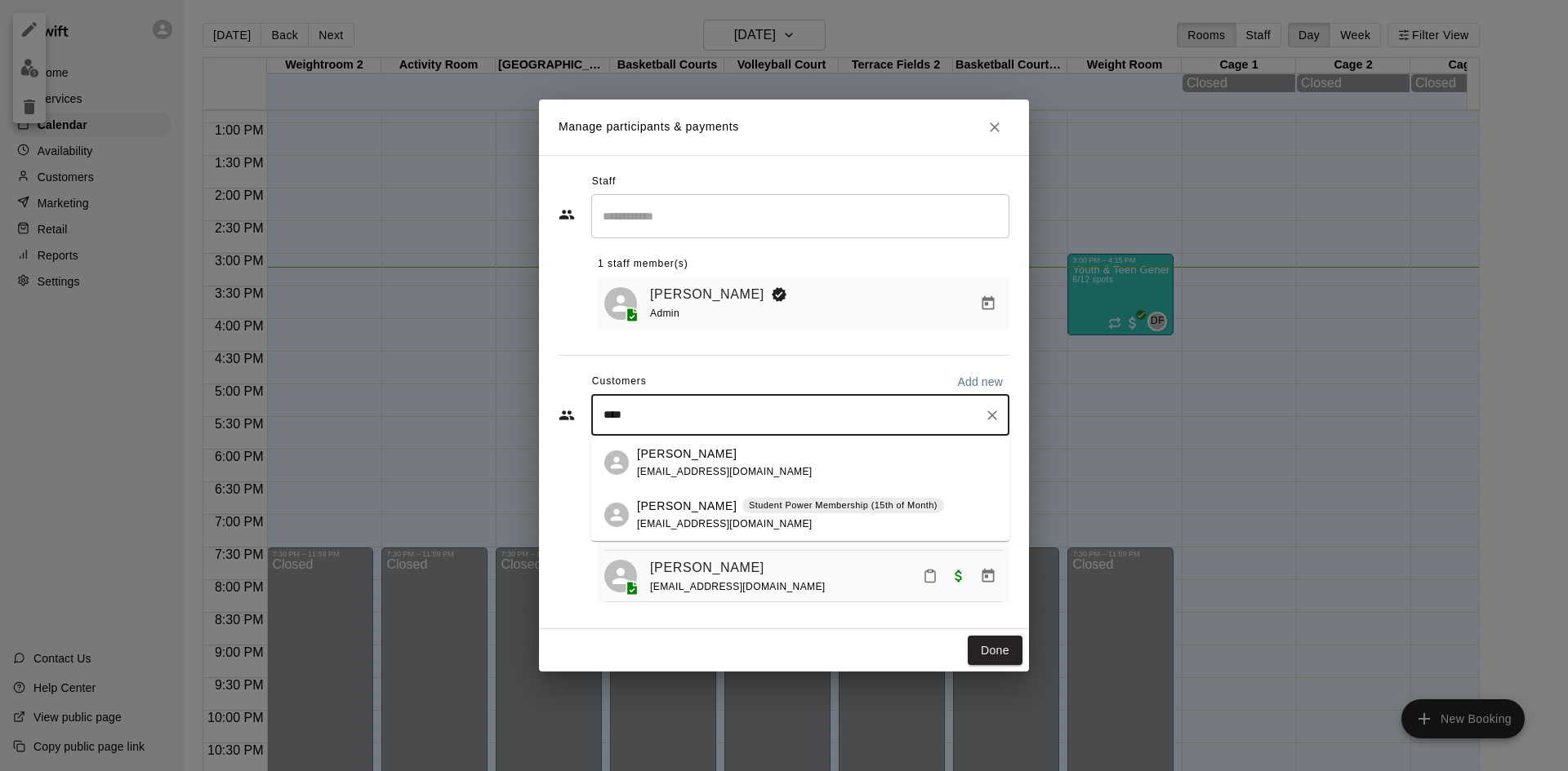
click at [742, 515] on div "Michael Dent Student Power Membership (15th of Month) jstenger@townofskaneatele…" at bounding box center [790, 515] width 307 height 35
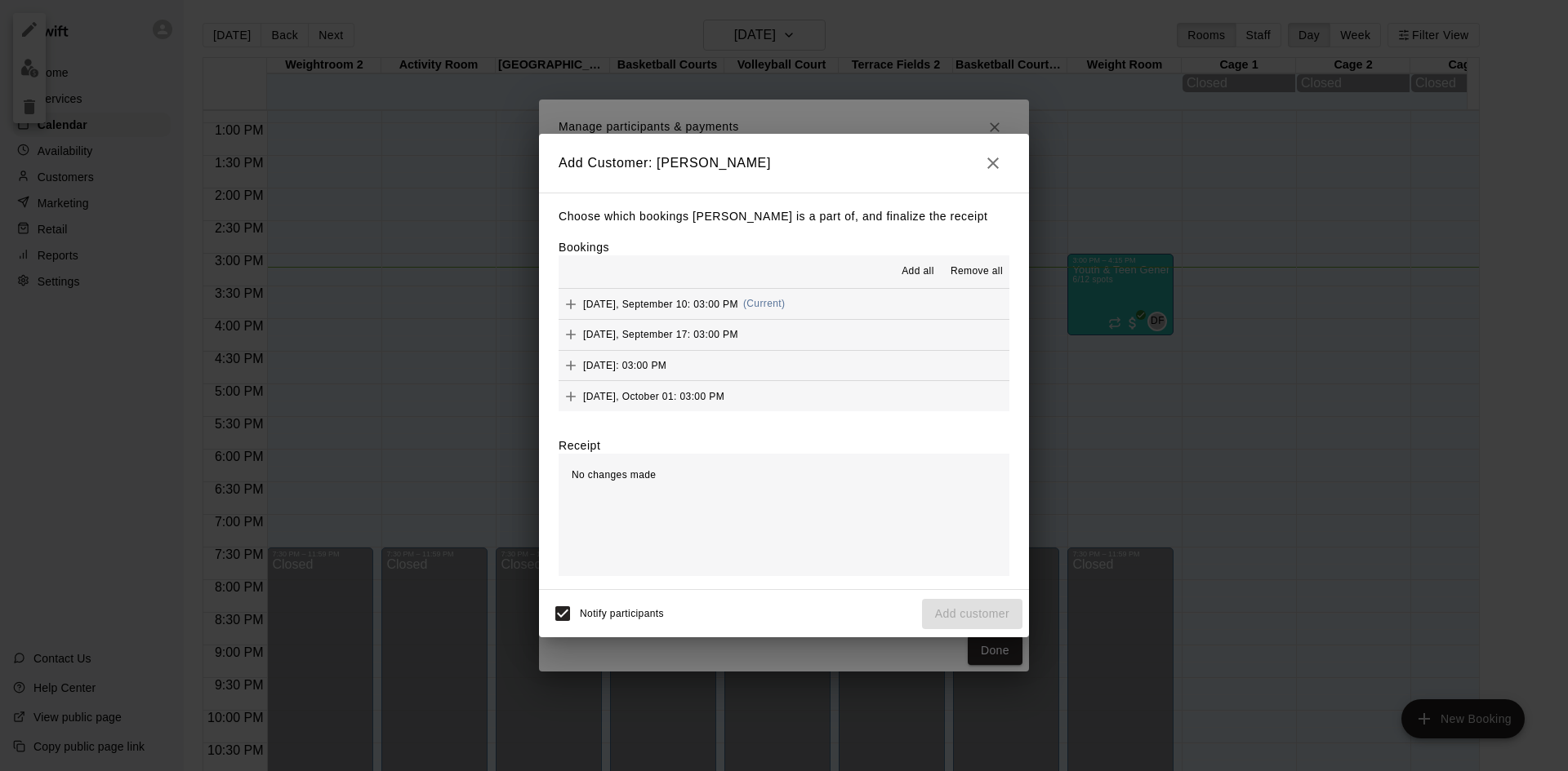
click at [737, 287] on div "Add all Remove all" at bounding box center [784, 271] width 451 height 33
click at [728, 321] on button "Wednesday, September 17: 03:00 PM" at bounding box center [784, 336] width 451 height 30
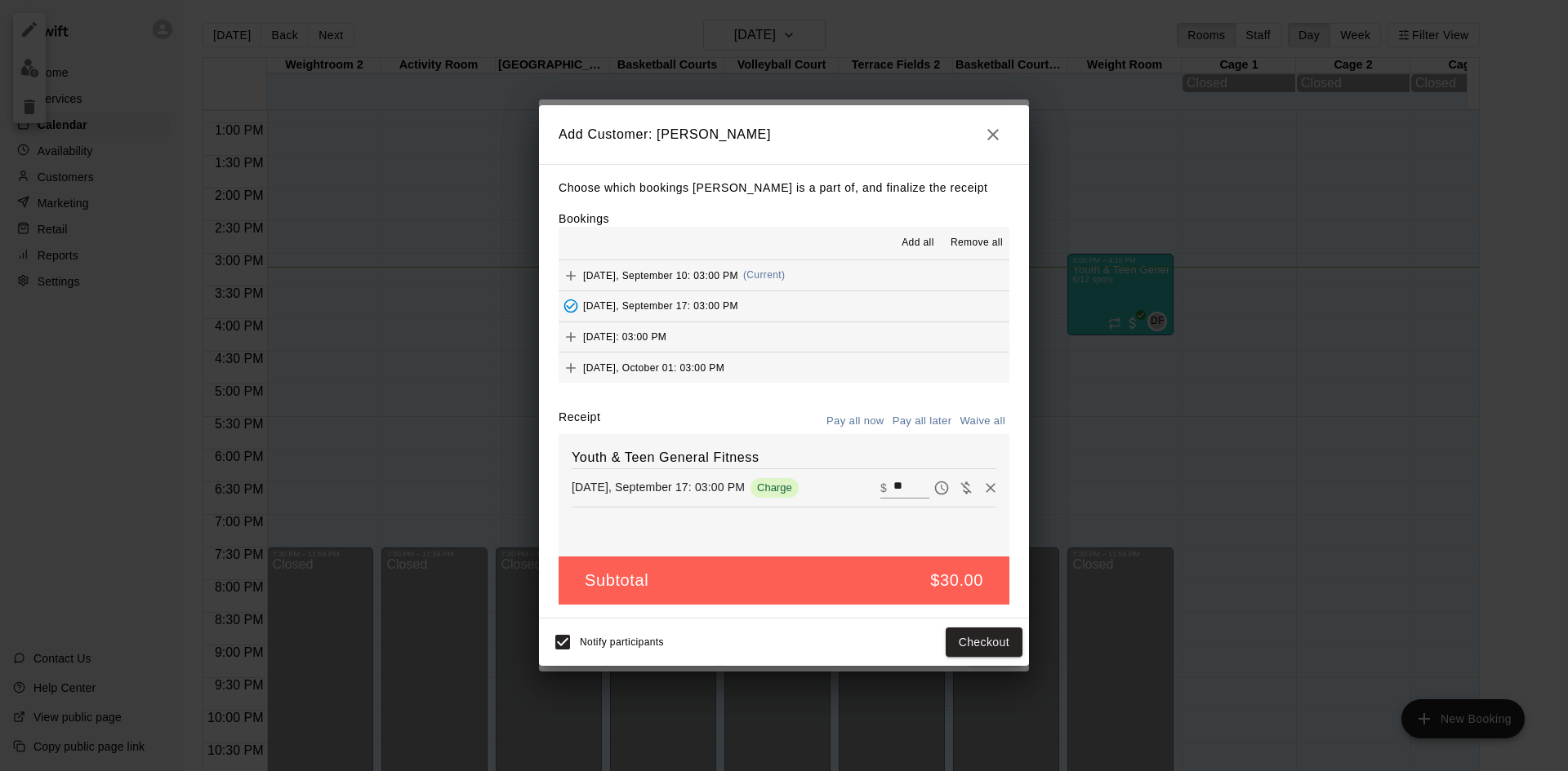
click at [730, 309] on span "Wednesday, September 17: 03:00 PM" at bounding box center [661, 306] width 155 height 12
click at [683, 269] on div "Wednesday, September 10: 03:00 PM (Current)" at bounding box center [671, 275] width 226 height 24
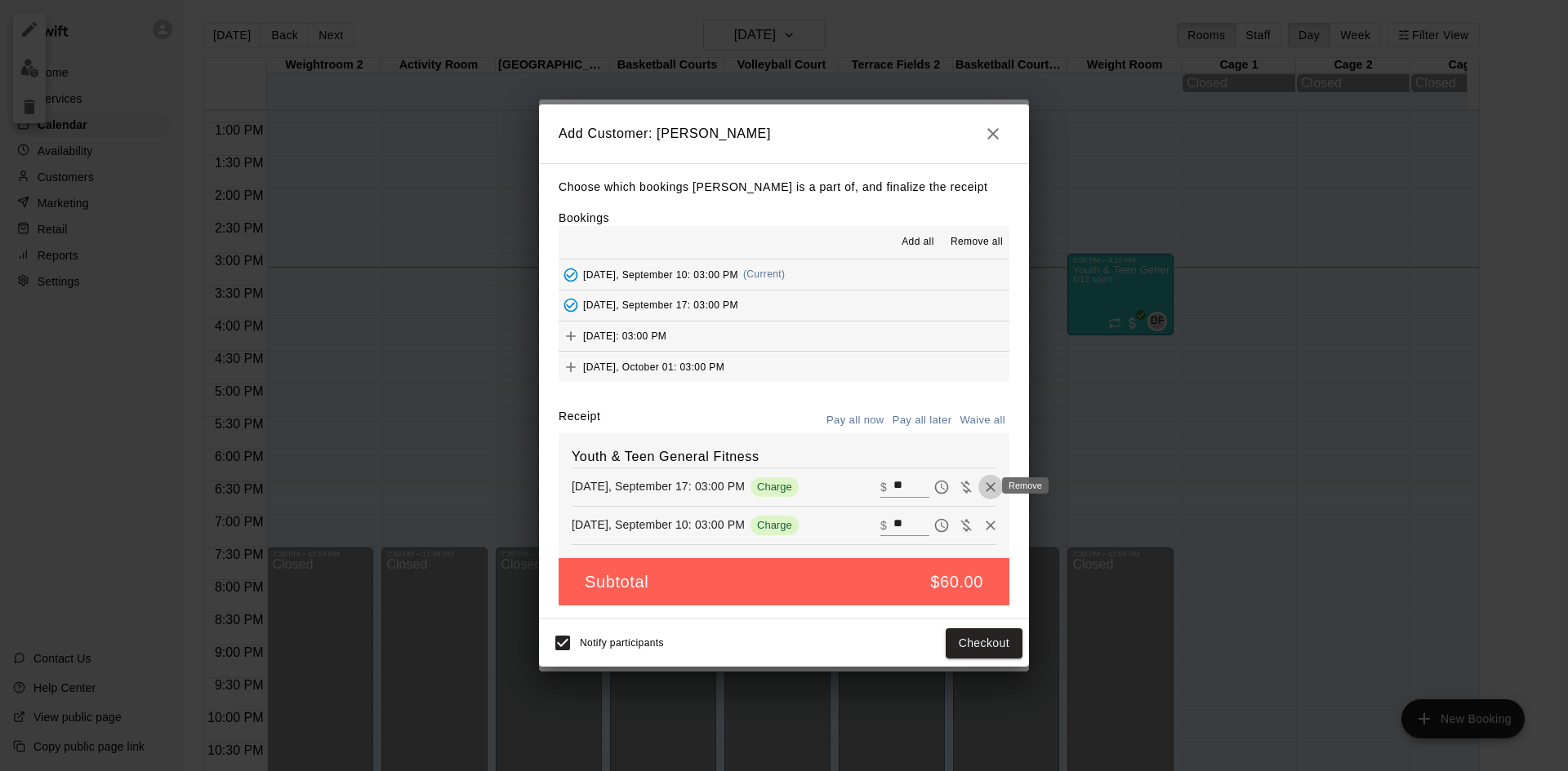
click at [982, 489] on icon "Remove" at bounding box center [990, 487] width 16 height 16
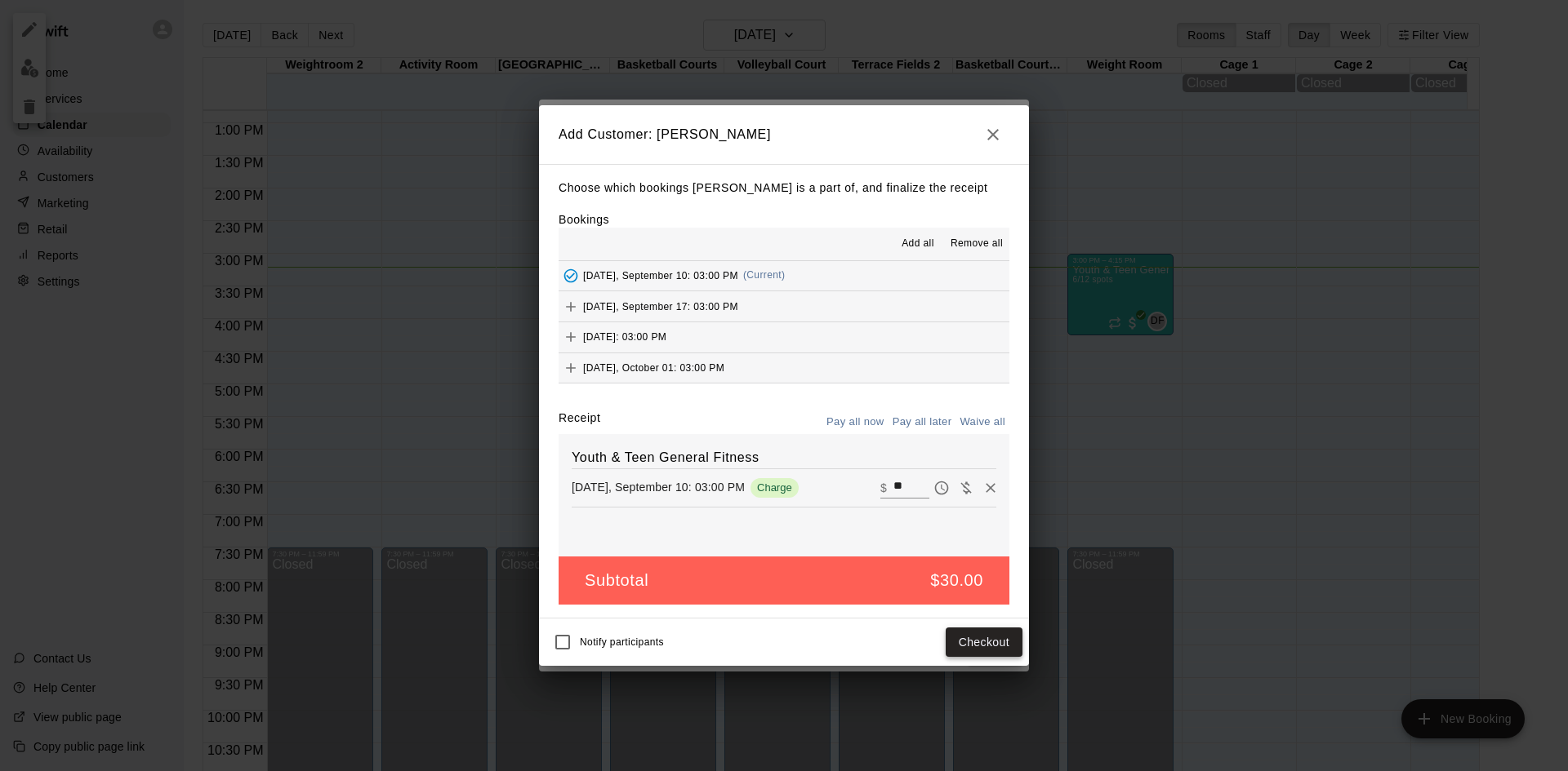
click at [960, 642] on button "Checkout" at bounding box center [984, 642] width 77 height 30
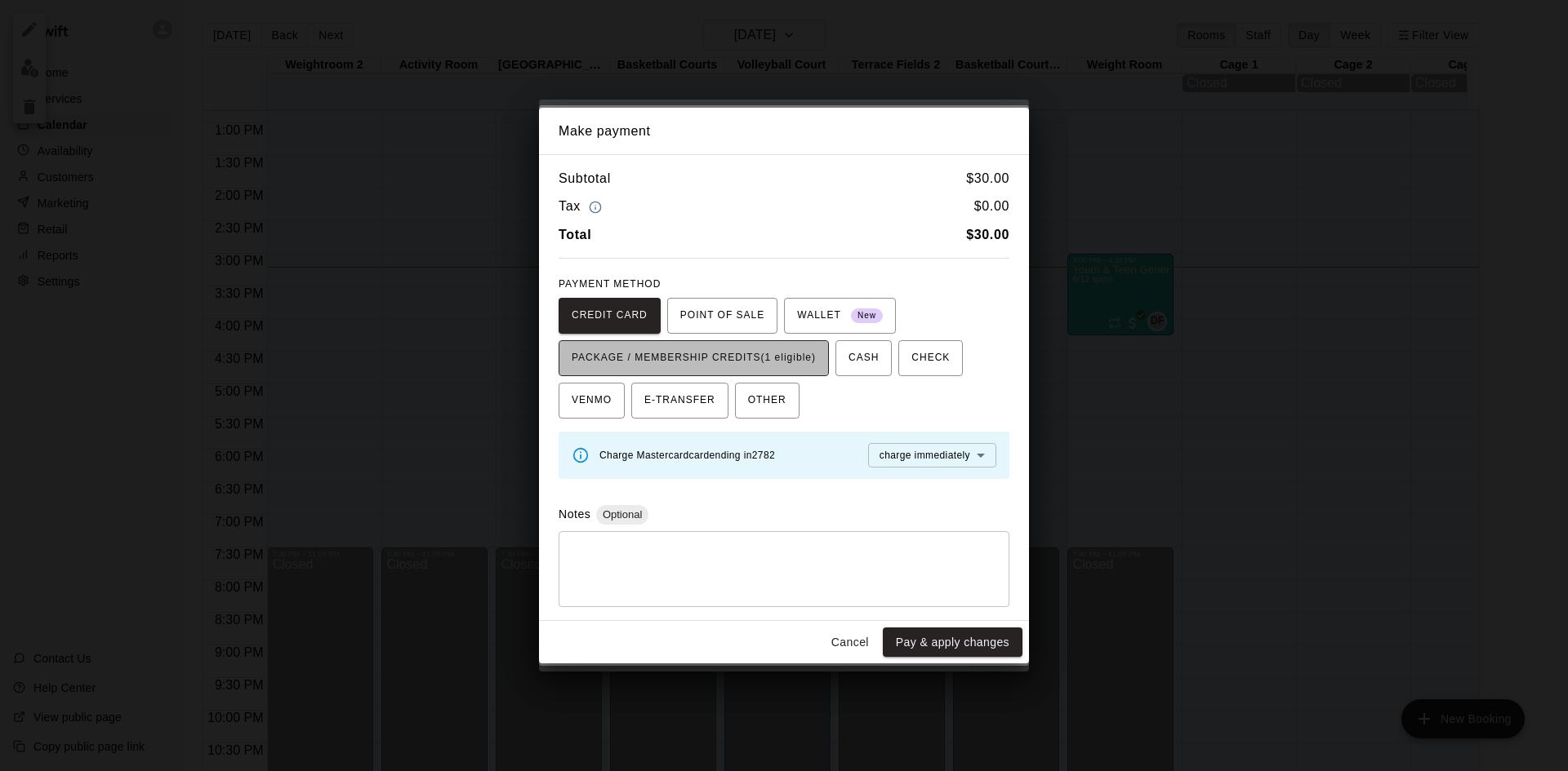
click at [804, 354] on span "PACKAGE / MEMBERSHIP CREDITS (1 eligible)" at bounding box center [693, 358] width 244 height 26
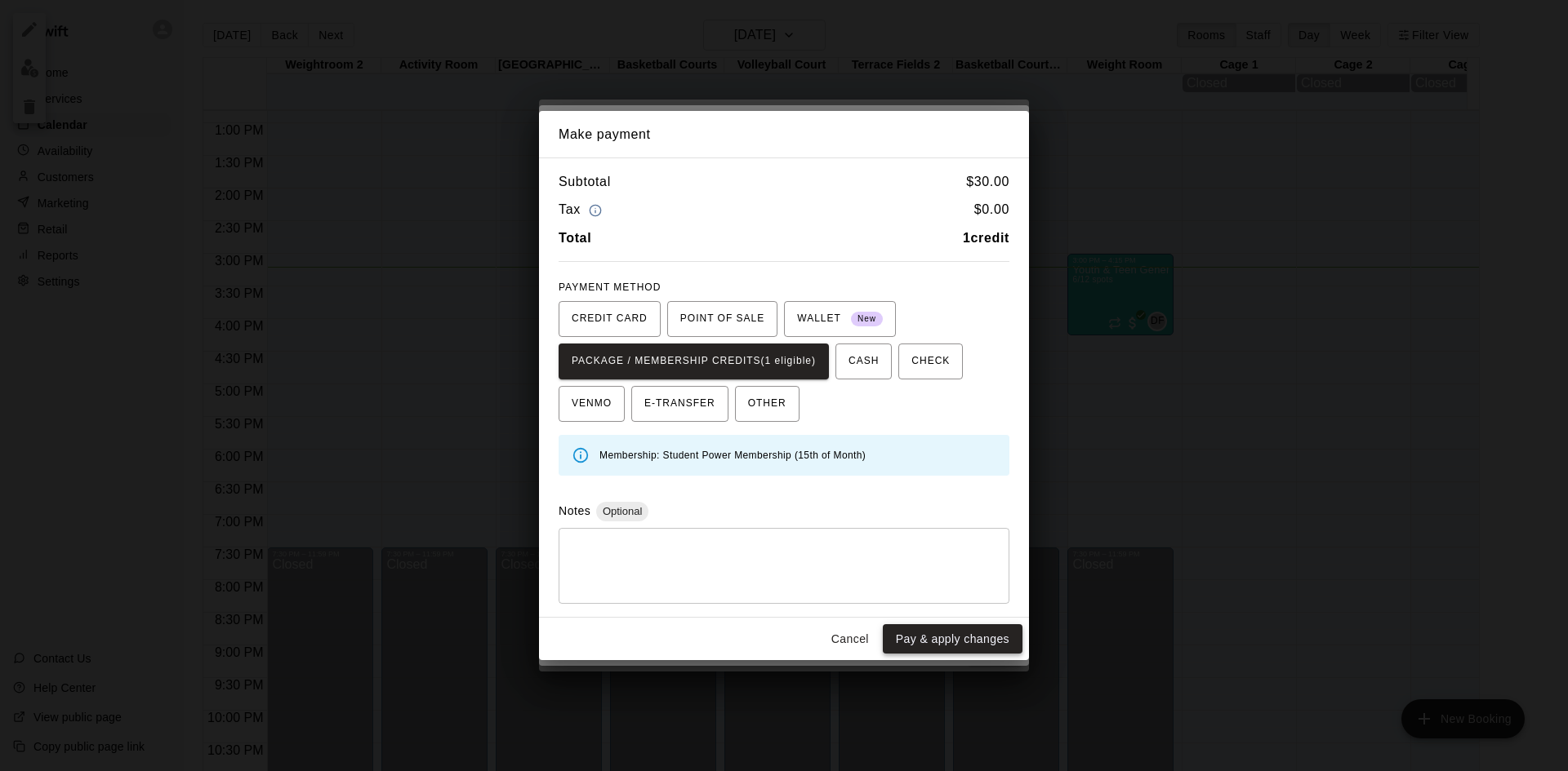
click at [929, 633] on button "Pay & apply changes" at bounding box center [953, 640] width 139 height 30
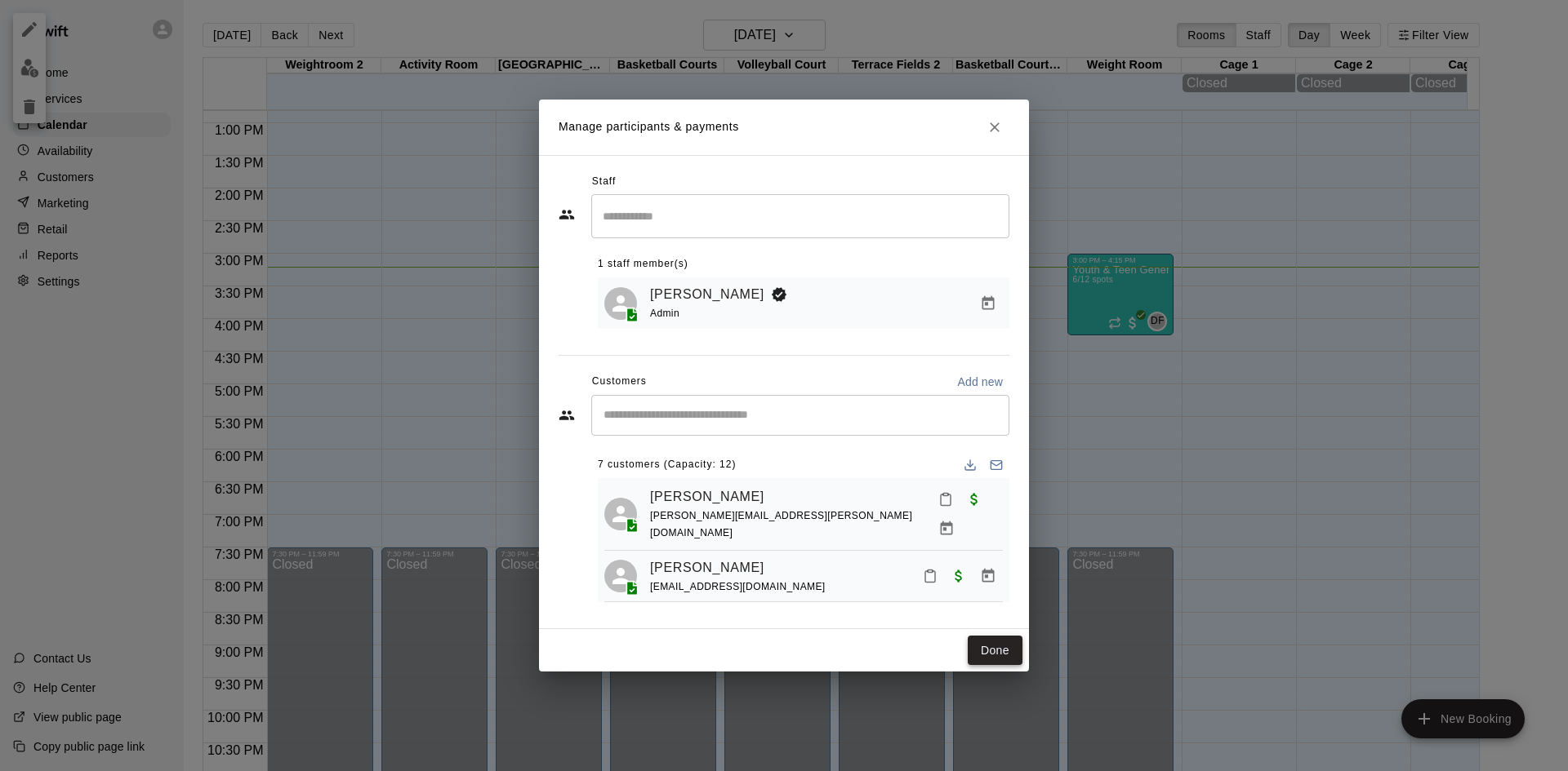
click at [980, 655] on button "Done" at bounding box center [995, 651] width 54 height 30
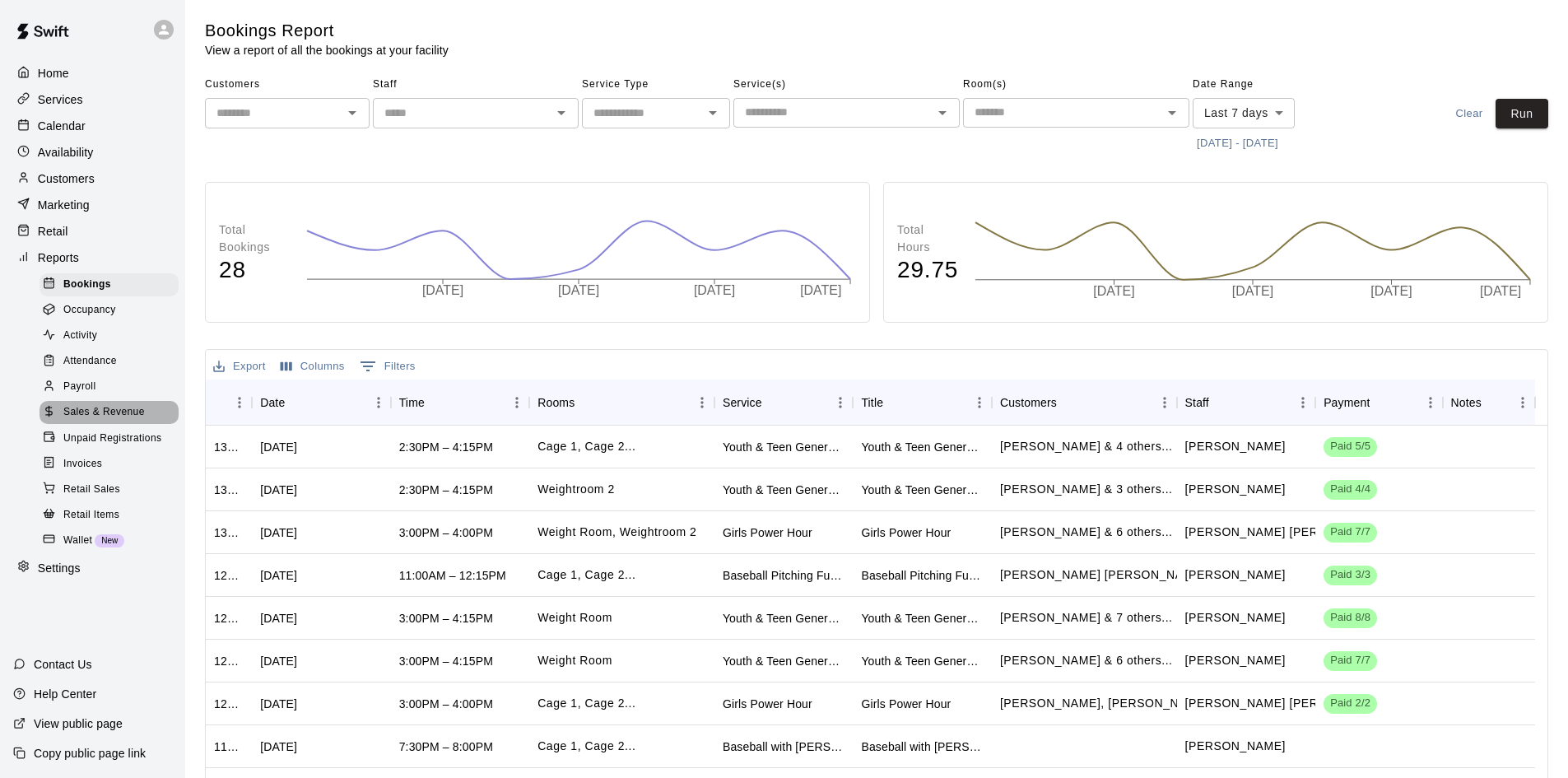
click at [111, 416] on span "Sales & Revenue" at bounding box center [104, 412] width 82 height 16
